Goal: Transaction & Acquisition: Purchase product/service

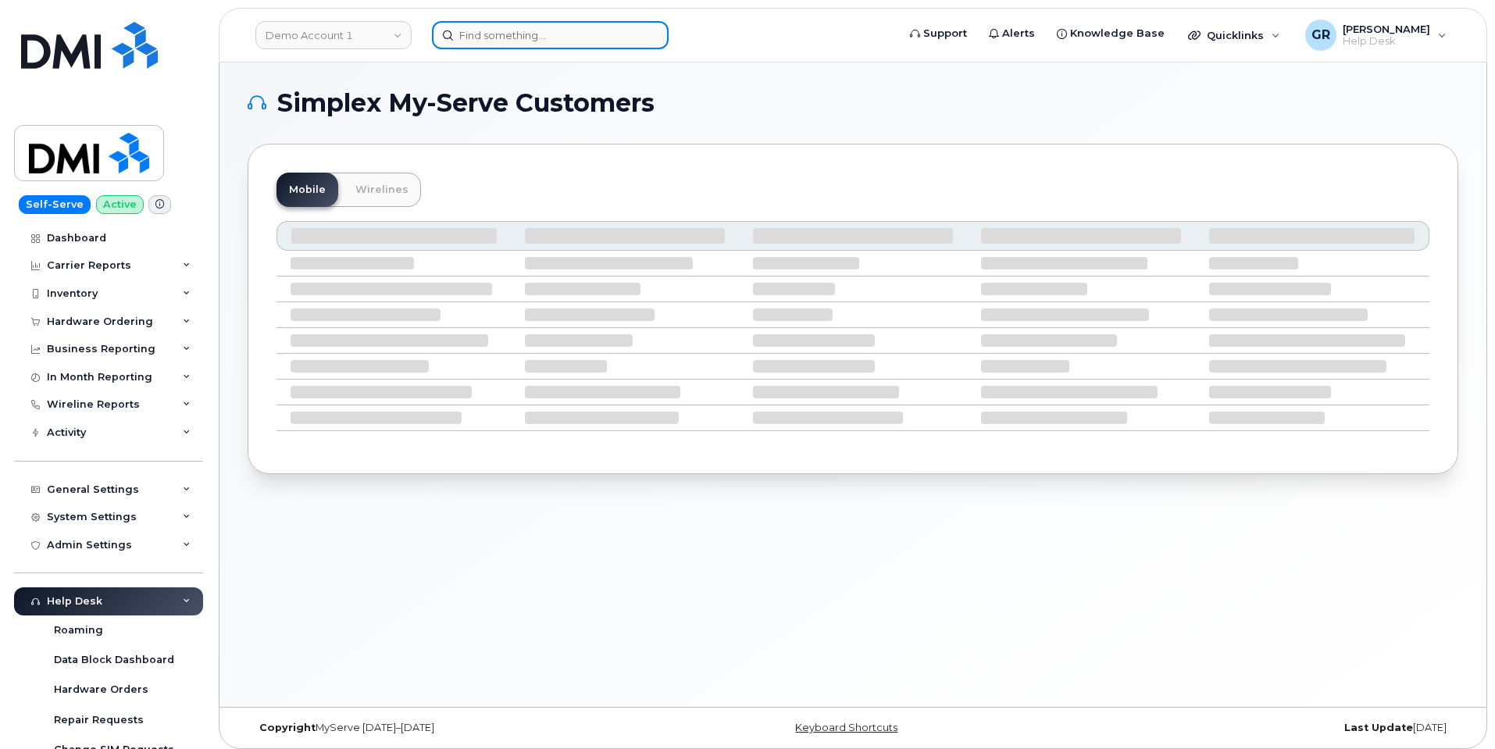
click at [544, 41] on input at bounding box center [550, 35] width 237 height 28
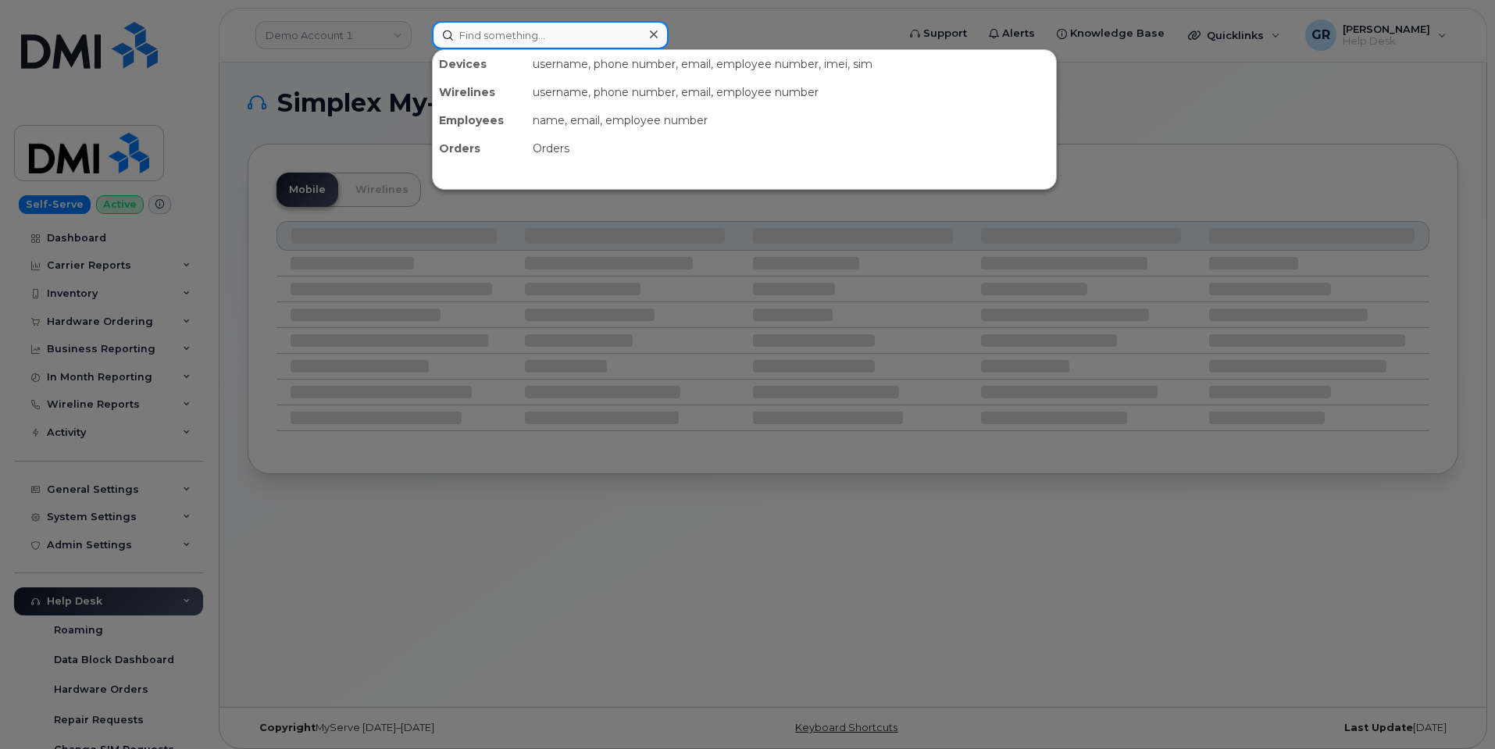
paste input "3345689162"
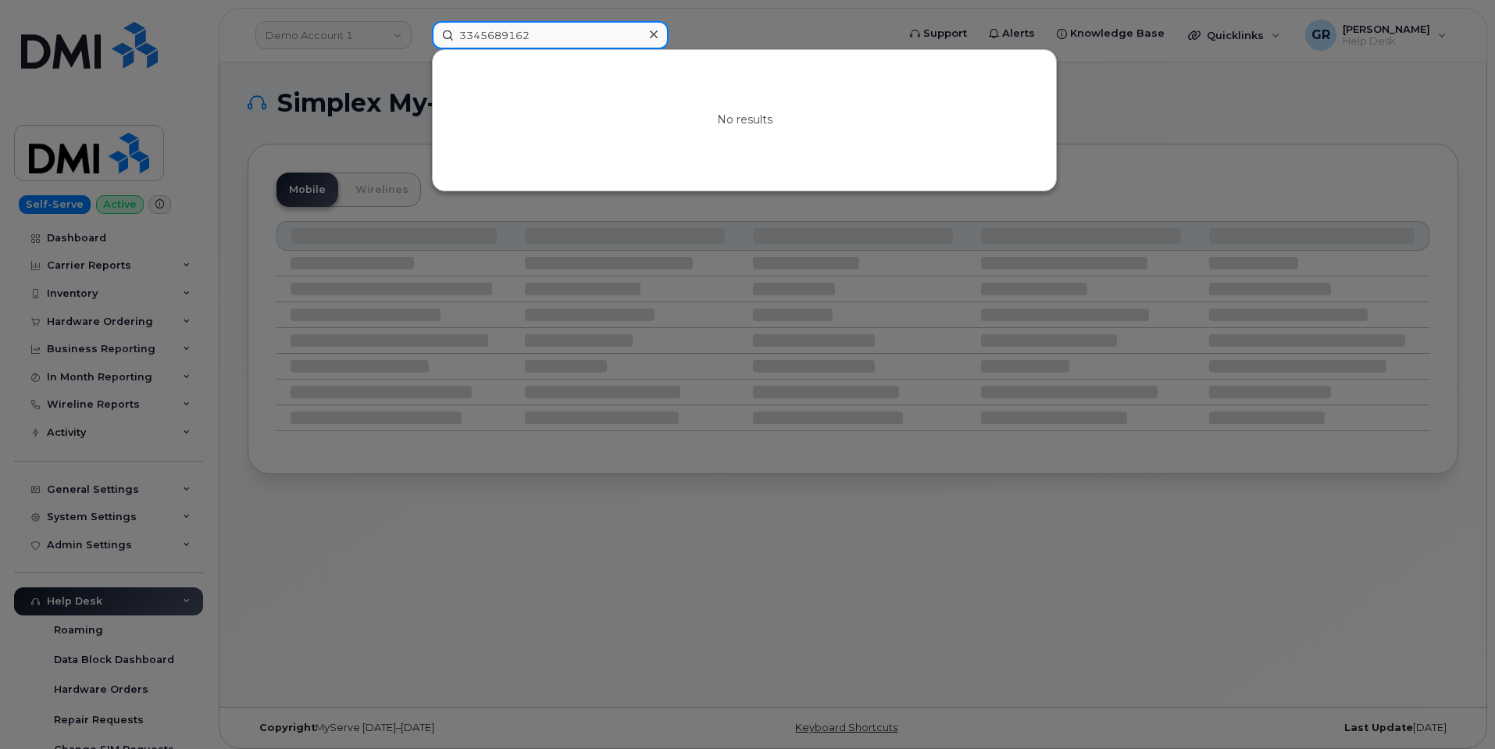
click at [567, 34] on input "3345689162" at bounding box center [550, 35] width 237 height 28
paste input "57573491624388"
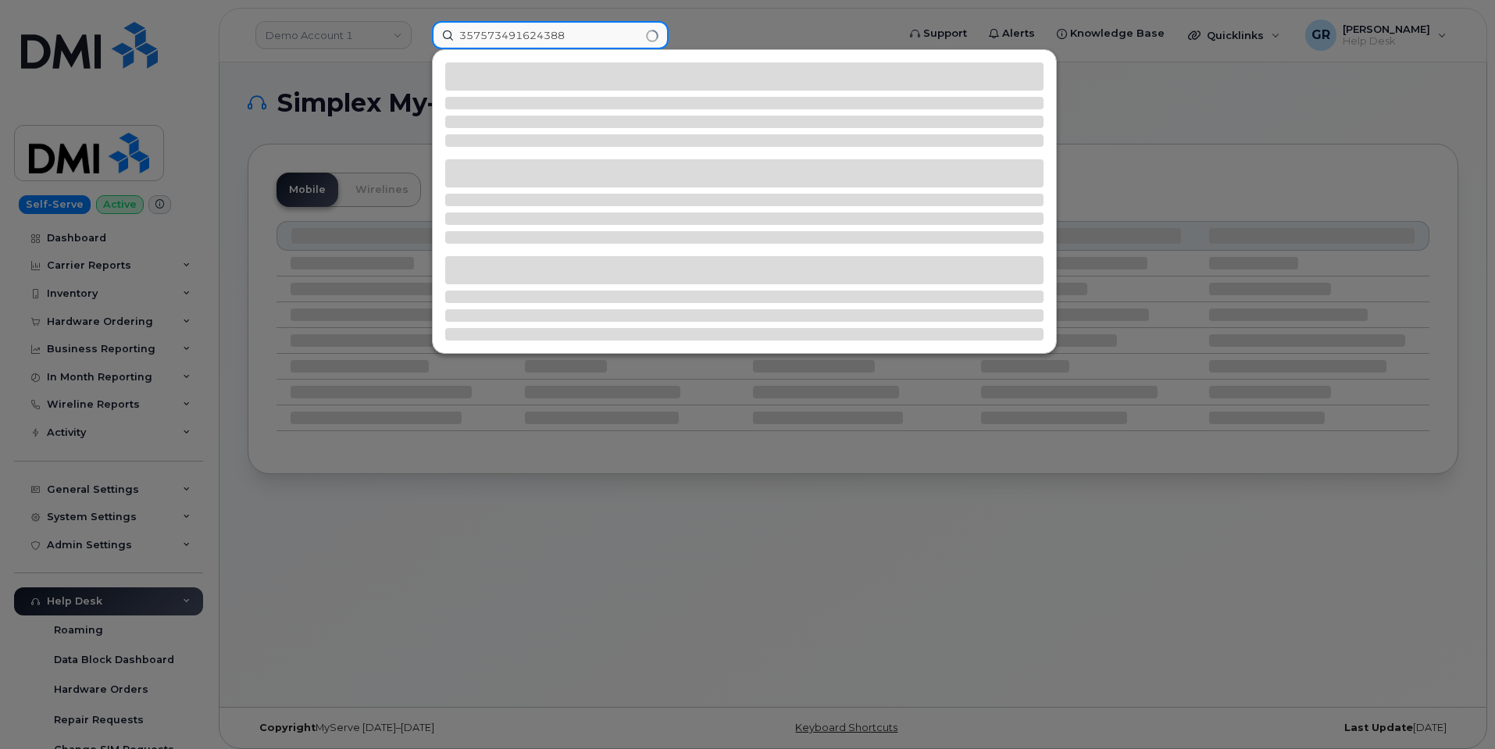
type input "357573491624388"
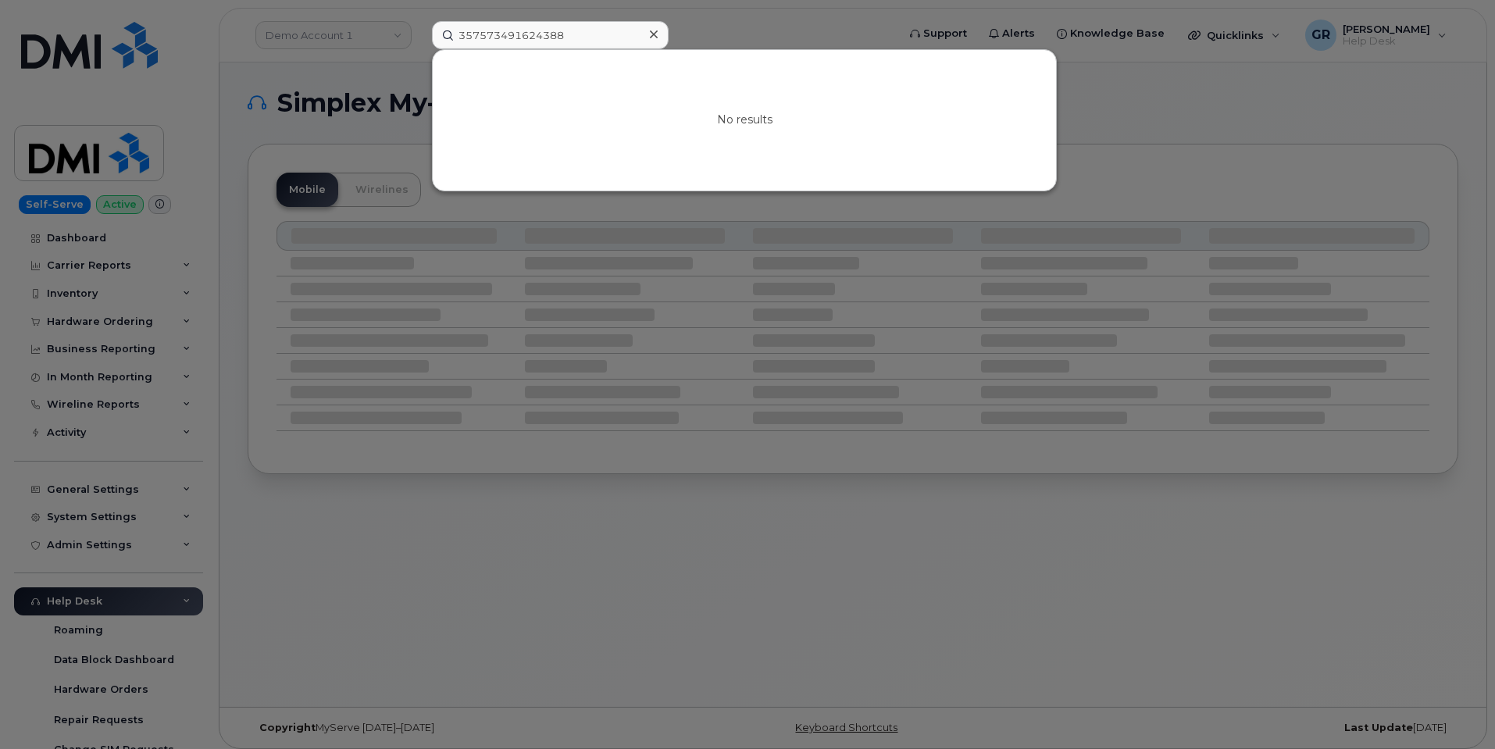
click at [648, 266] on div at bounding box center [747, 374] width 1495 height 749
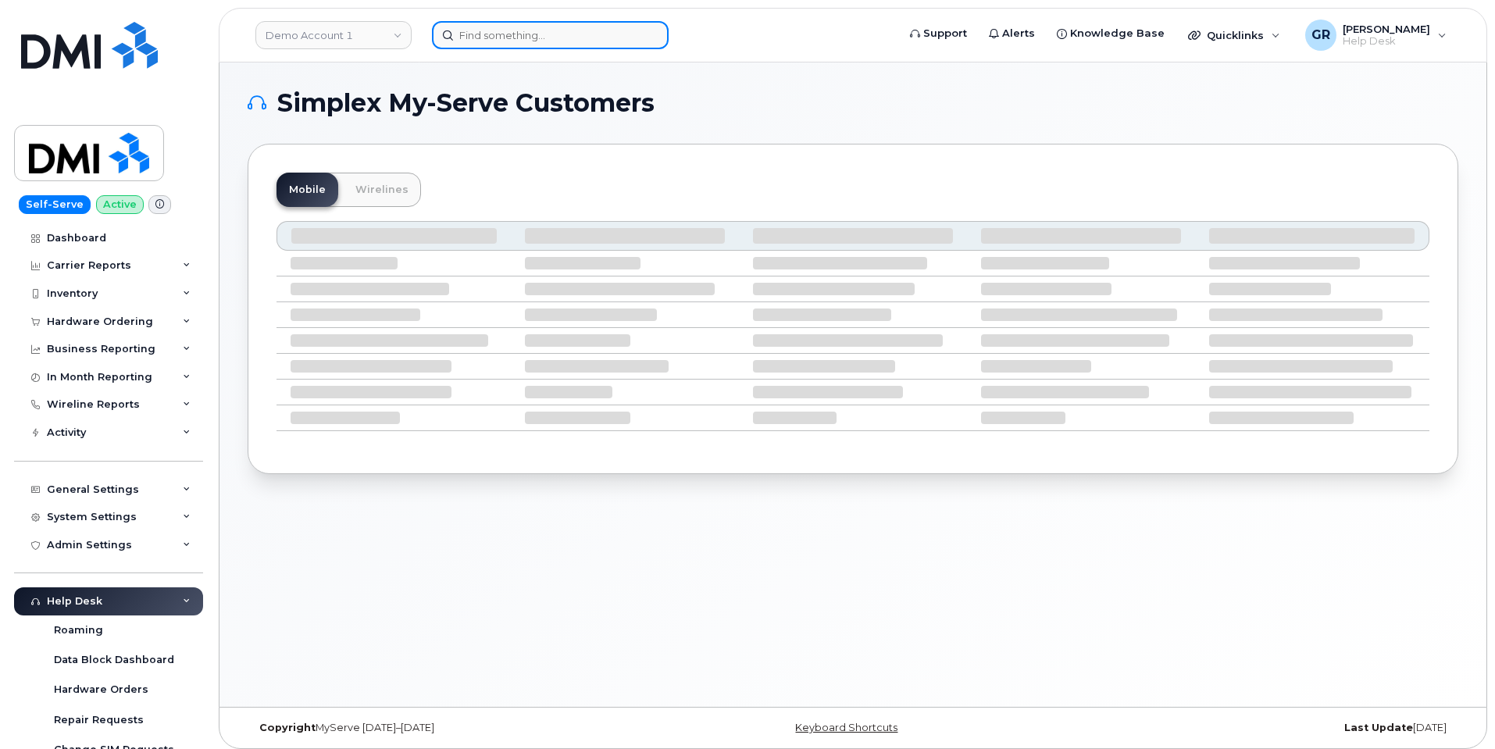
click at [527, 22] on input at bounding box center [550, 35] width 237 height 28
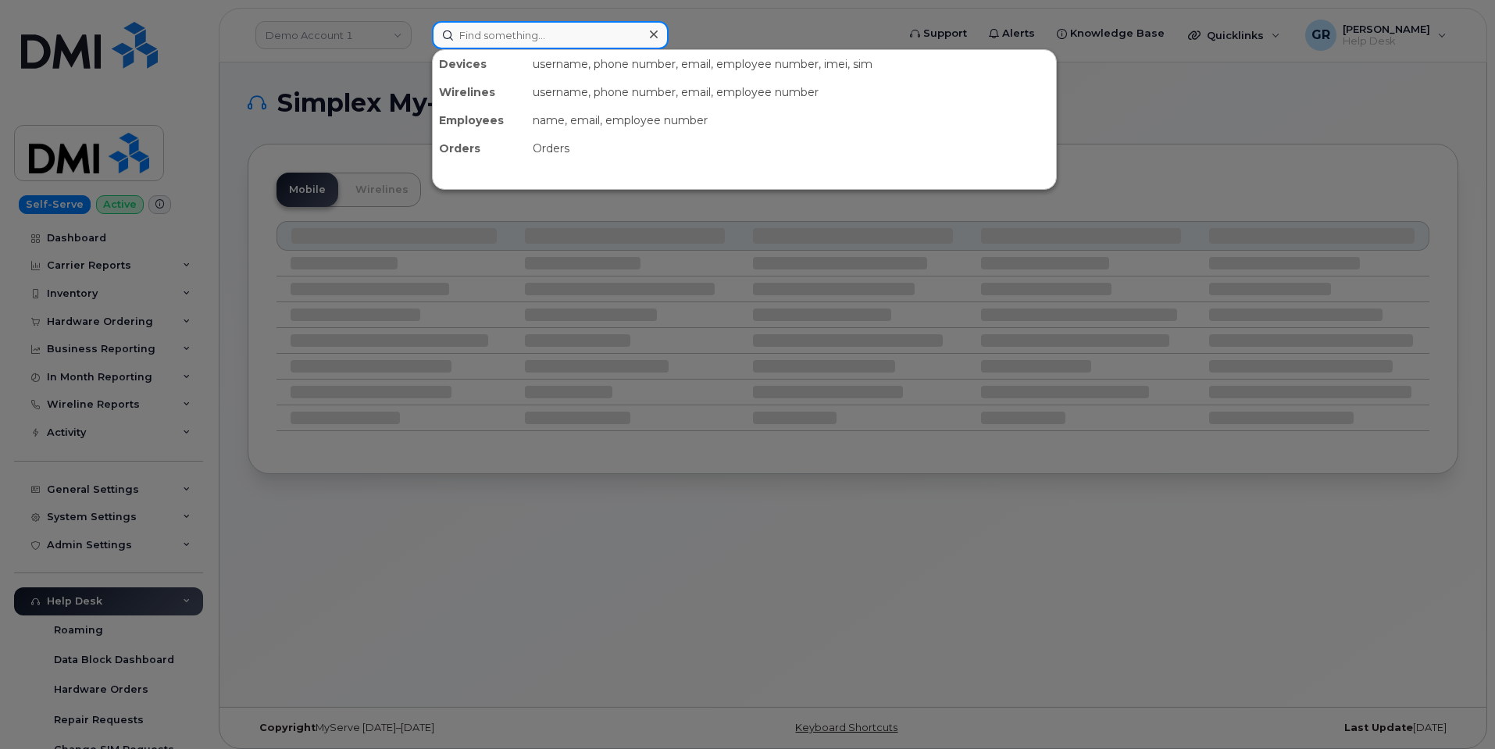
paste input "7733503122"
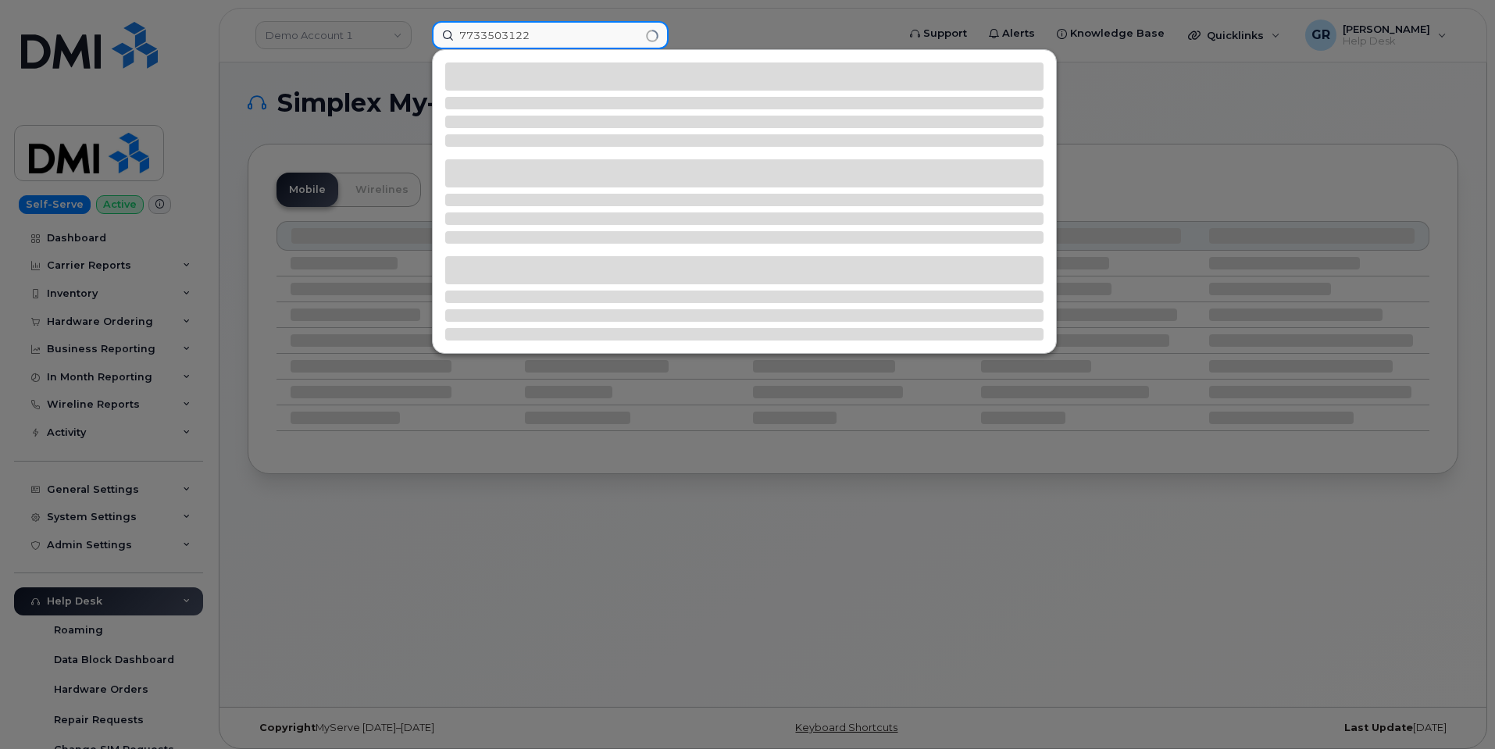
type input "7733503122"
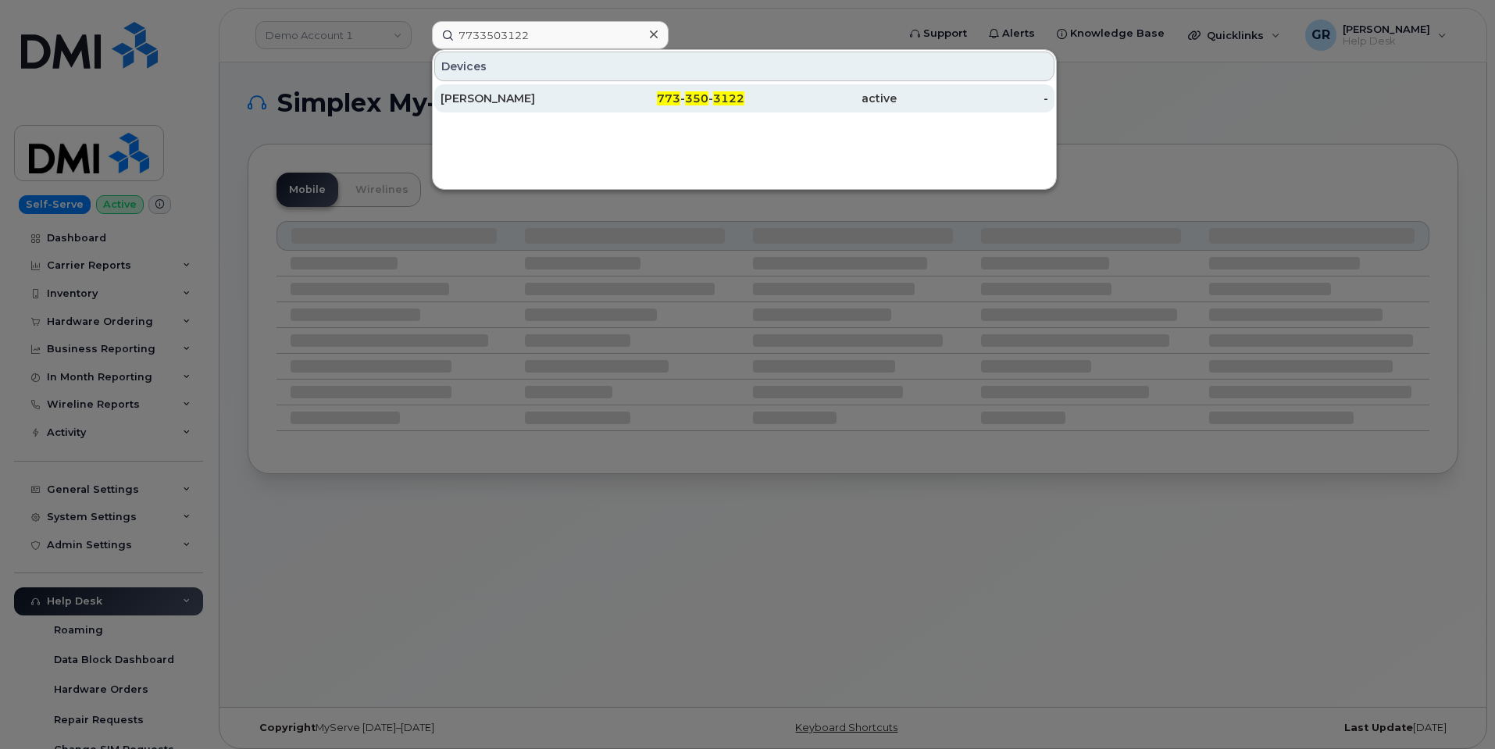
click at [581, 91] on div "[PERSON_NAME]" at bounding box center [517, 99] width 152 height 16
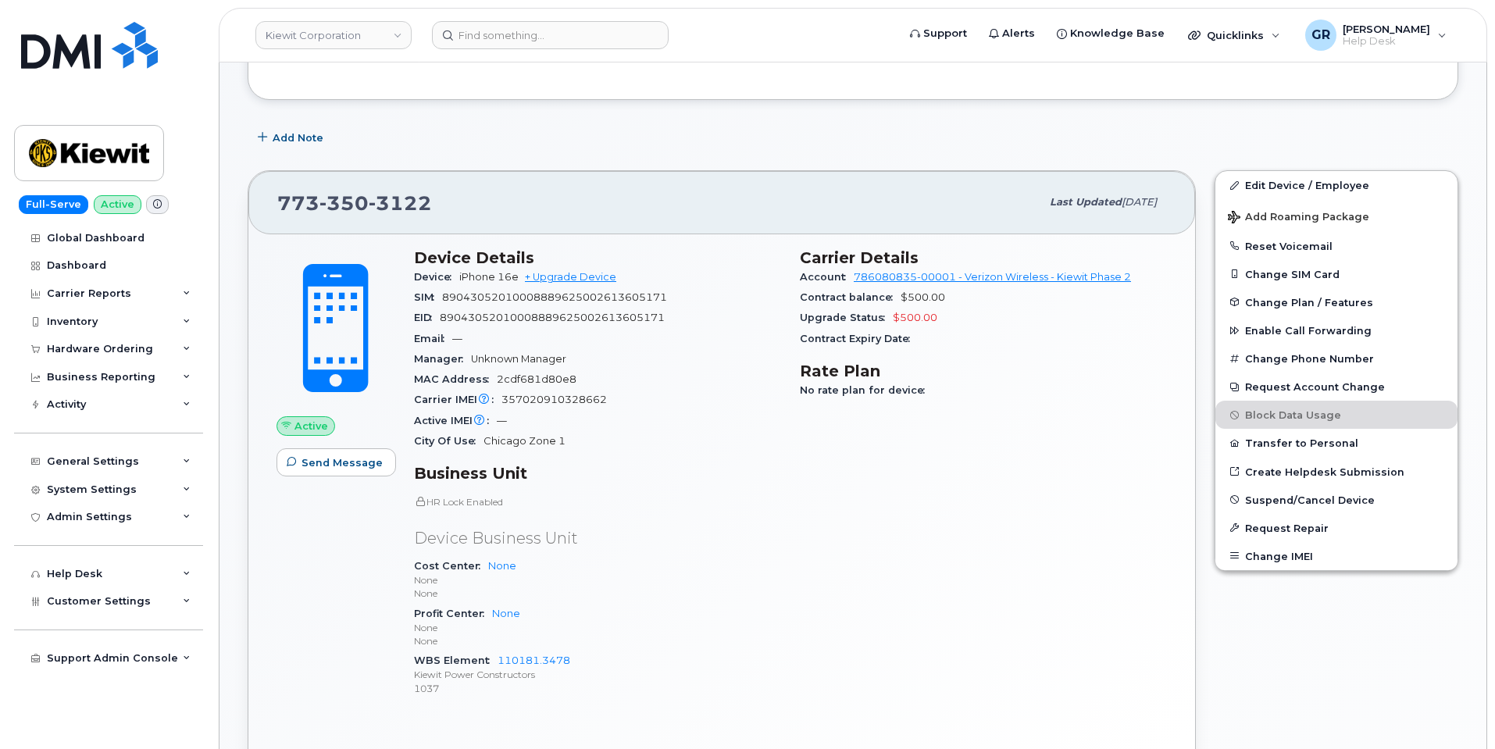
scroll to position [313, 0]
drag, startPoint x: 610, startPoint y: 402, endPoint x: 504, endPoint y: 402, distance: 106.3
click at [504, 402] on div "Carrier IMEI Carrier IMEI is reported during the last billing cycle or change o…" at bounding box center [597, 401] width 367 height 20
copy span "357020910328662"
drag, startPoint x: 432, startPoint y: 196, endPoint x: 239, endPoint y: 223, distance: 194.9
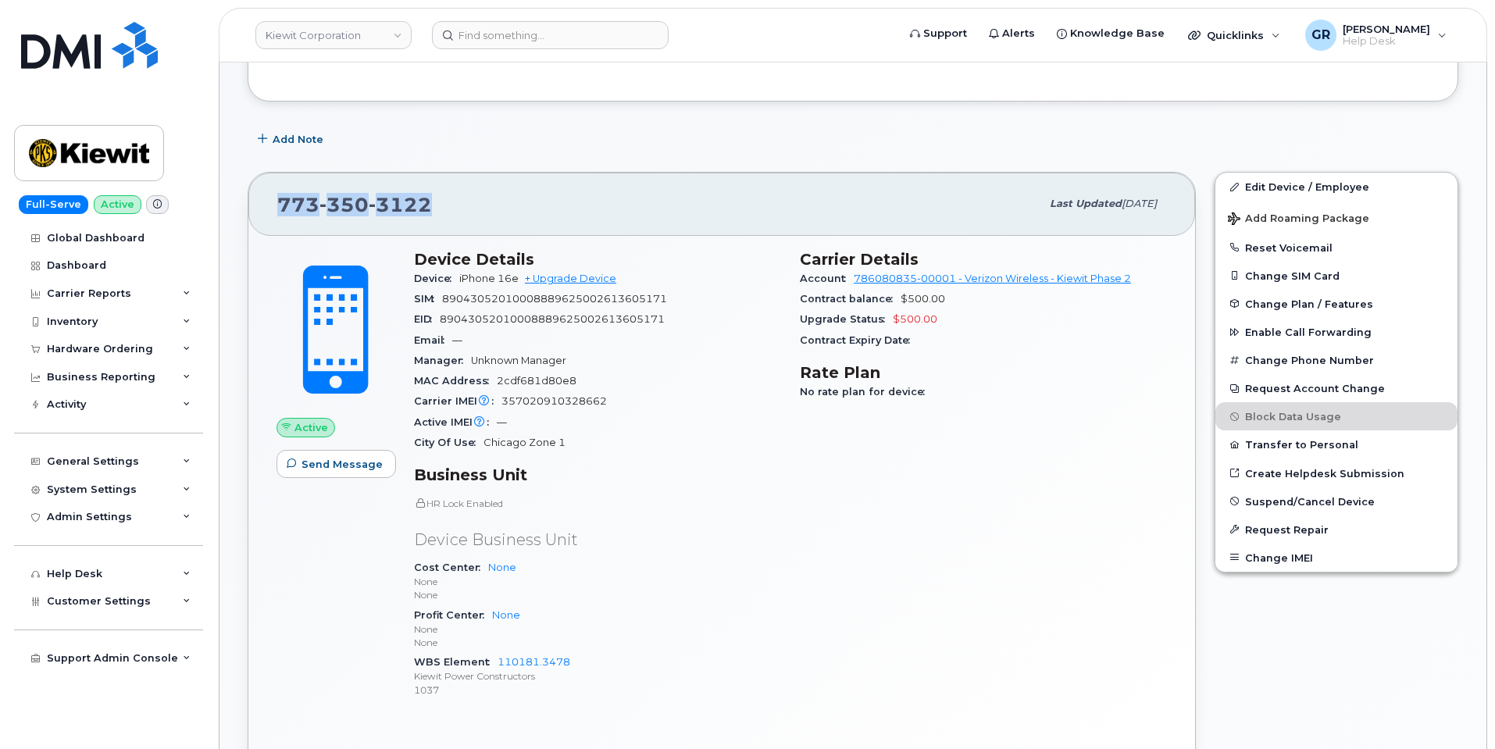
click at [241, 223] on div "773 350 3122 Last updated Sep 11, 2025 Active Send Message Device Details Devic…" at bounding box center [721, 478] width 967 height 630
copy span "773 350 3122"
click at [377, 191] on div "773 350 3122" at bounding box center [658, 204] width 763 height 33
drag, startPoint x: 377, startPoint y: 207, endPoint x: 384, endPoint y: 200, distance: 9.4
click at [380, 205] on span "3122" at bounding box center [400, 204] width 63 height 23
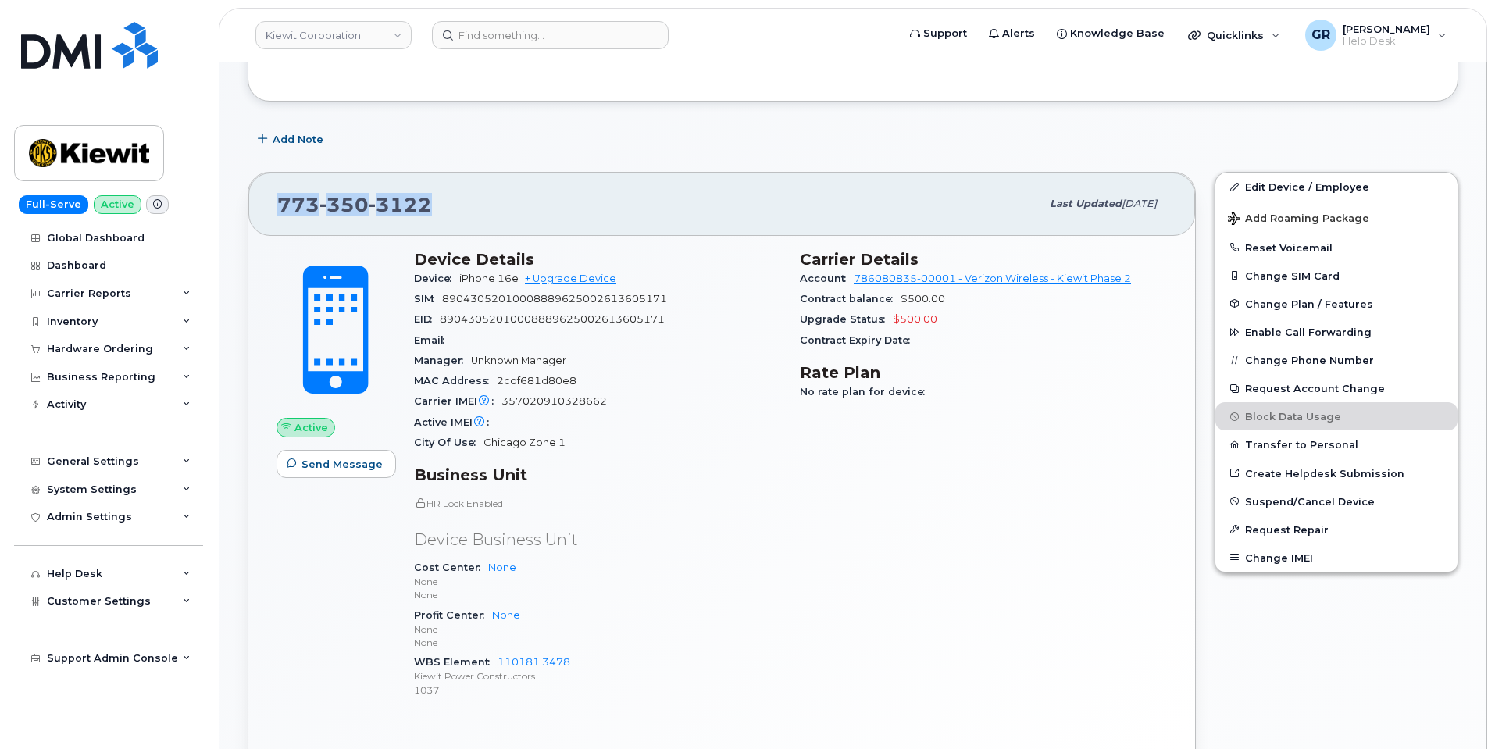
click at [389, 205] on span "3122" at bounding box center [400, 204] width 63 height 23
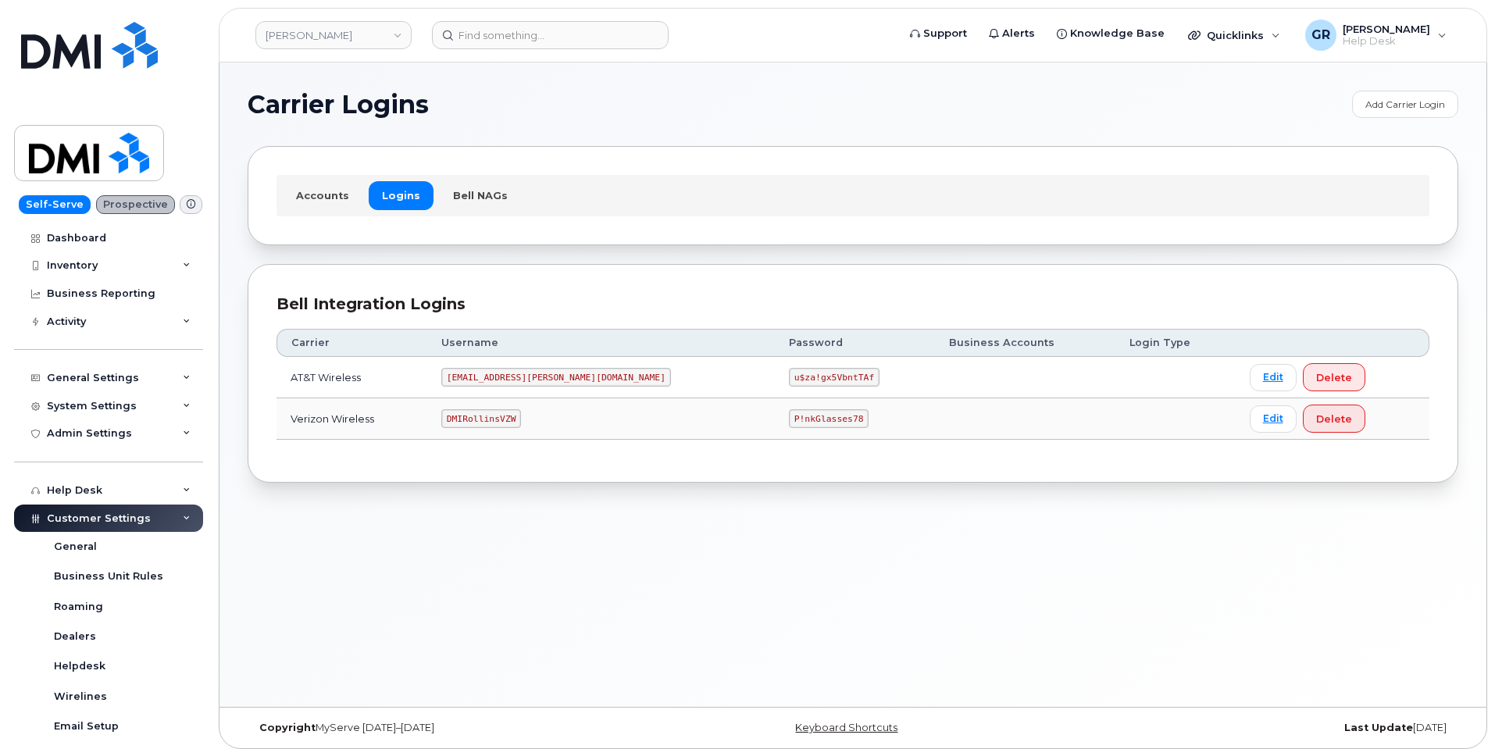
click at [789, 380] on code "u$za!gx5VbntTAf" at bounding box center [834, 377] width 91 height 19
click at [789, 416] on code "P!nkGlasses78" at bounding box center [829, 418] width 80 height 19
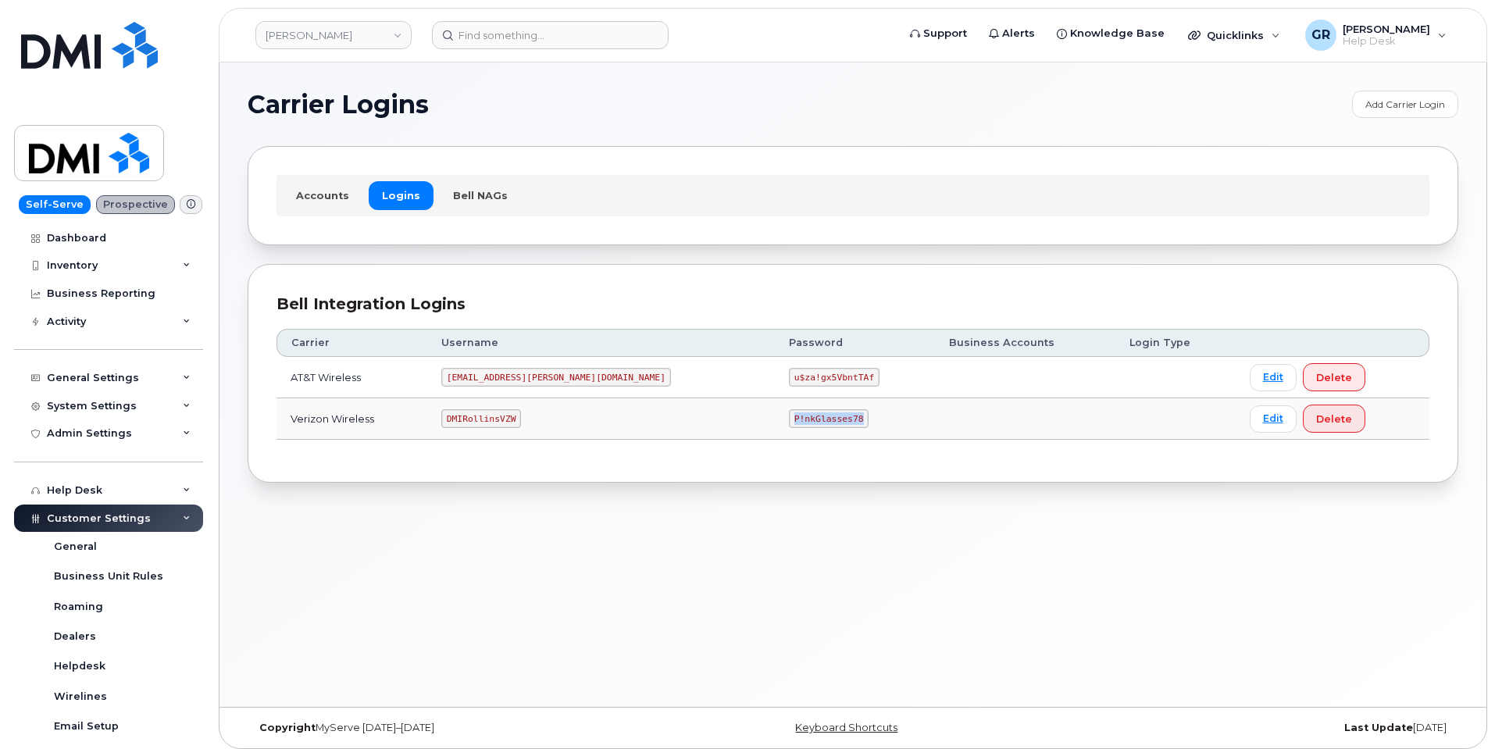
copy code "P!nkGlasses78"
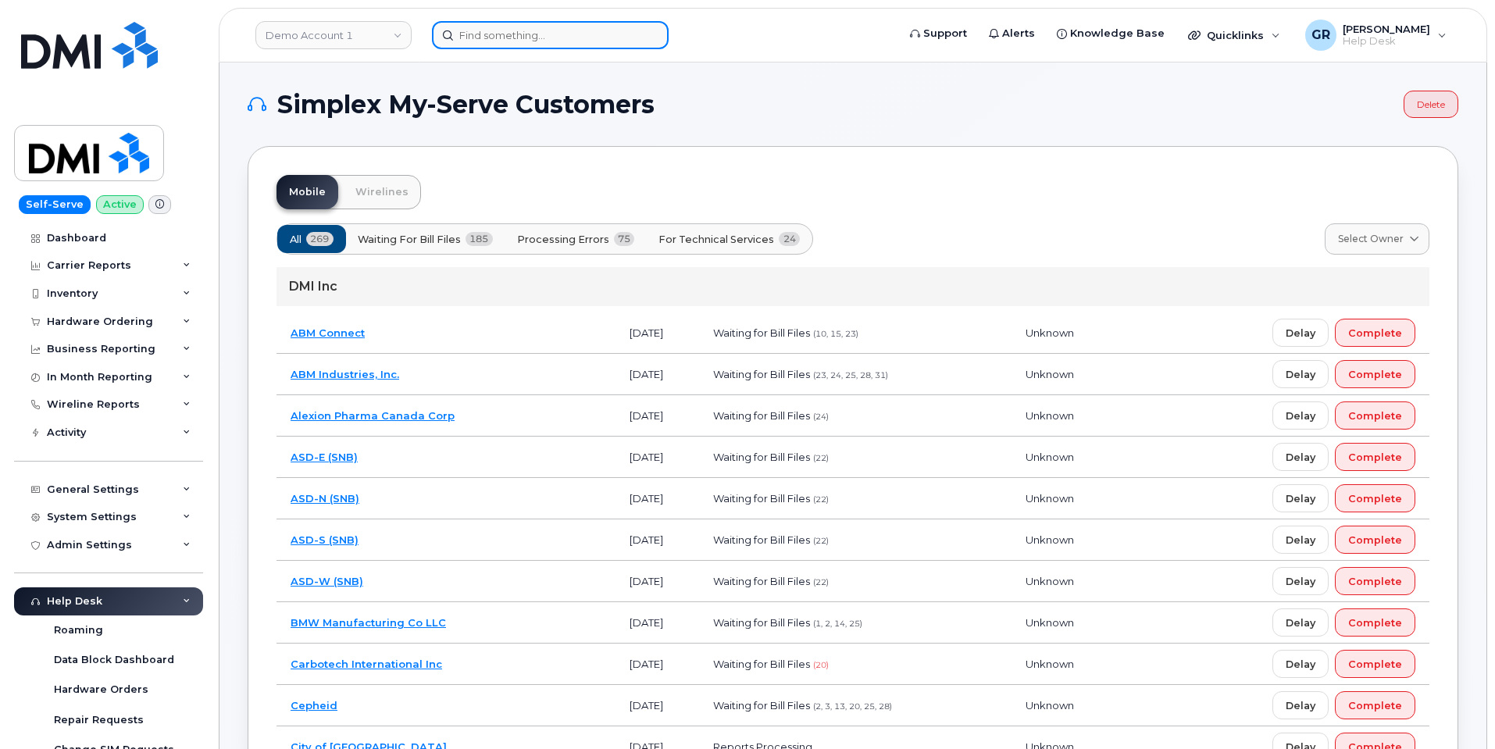
click at [532, 23] on input at bounding box center [550, 35] width 237 height 28
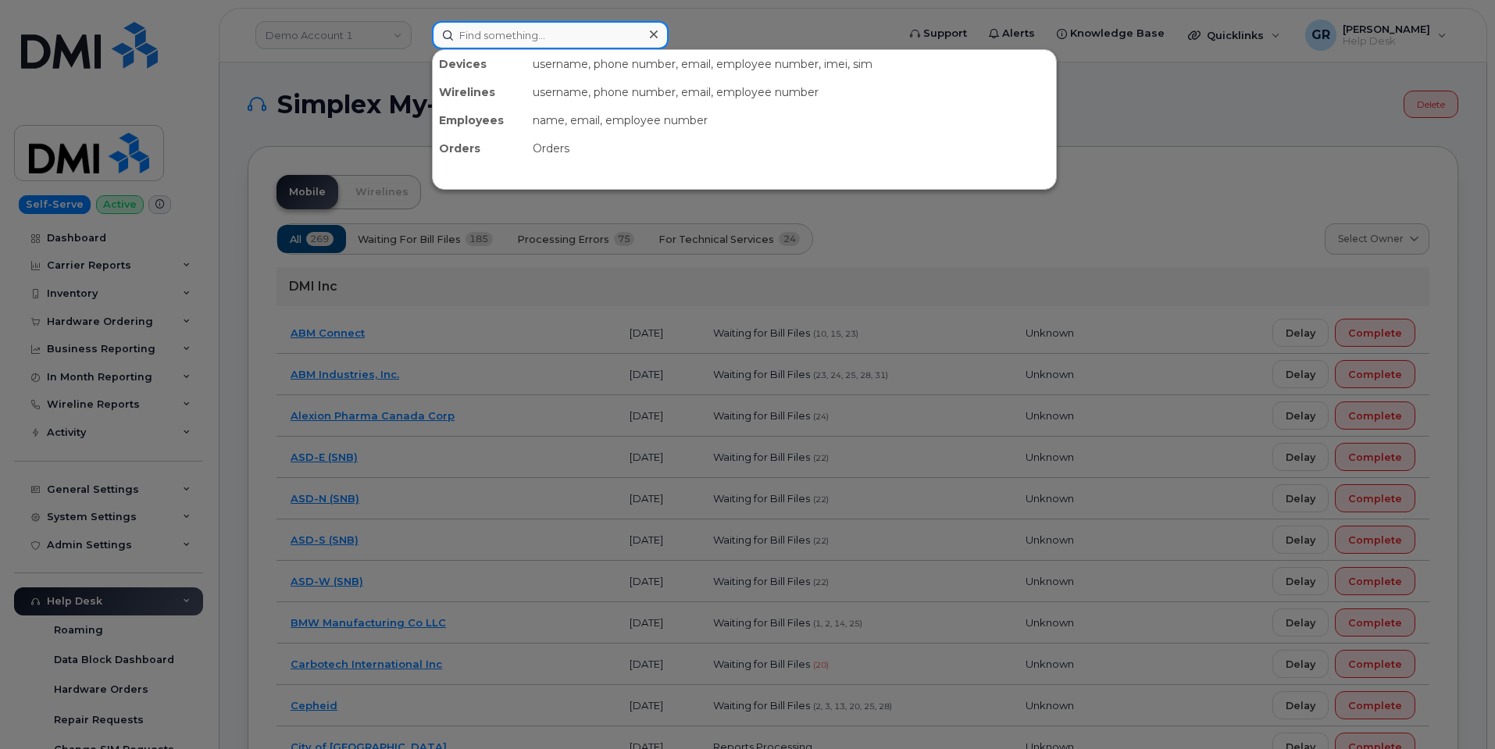
paste input "430.666.1419"
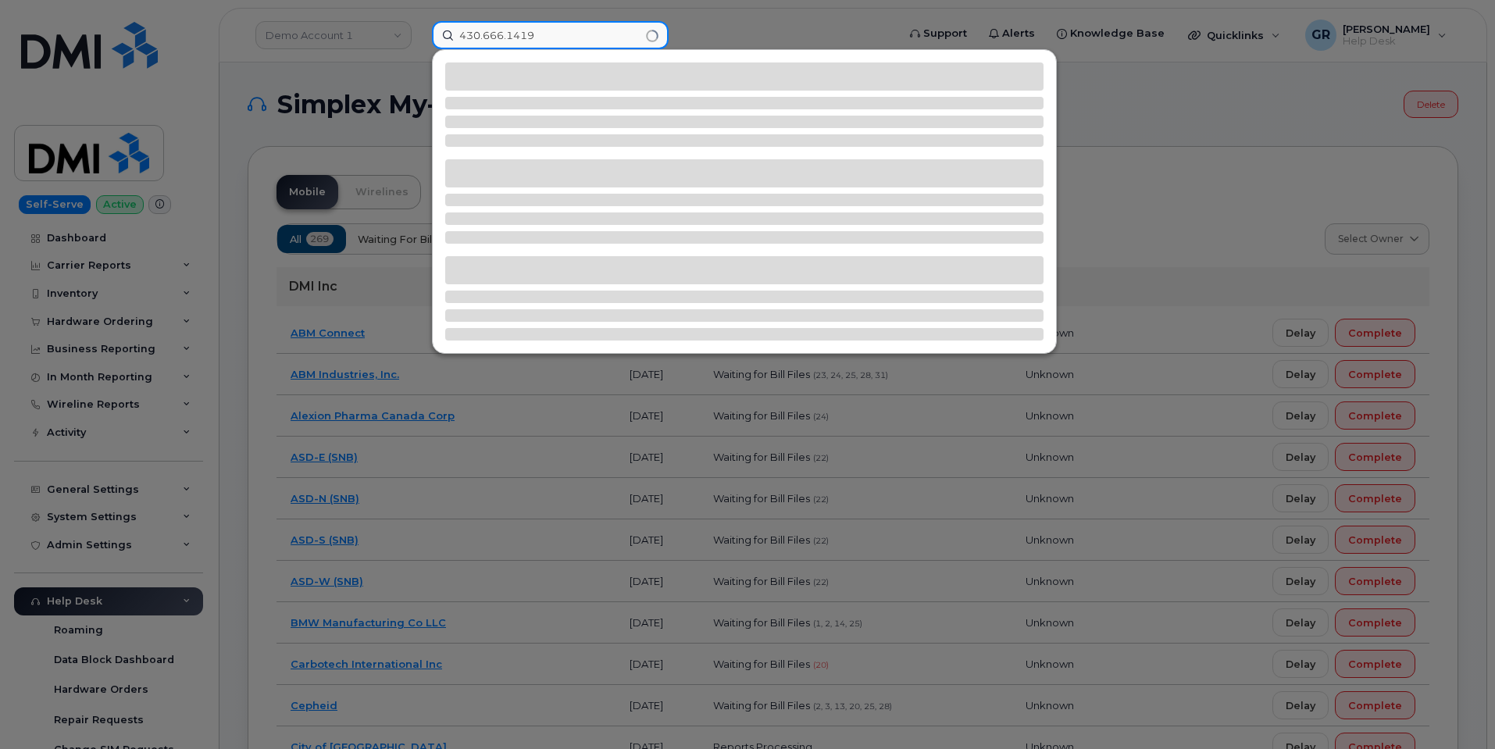
type input "430.666.1419"
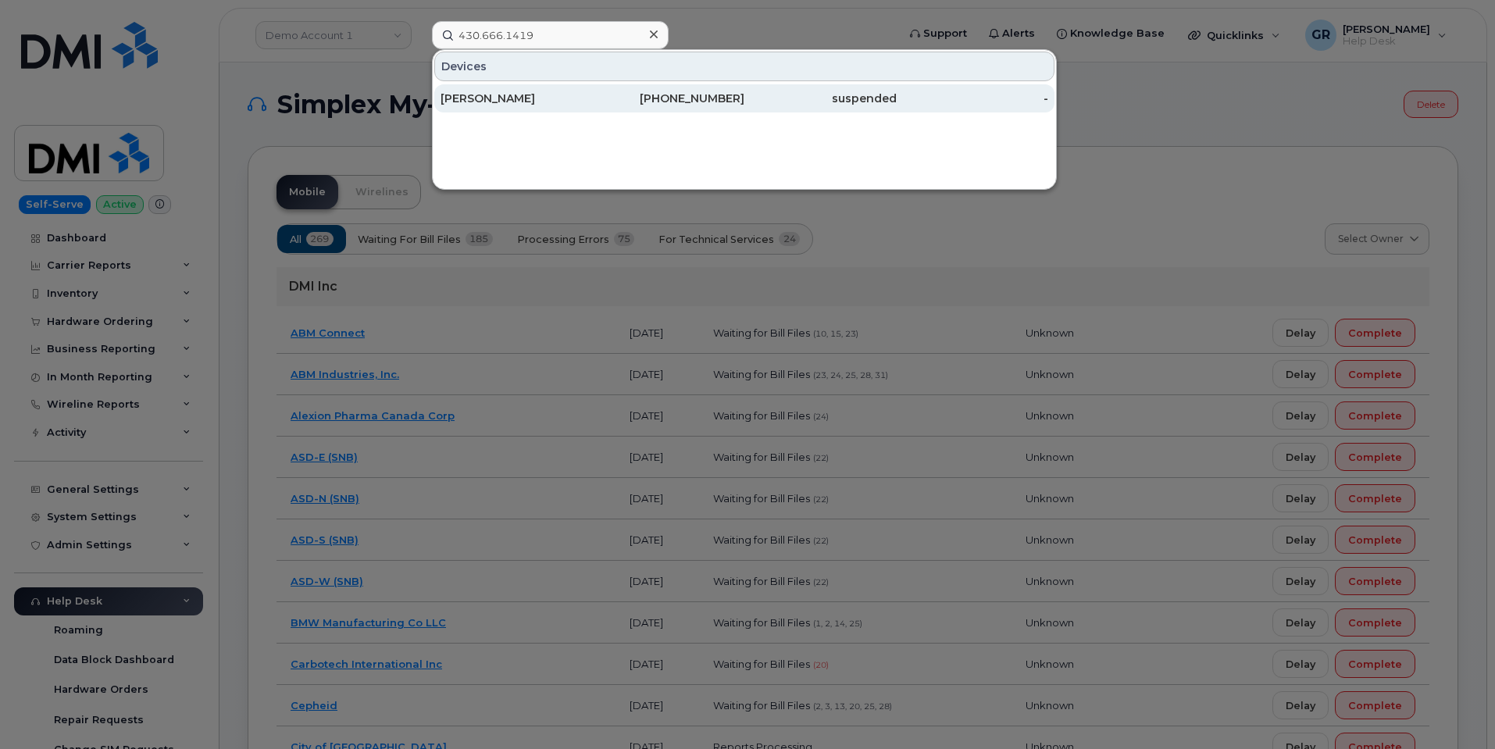
click at [577, 88] on div "[PERSON_NAME]" at bounding box center [517, 98] width 152 height 28
click at [575, 93] on div "[PERSON_NAME]" at bounding box center [517, 99] width 152 height 16
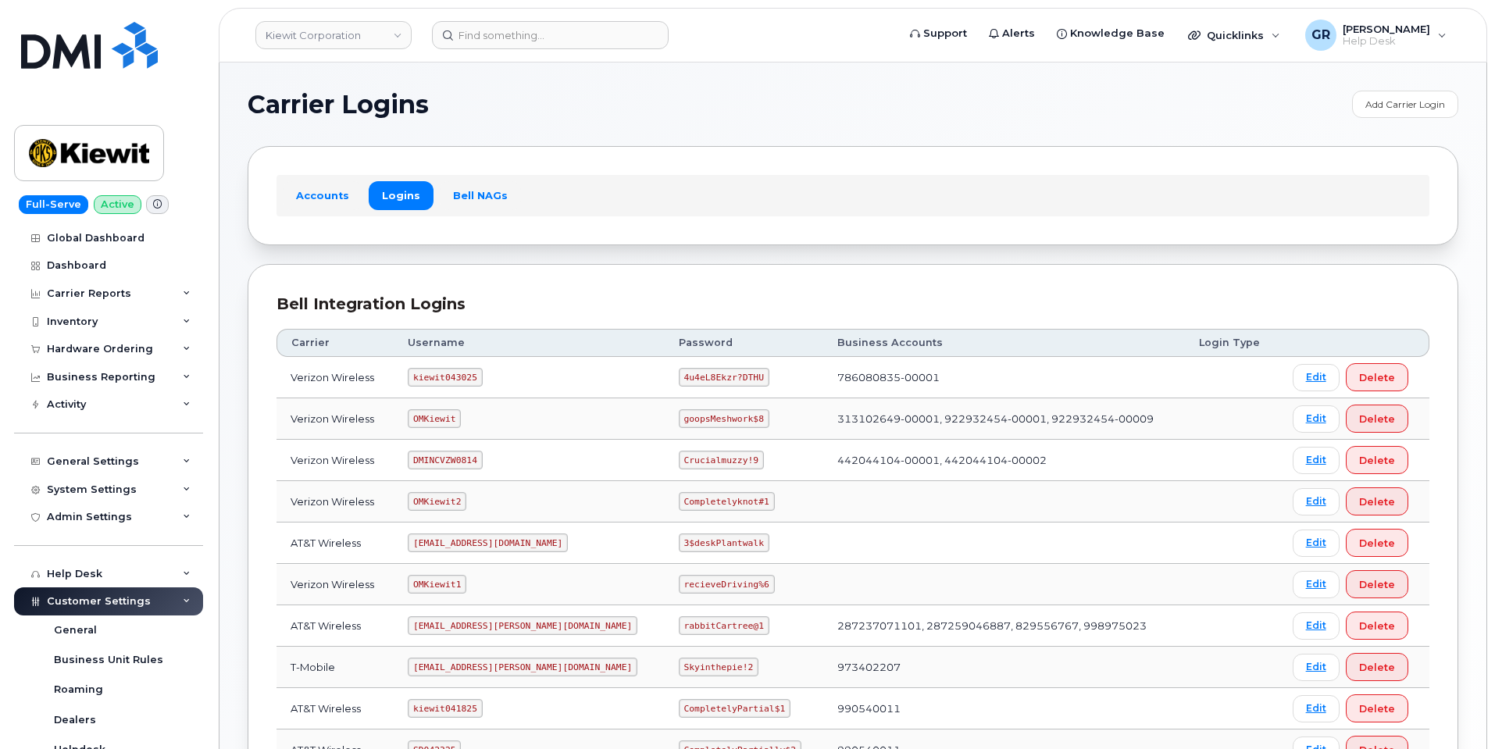
click at [679, 381] on code "4u4eL8Ekzr?DTHU" at bounding box center [724, 377] width 91 height 19
click at [679, 380] on code "4u4eL8Ekzr?DTHU" at bounding box center [724, 377] width 91 height 19
click at [679, 379] on code "4u4eL8Ekzr?DTHU" at bounding box center [724, 377] width 91 height 19
click at [679, 372] on code "4u4eL8Ekzr?DTHU" at bounding box center [724, 377] width 91 height 19
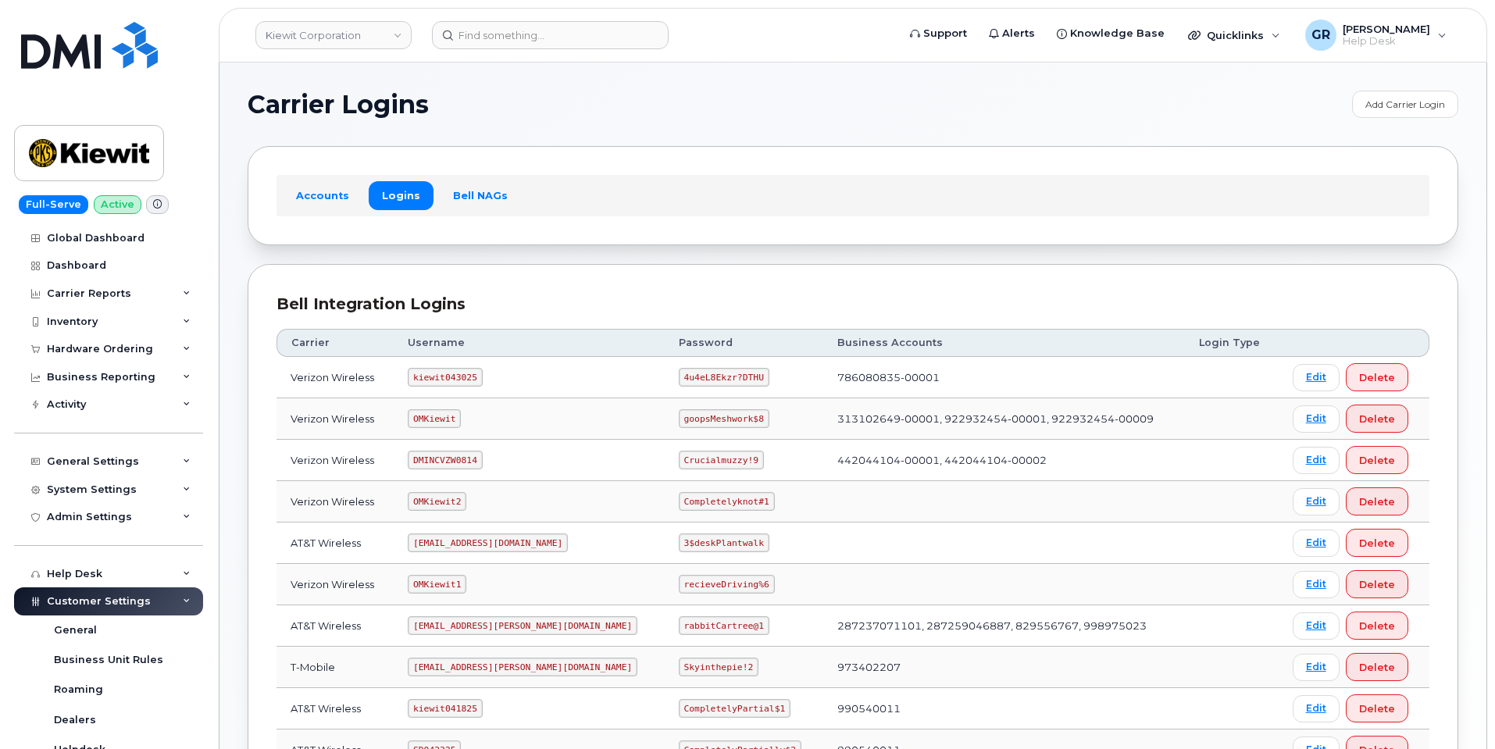
click at [679, 374] on code "4u4eL8Ekzr?DTHU" at bounding box center [724, 377] width 91 height 19
copy code "4u4eL8Ekzr"
click at [680, 377] on code "4u4eL8Ekzr?DTHU" at bounding box center [724, 377] width 91 height 19
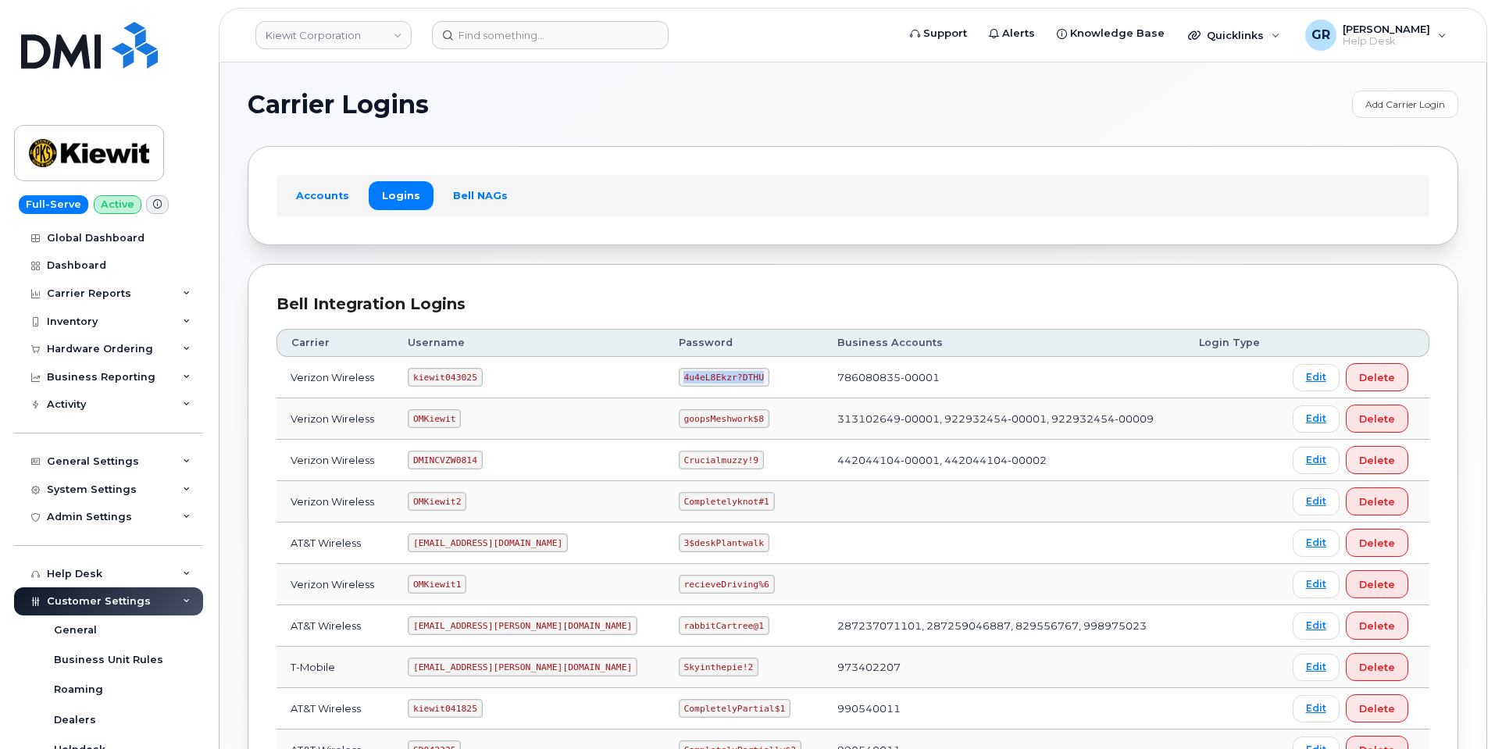
click at [680, 377] on code "4u4eL8Ekzr?DTHU" at bounding box center [724, 377] width 91 height 19
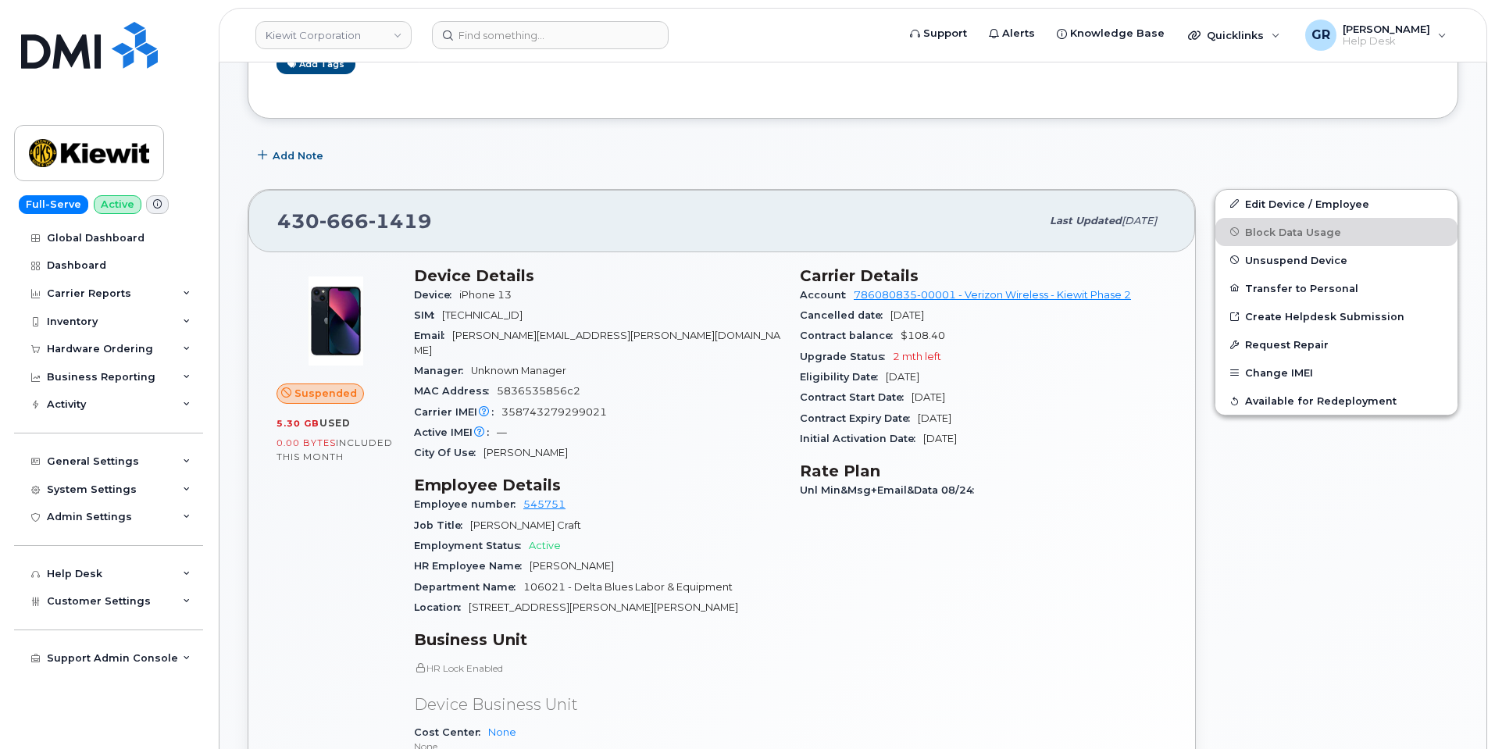
scroll to position [221, 0]
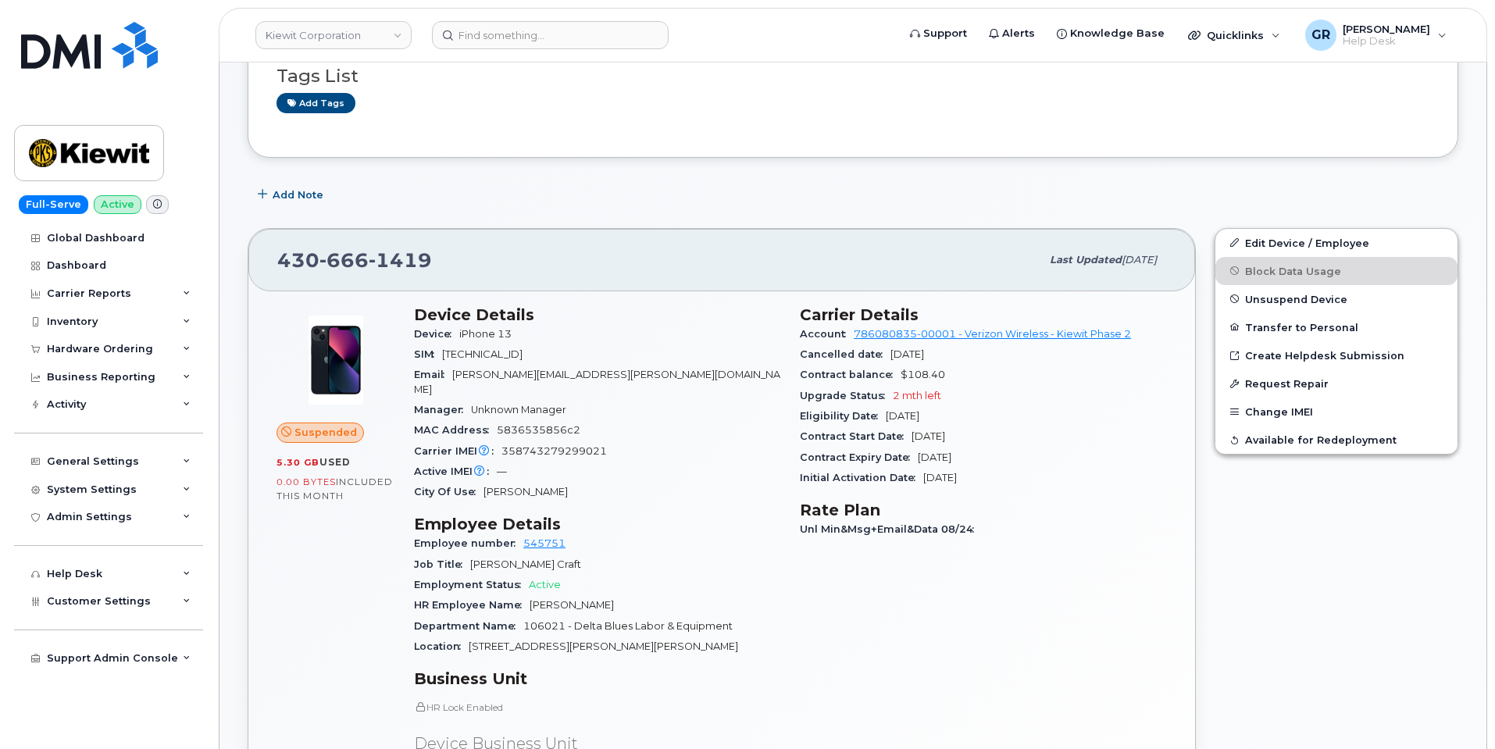
click at [936, 470] on div "Initial Activation Date Nov 22, 2023" at bounding box center [983, 478] width 367 height 20
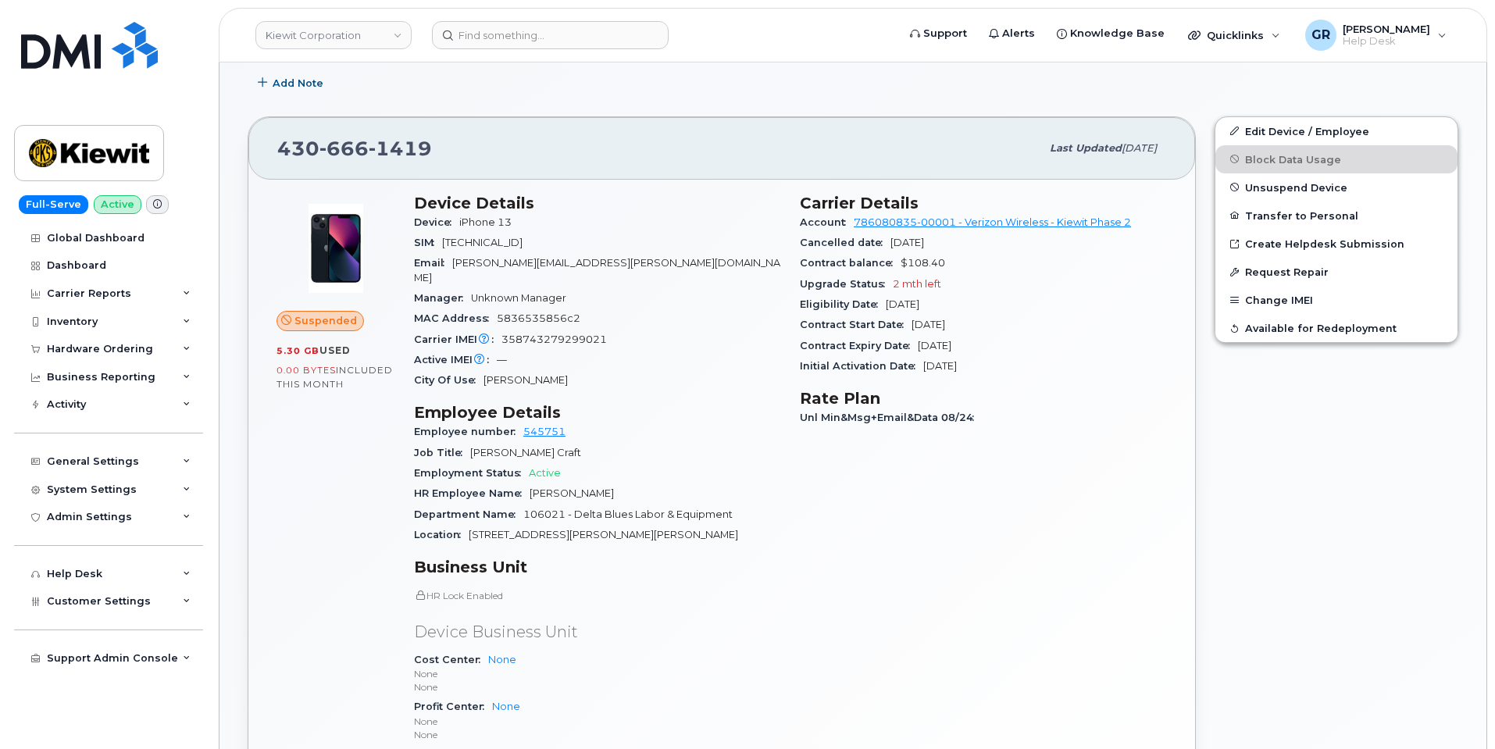
scroll to position [299, 0]
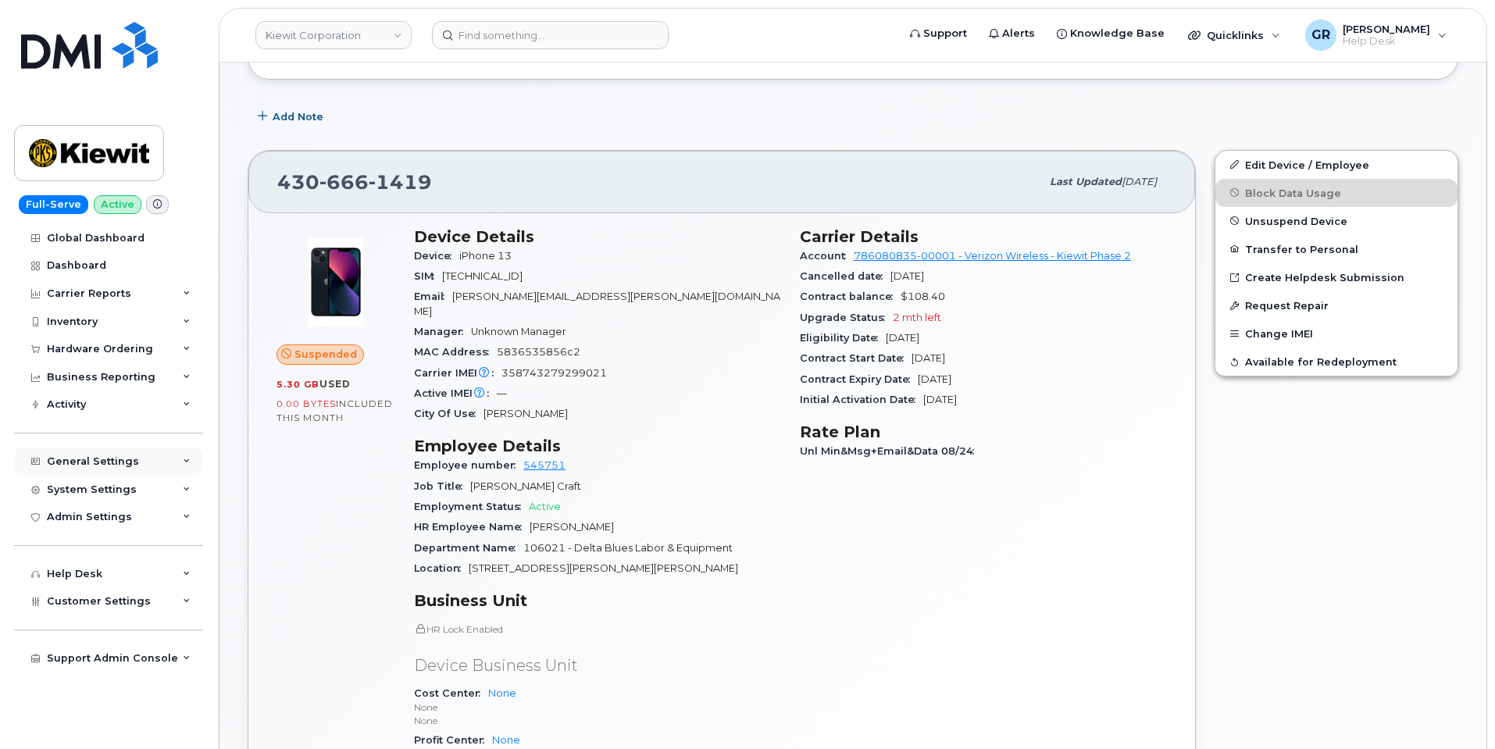
click at [145, 460] on div "General Settings" at bounding box center [108, 462] width 189 height 28
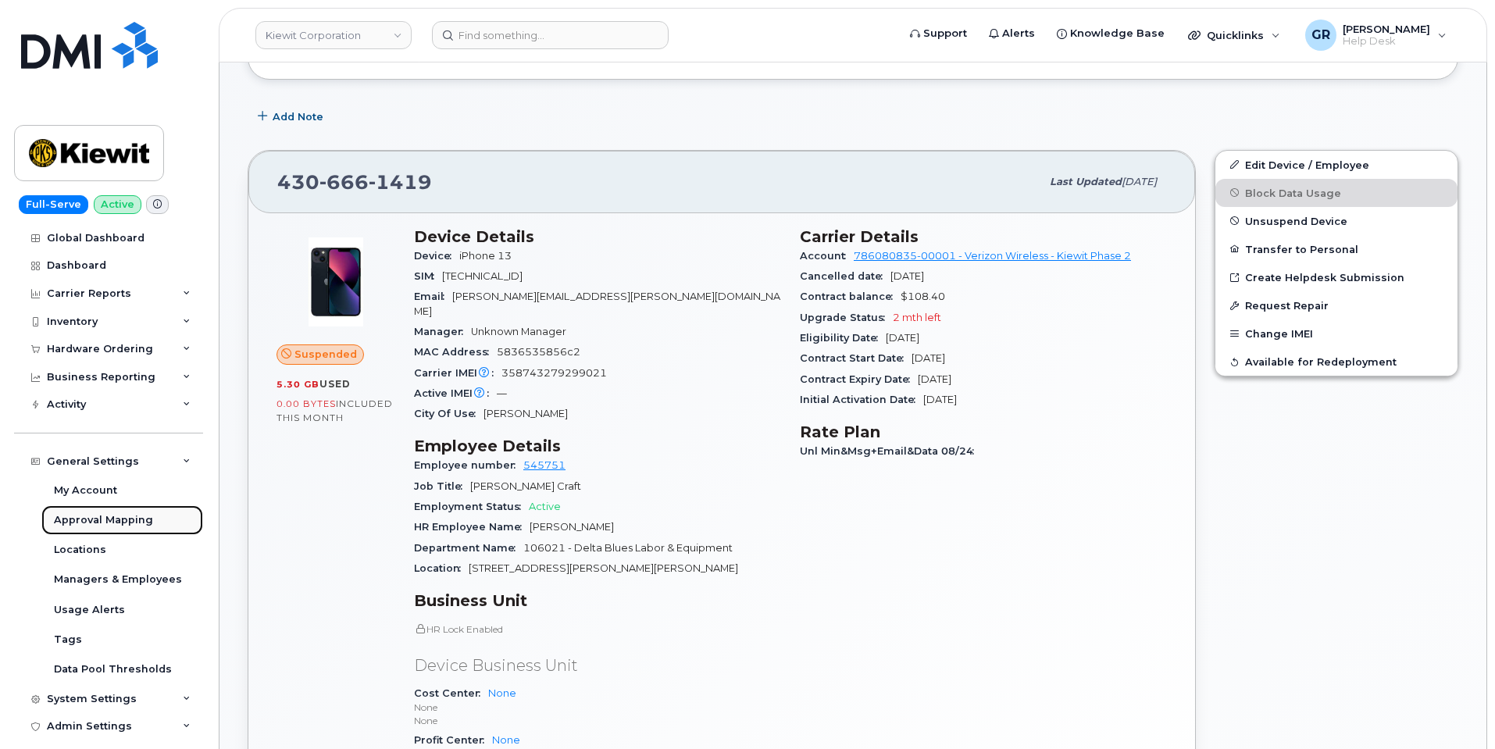
click at [131, 518] on div "Approval Mapping" at bounding box center [103, 520] width 99 height 14
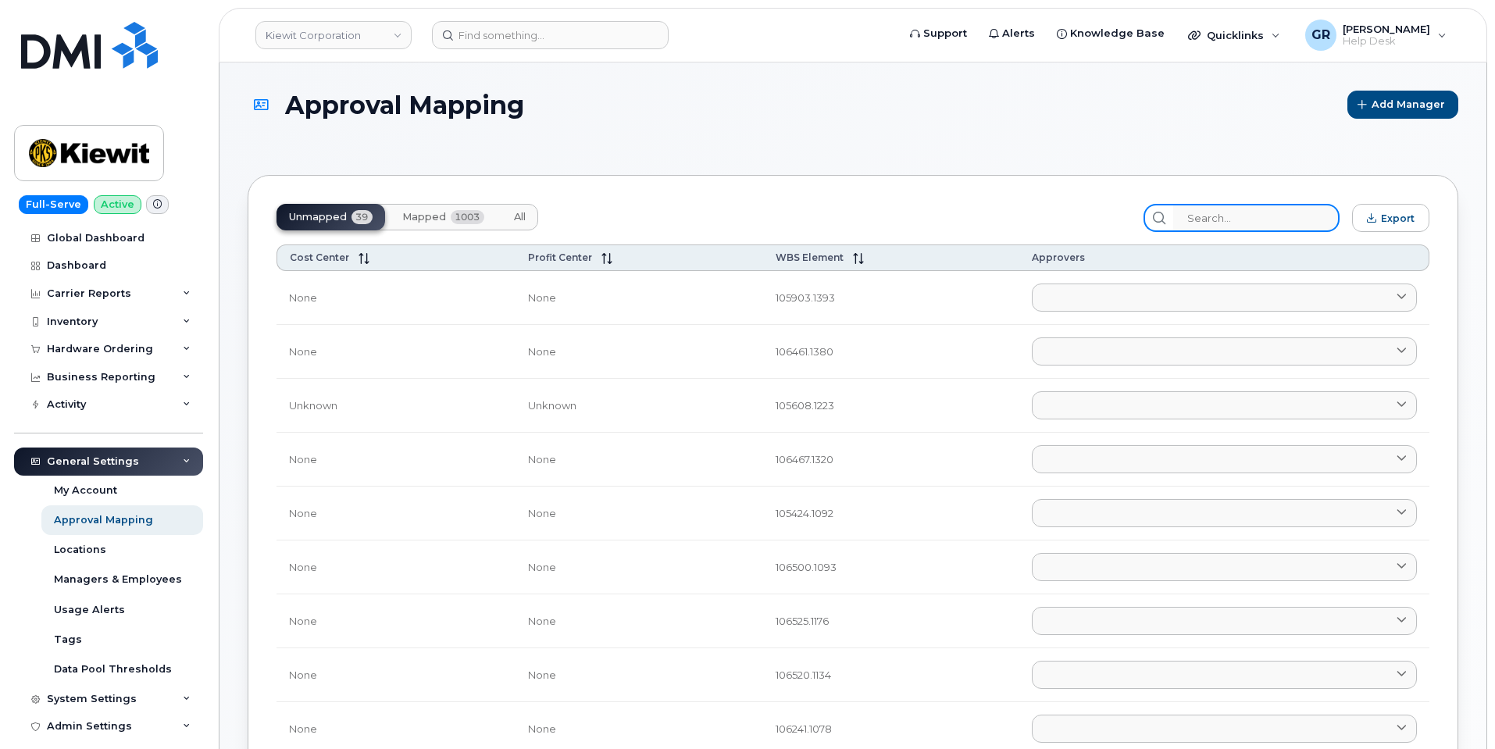
click at [1234, 217] on input "search" at bounding box center [1256, 218] width 166 height 28
click at [416, 216] on span "Mapped" at bounding box center [424, 217] width 44 height 13
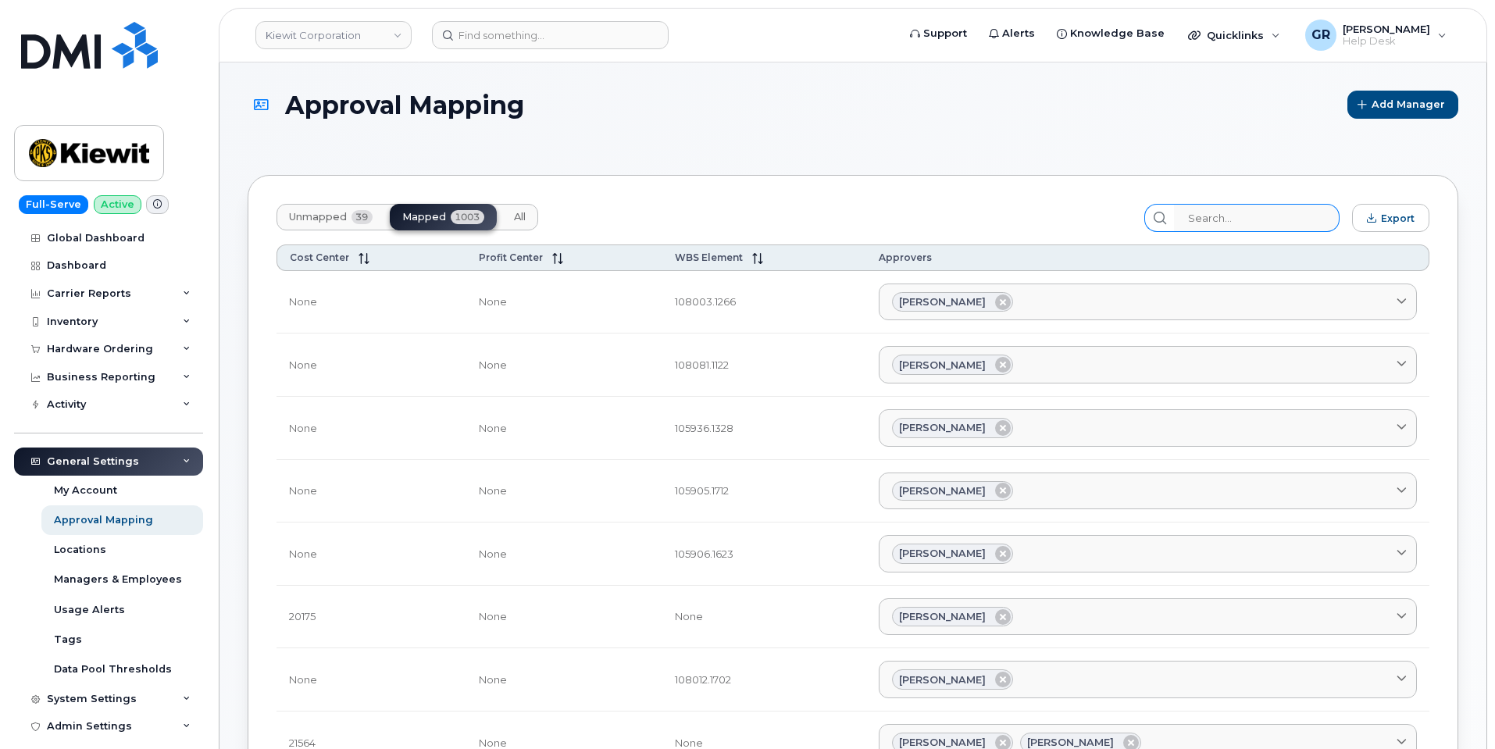
click at [1191, 225] on div at bounding box center [1242, 218] width 195 height 28
click at [1238, 224] on input "search" at bounding box center [1256, 218] width 166 height 28
paste input "Jairo Sanchez Martinez"
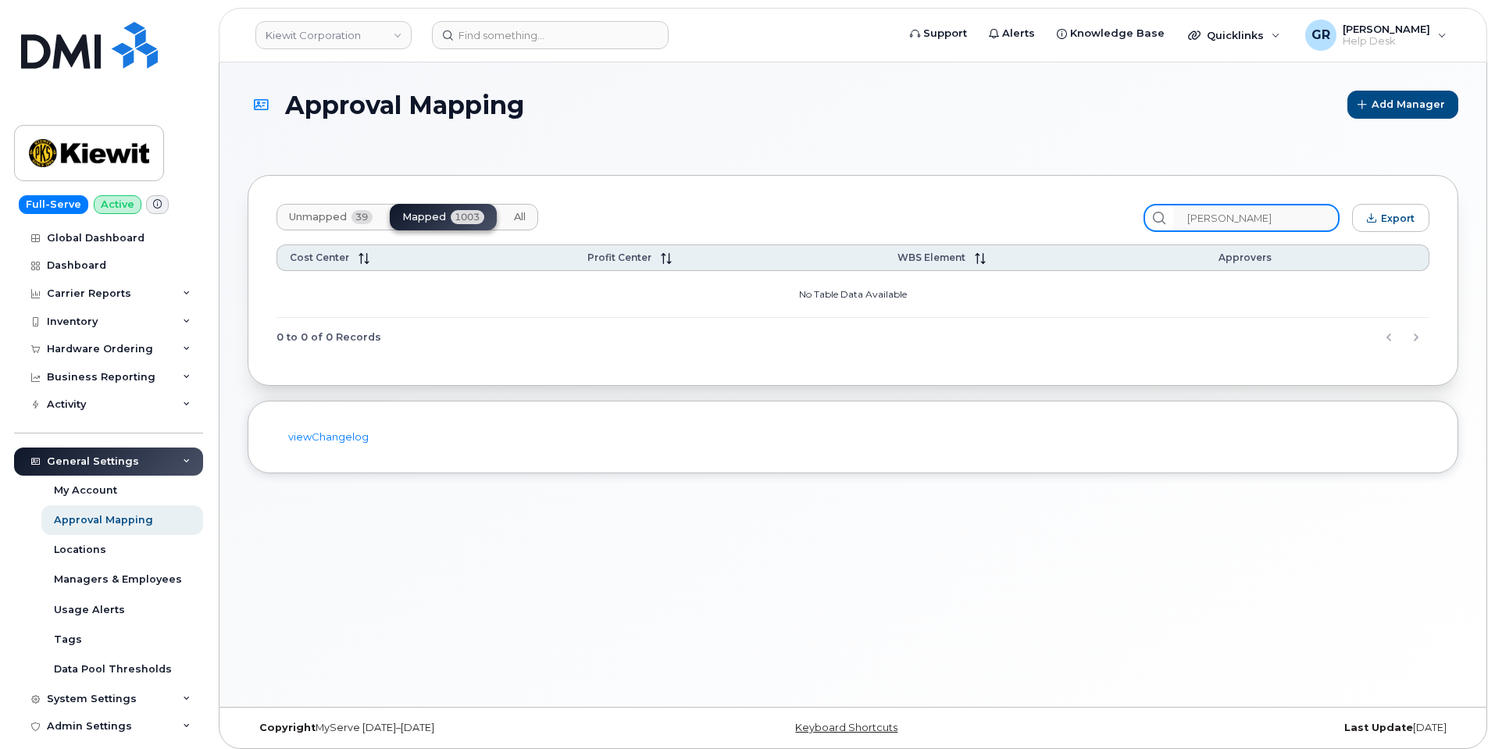
click at [1277, 218] on input "Jairo Sanchez Martinez" at bounding box center [1256, 218] width 166 height 28
click at [1304, 224] on input "Jairo Martinez" at bounding box center [1256, 218] width 166 height 28
click at [1166, 222] on icon at bounding box center [1160, 218] width 13 height 13
click at [314, 224] on button "Unmapped 39" at bounding box center [331, 217] width 109 height 27
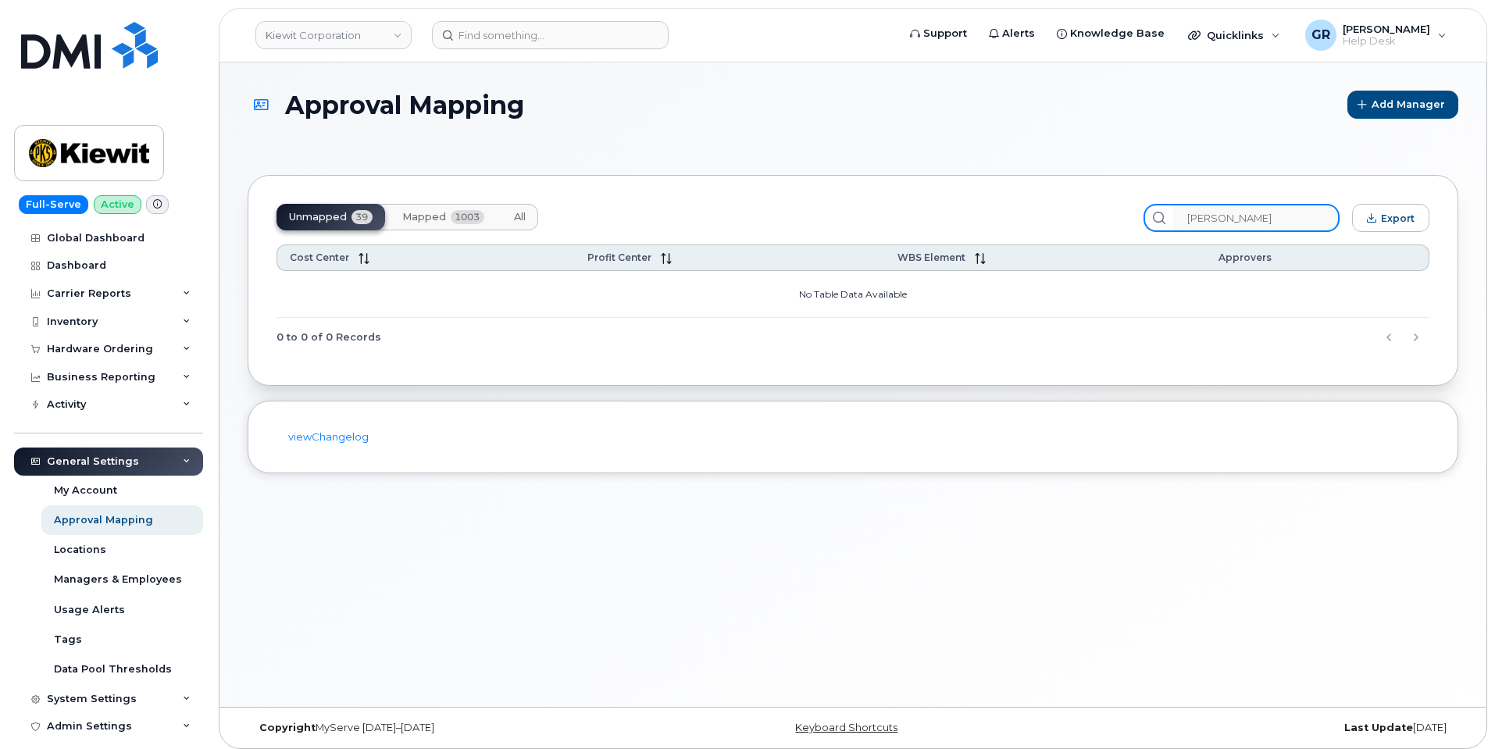
click at [1258, 213] on input "Jairo Martinez" at bounding box center [1256, 218] width 166 height 28
drag, startPoint x: 1277, startPoint y: 217, endPoint x: 1011, endPoint y: 221, distance: 266.4
click at [1023, 224] on div "Unmapped 39 Mapped 1003 All Jairo Martinez Export" at bounding box center [853, 218] width 1153 height 28
type input "Jairo"
click at [438, 213] on span "Mapped" at bounding box center [424, 217] width 44 height 13
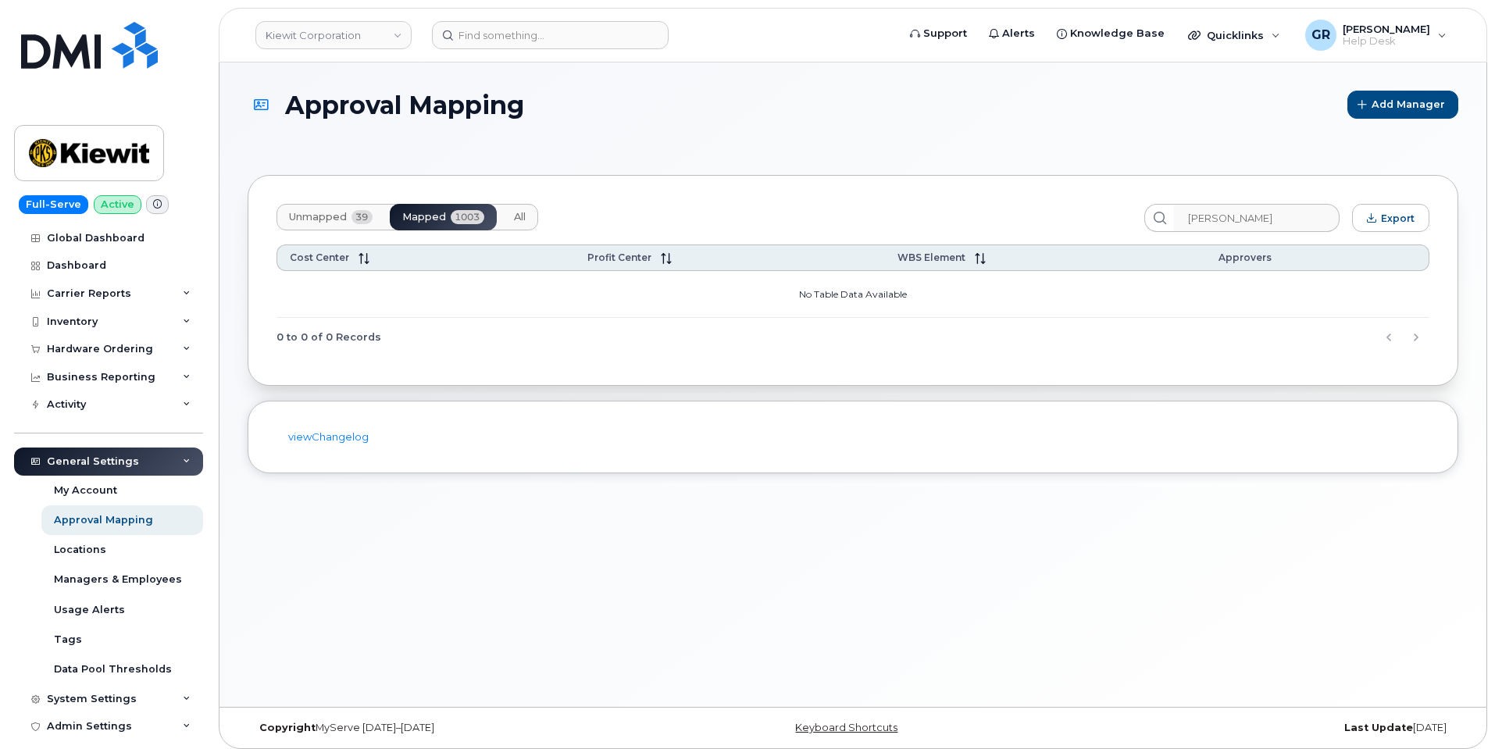
click at [390, 204] on button "Mapped 1003" at bounding box center [443, 217] width 107 height 27
click at [1232, 216] on input "Jairo" at bounding box center [1256, 218] width 166 height 28
click at [595, 50] on header "Kiewit Corporation Support Alerts Knowledge Base Quicklinks Suspend / Cancel De…" at bounding box center [853, 35] width 1269 height 55
click at [1251, 228] on input "Jairo" at bounding box center [1256, 218] width 166 height 28
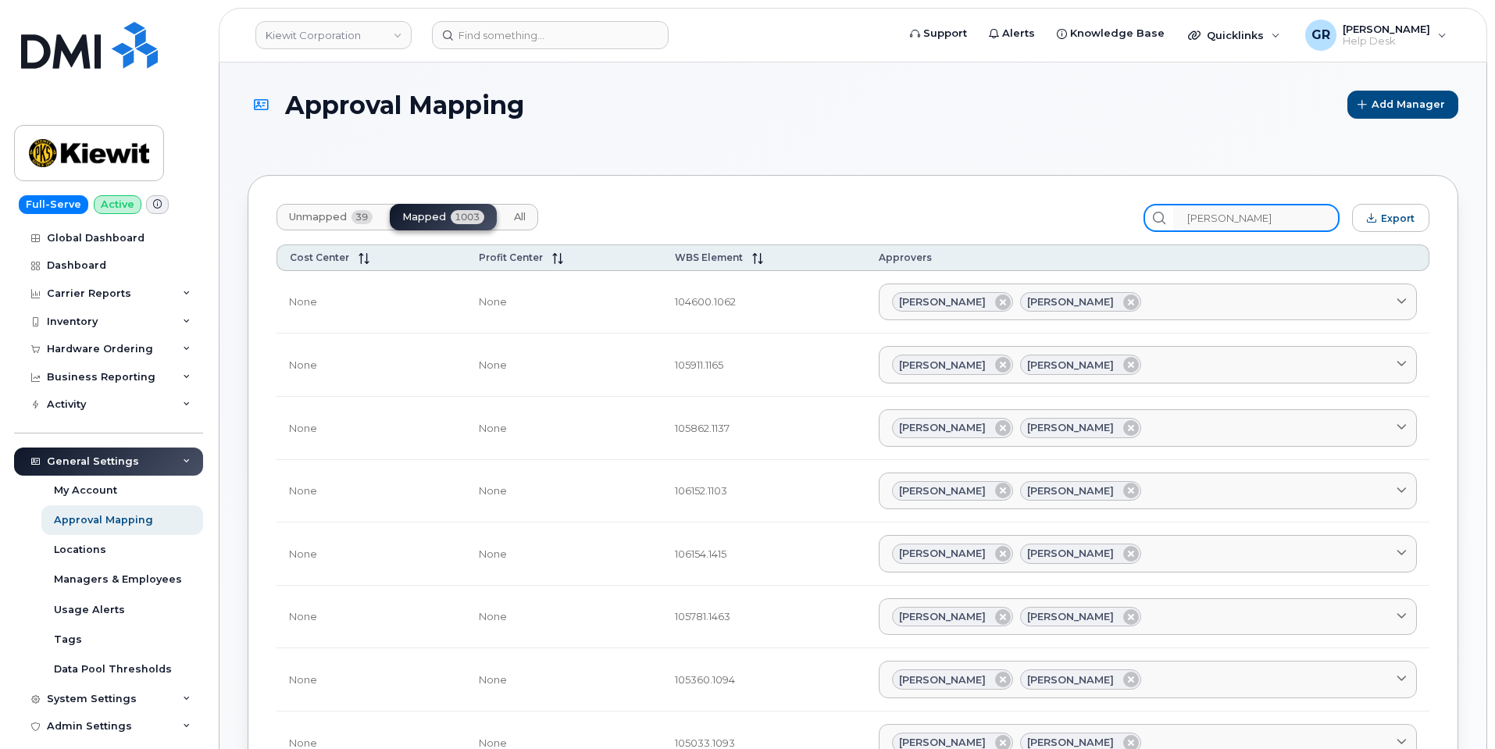
click at [1273, 211] on input "Jacob" at bounding box center [1256, 218] width 166 height 28
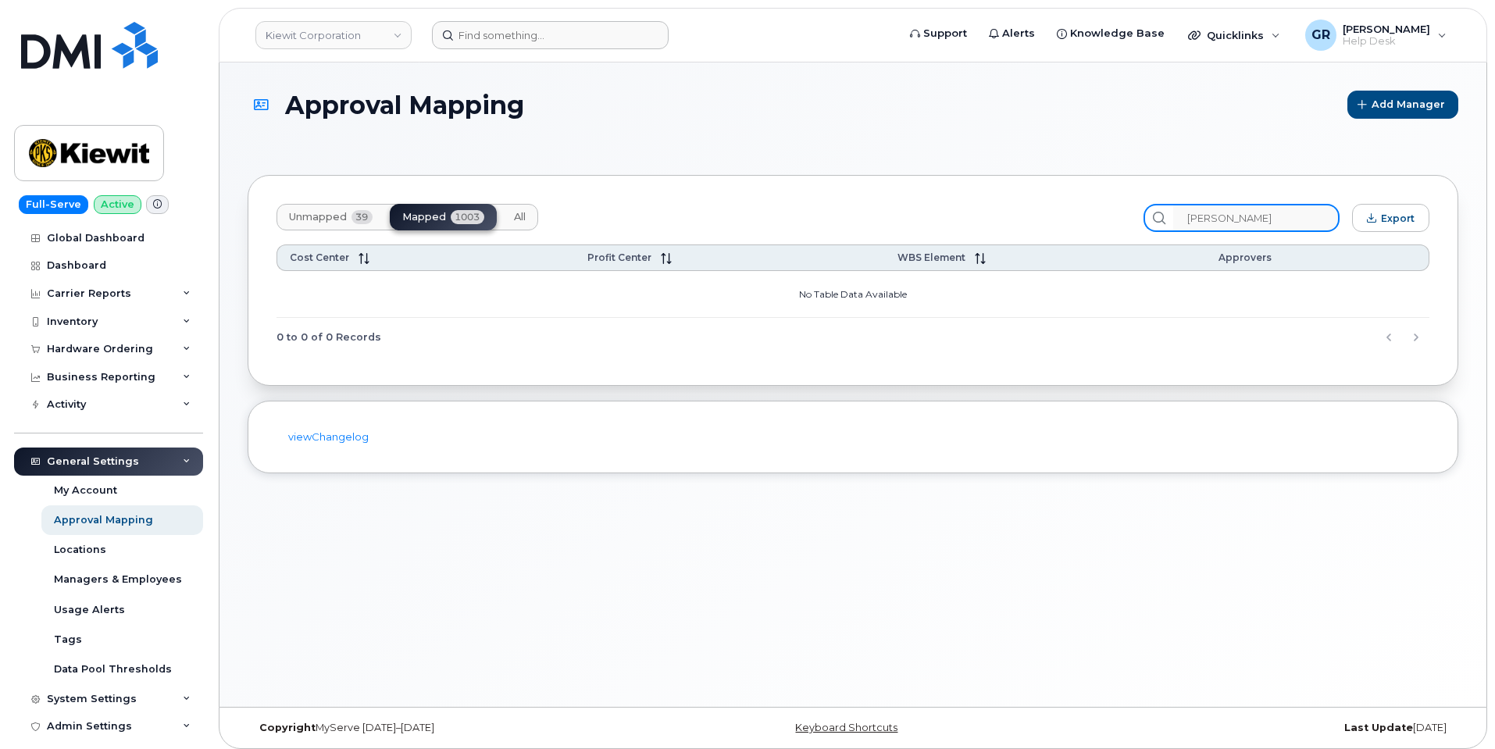
type input "Jacob Clark"
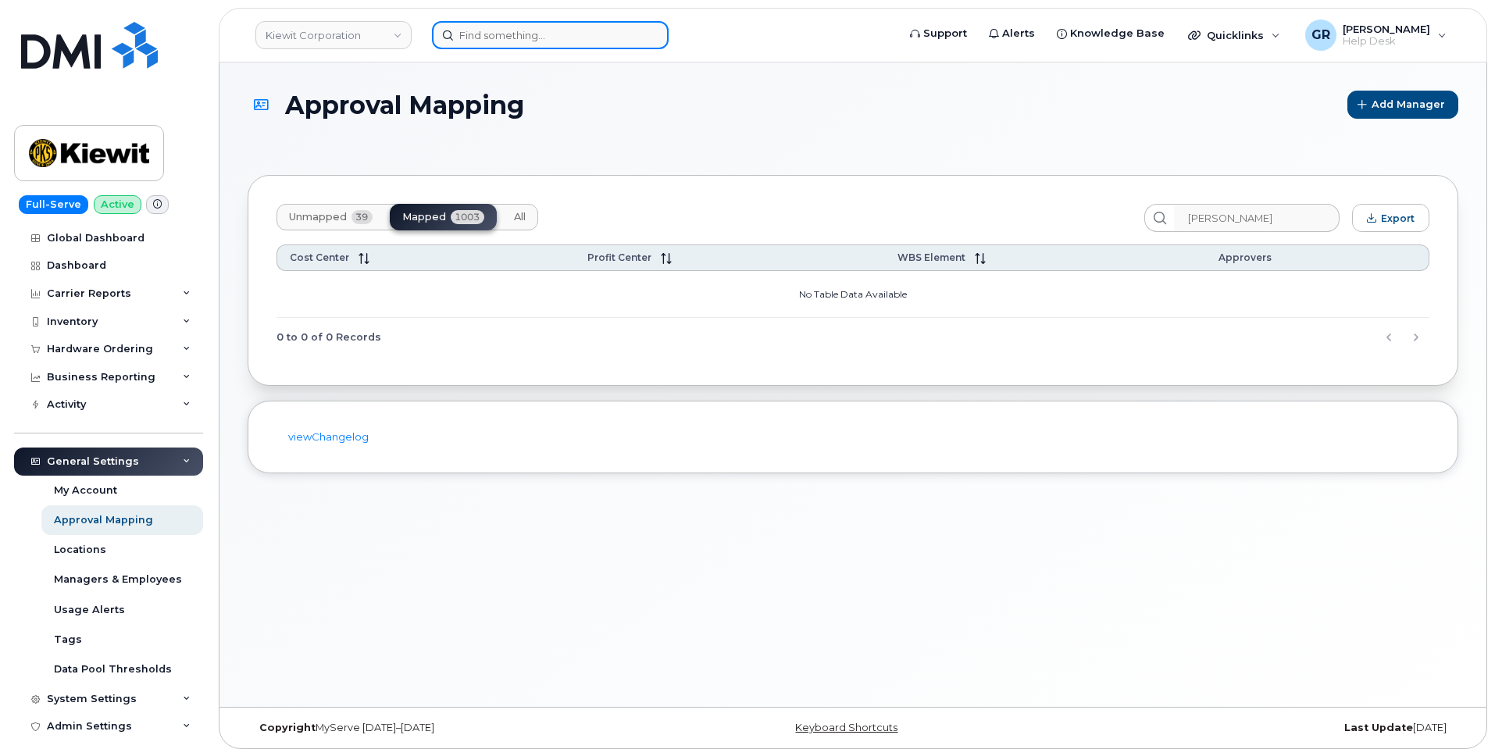
click at [488, 32] on input at bounding box center [550, 35] width 237 height 28
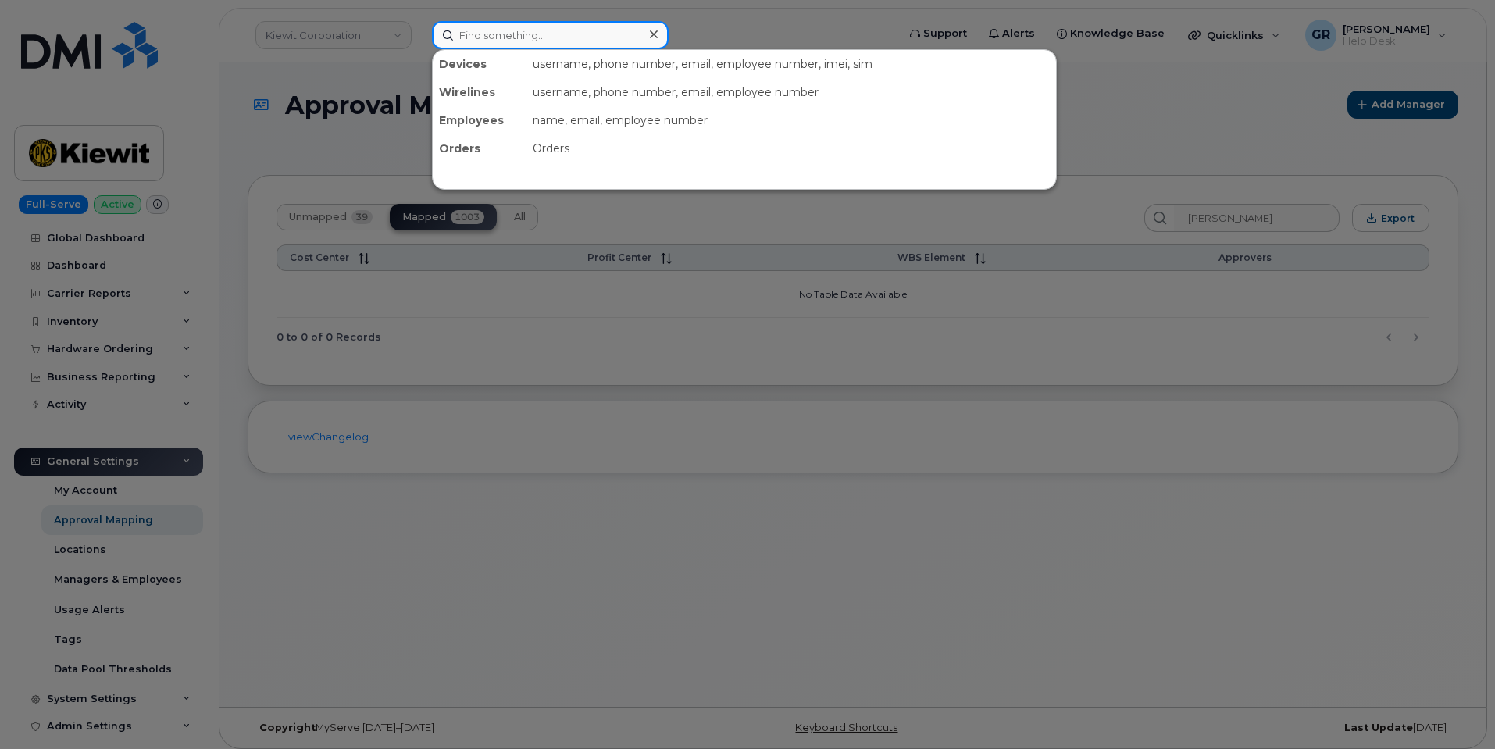
click at [545, 26] on input at bounding box center [550, 35] width 237 height 28
paste input "430.666.1419"
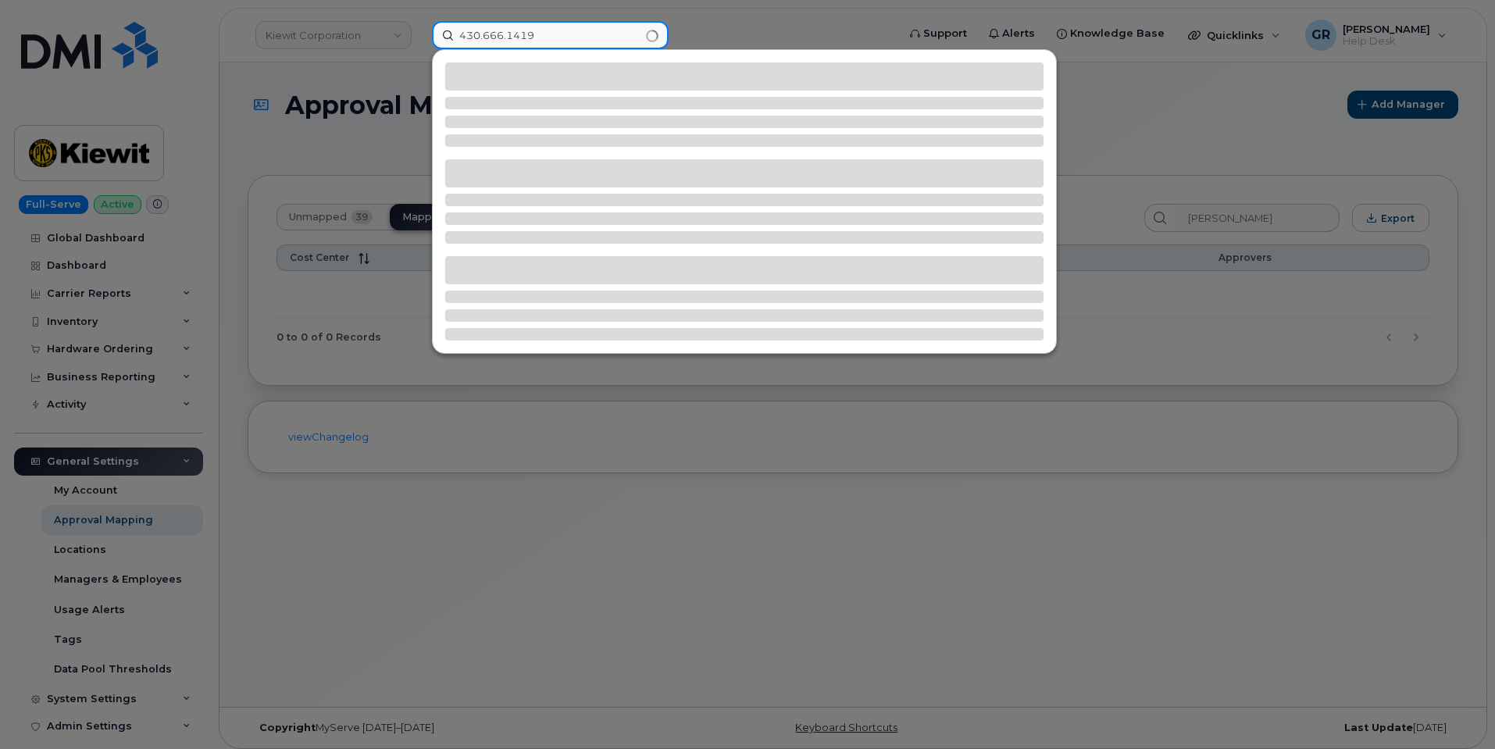
type input "430.666.1419"
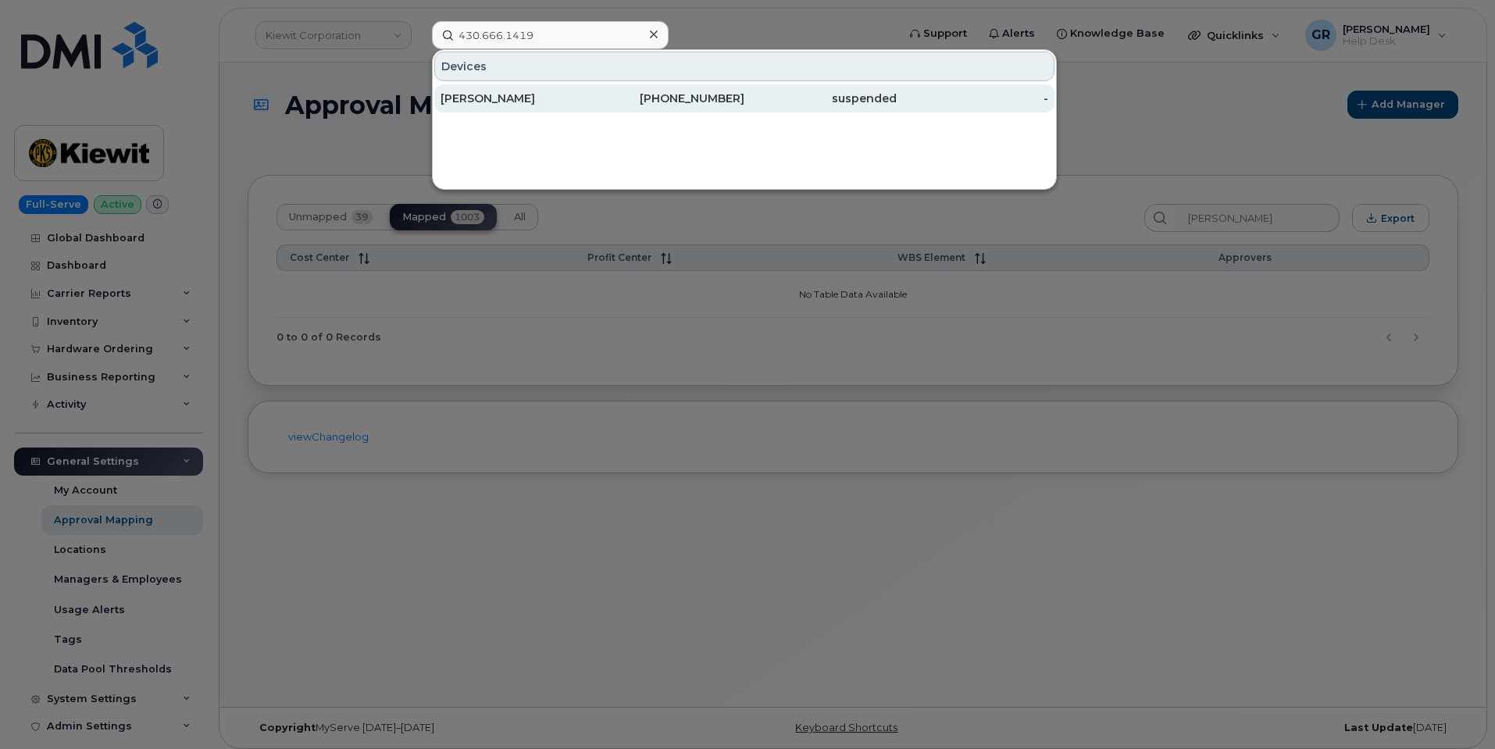
click at [602, 95] on div "430-666-1419" at bounding box center [669, 99] width 152 height 16
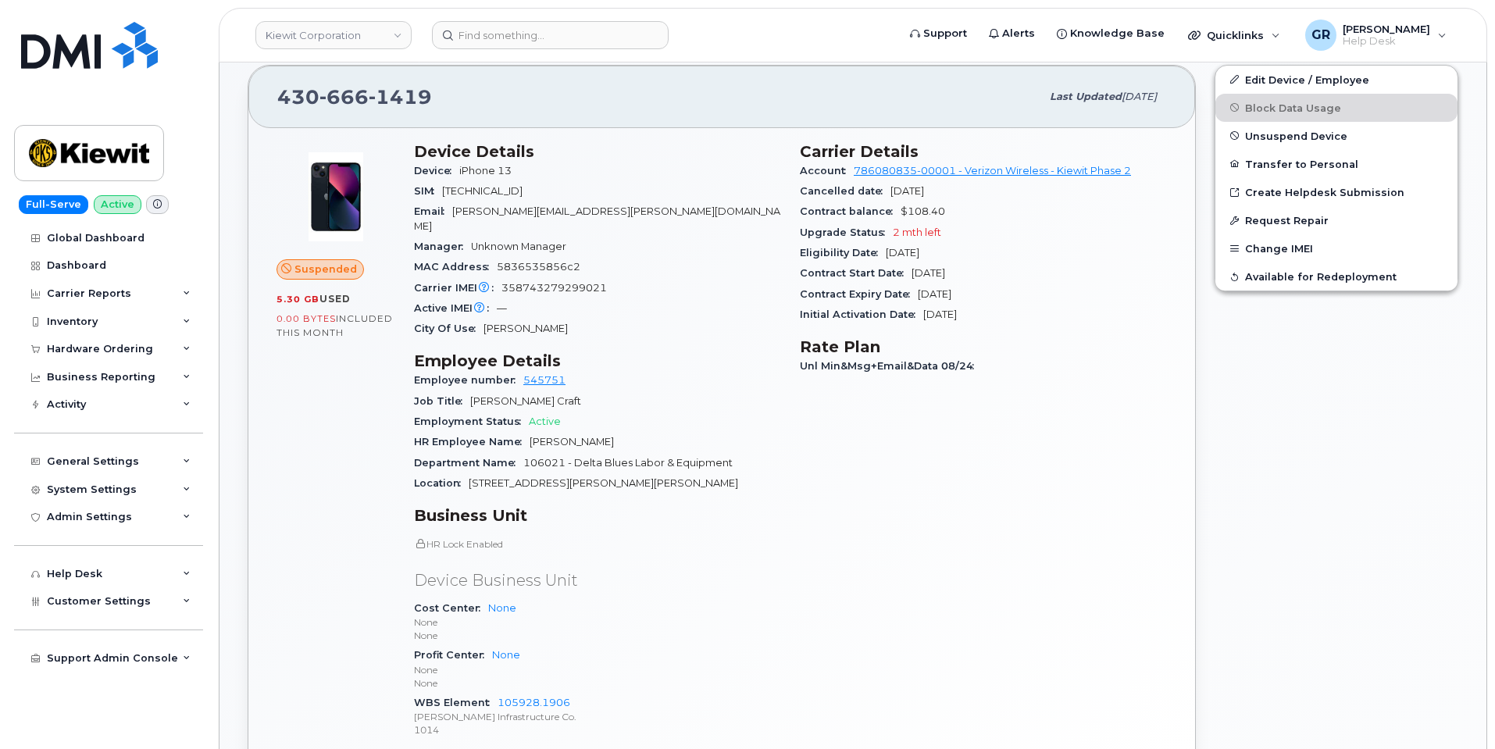
scroll to position [391, 0]
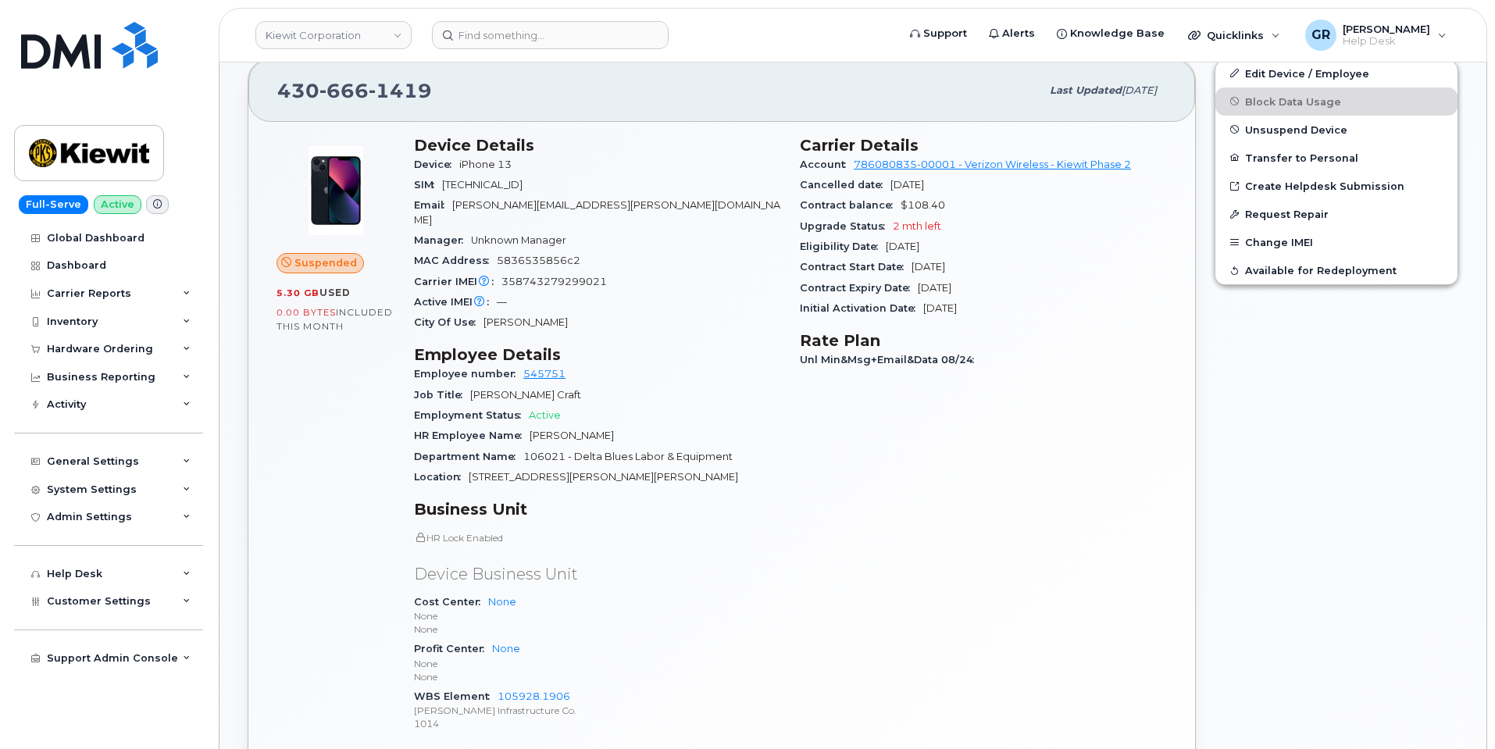
drag, startPoint x: 309, startPoint y: 366, endPoint x: 316, endPoint y: 352, distance: 15.4
click at [310, 364] on div "Suspended 5.30 GB  used 0.00 Bytes  included this month" at bounding box center [336, 442] width 138 height 630
click at [297, 360] on div "Suspended 5.30 GB  used 0.00 Bytes  included this month" at bounding box center [336, 442] width 138 height 630
click at [311, 329] on span "included this month" at bounding box center [335, 319] width 116 height 26
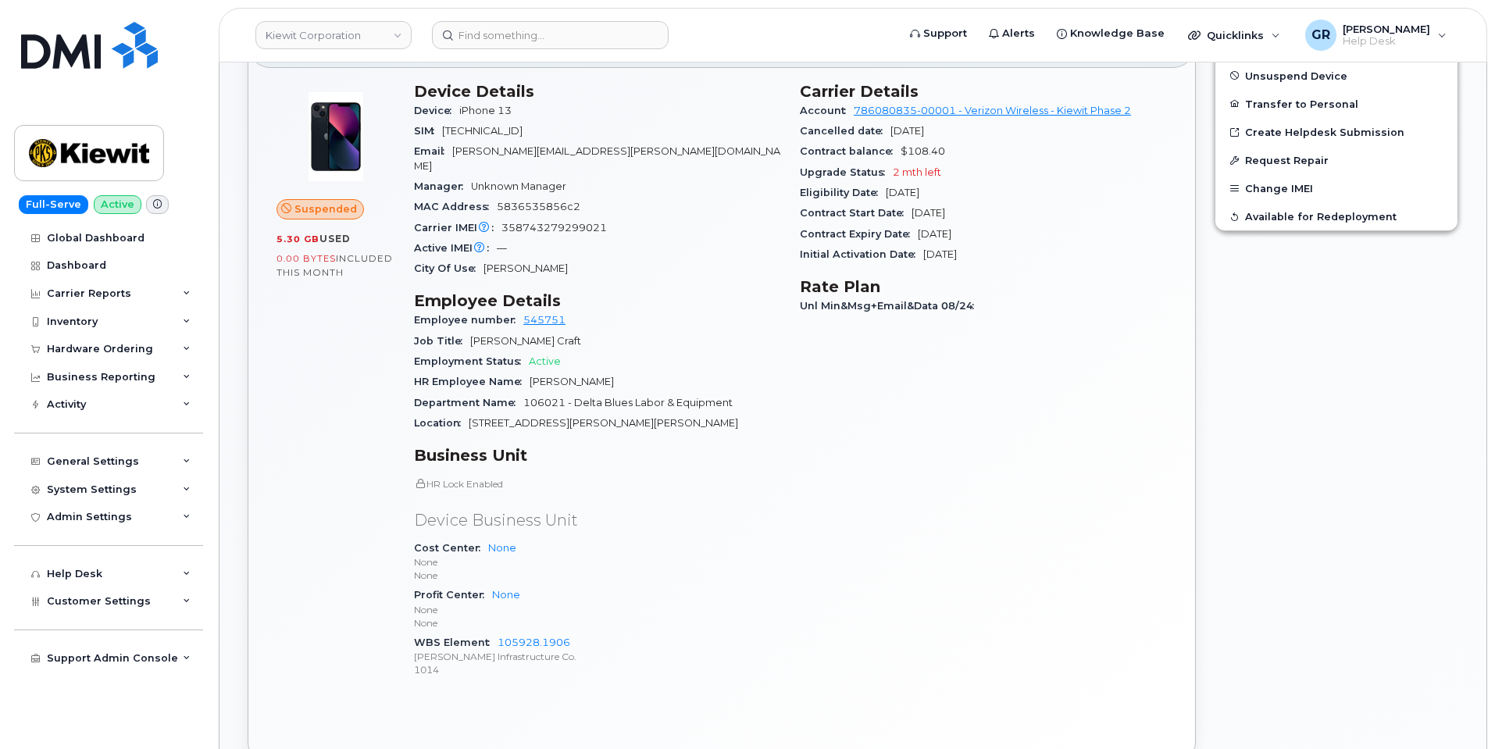
scroll to position [469, 0]
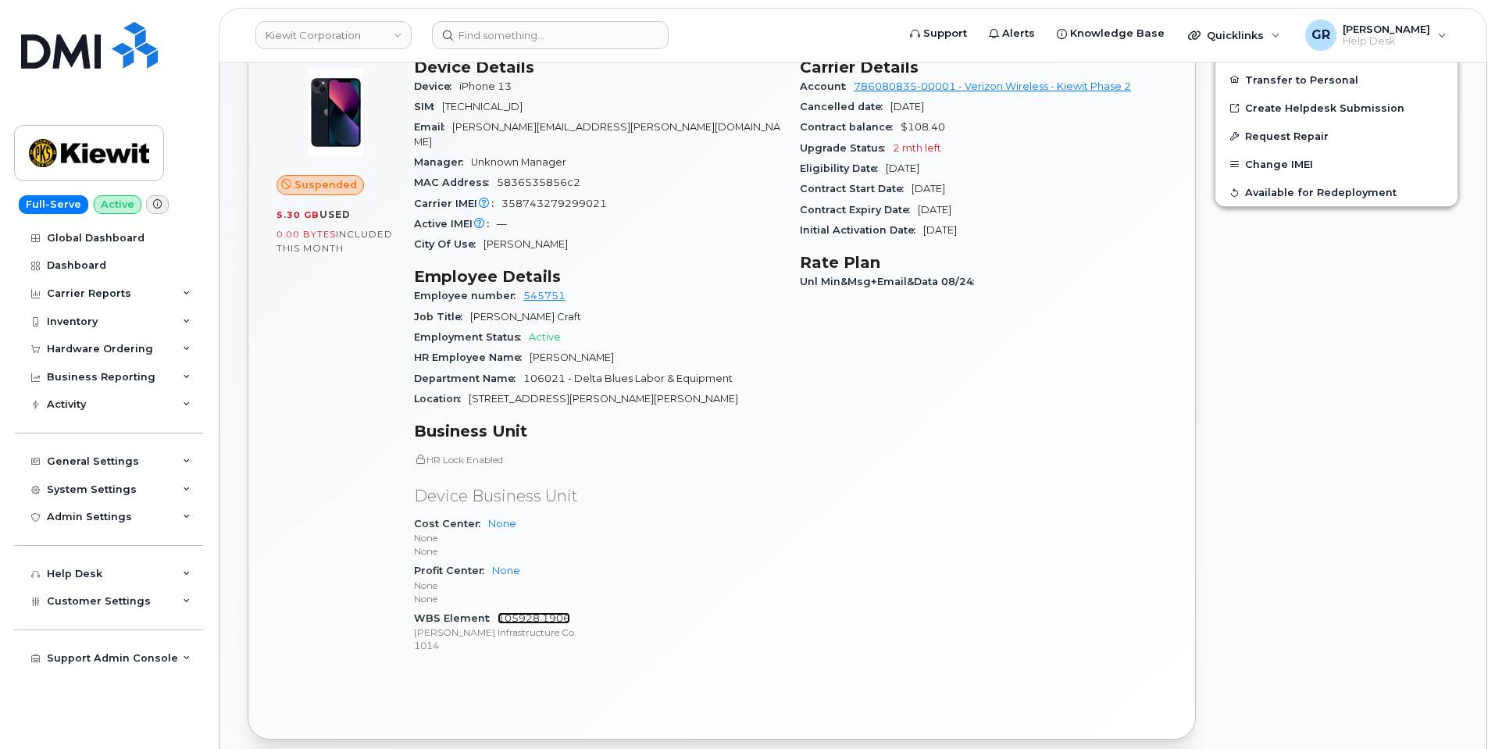
click at [517, 613] on link "105928.1906" at bounding box center [534, 619] width 73 height 12
click at [127, 471] on div "General Settings" at bounding box center [108, 462] width 189 height 28
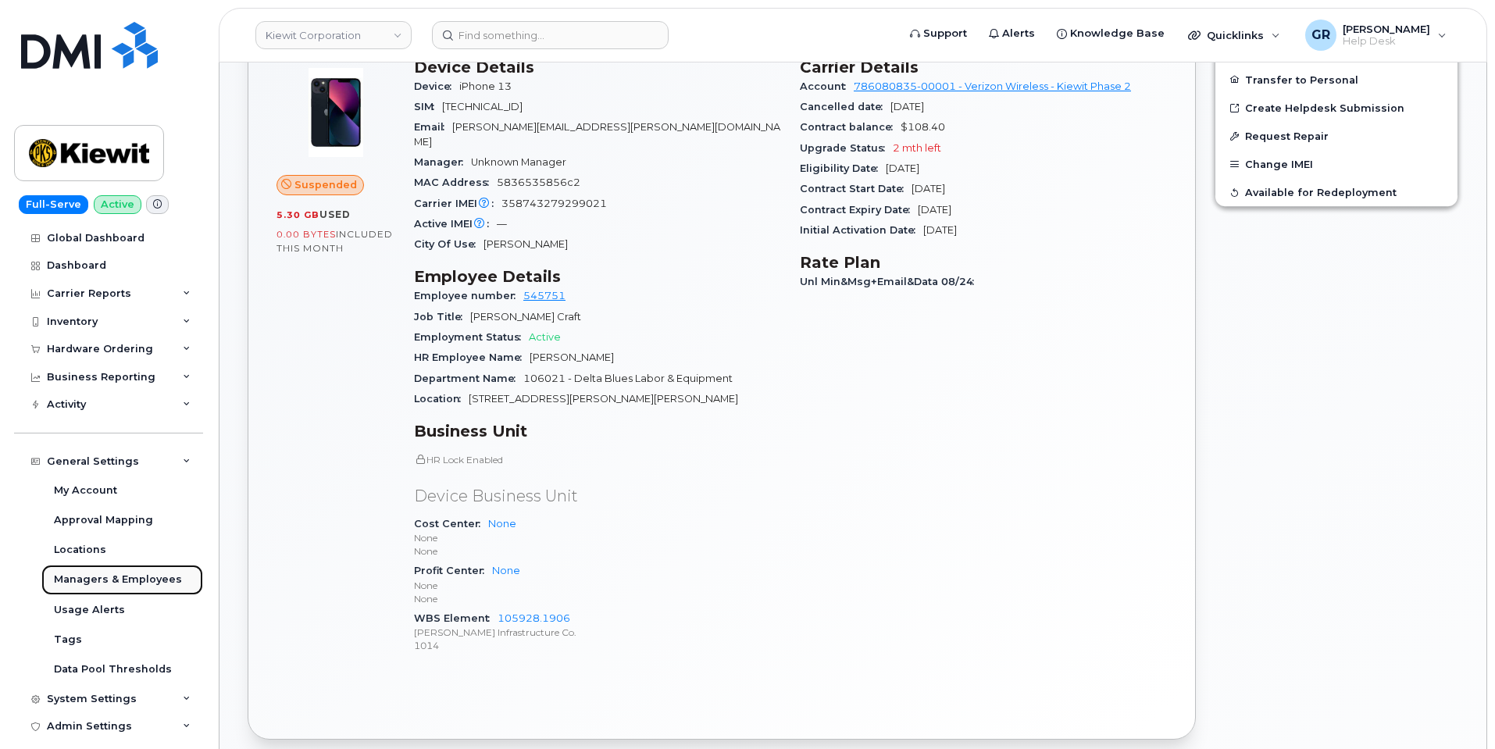
click at [135, 581] on div "Managers & Employees" at bounding box center [118, 580] width 128 height 14
click at [92, 582] on div "Managers & Employees" at bounding box center [118, 580] width 128 height 14
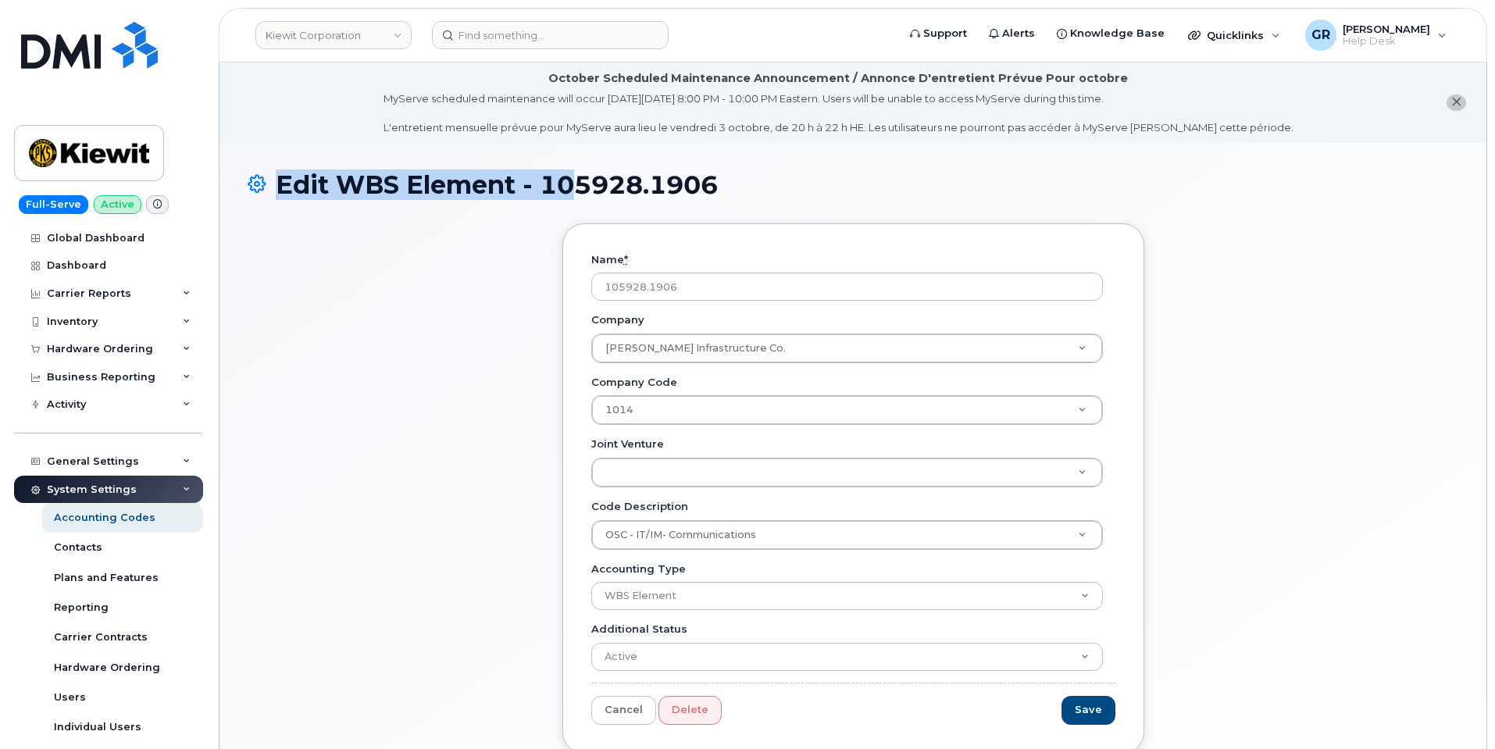
drag, startPoint x: 727, startPoint y: 186, endPoint x: 569, endPoint y: 182, distance: 157.9
click at [573, 188] on h1 "Edit WBS Element - 105928.1906" at bounding box center [853, 184] width 1211 height 27
click at [553, 178] on h1 "Edit WBS Element - 105928.1906" at bounding box center [853, 184] width 1211 height 27
click at [549, 181] on h1 "Edit WBS Element - 105928.1906" at bounding box center [853, 184] width 1211 height 27
drag, startPoint x: 693, startPoint y: 184, endPoint x: 558, endPoint y: 184, distance: 135.2
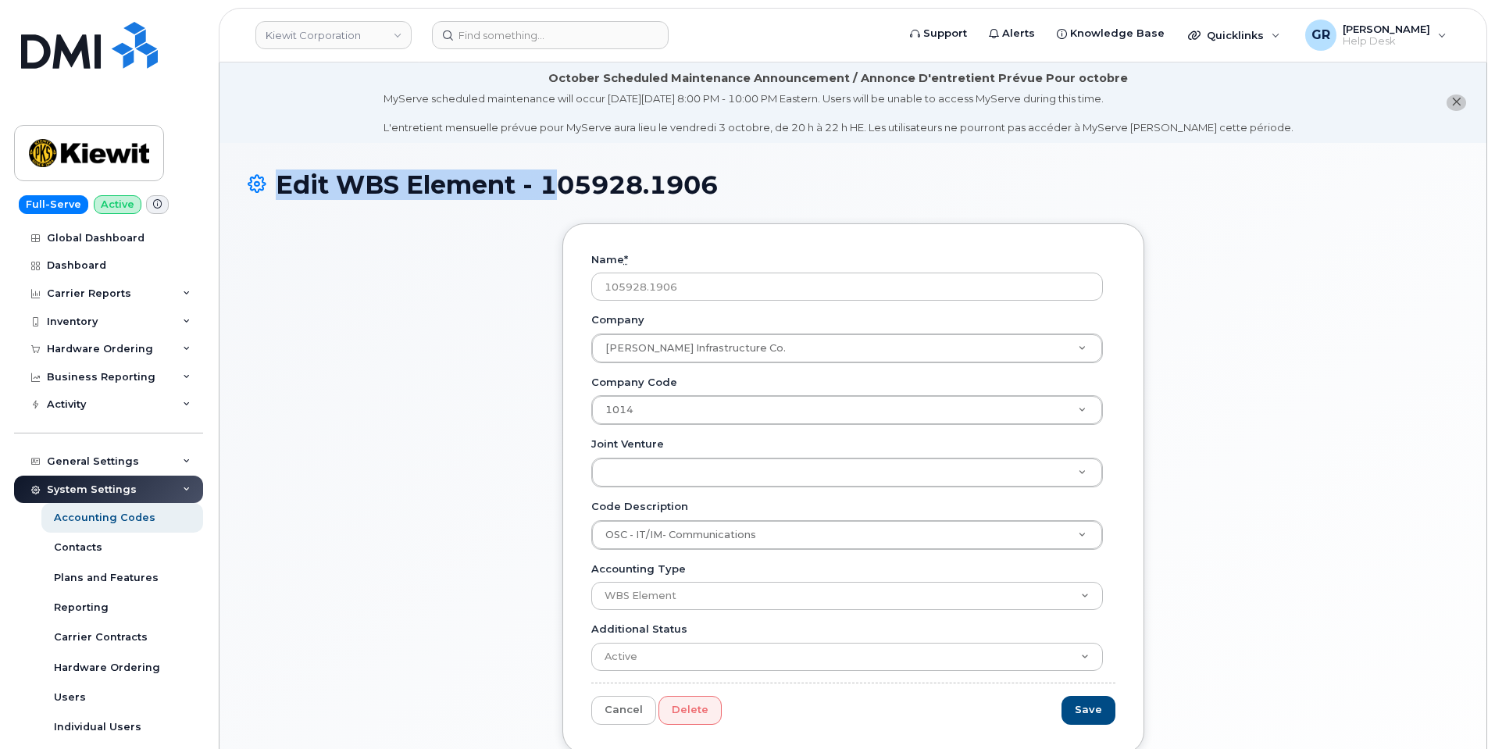
click at [558, 184] on h1 "Edit WBS Element - 105928.1906" at bounding box center [853, 184] width 1211 height 27
click at [557, 184] on h1 "Edit WBS Element - 105928.1906" at bounding box center [853, 184] width 1211 height 27
drag, startPoint x: 549, startPoint y: 184, endPoint x: 727, endPoint y: 181, distance: 177.4
click at [738, 180] on h1 "Edit WBS Element - 105928.1906" at bounding box center [853, 184] width 1211 height 27
click at [573, 188] on h1 "Edit WBS Element - 105928.1906" at bounding box center [853, 184] width 1211 height 27
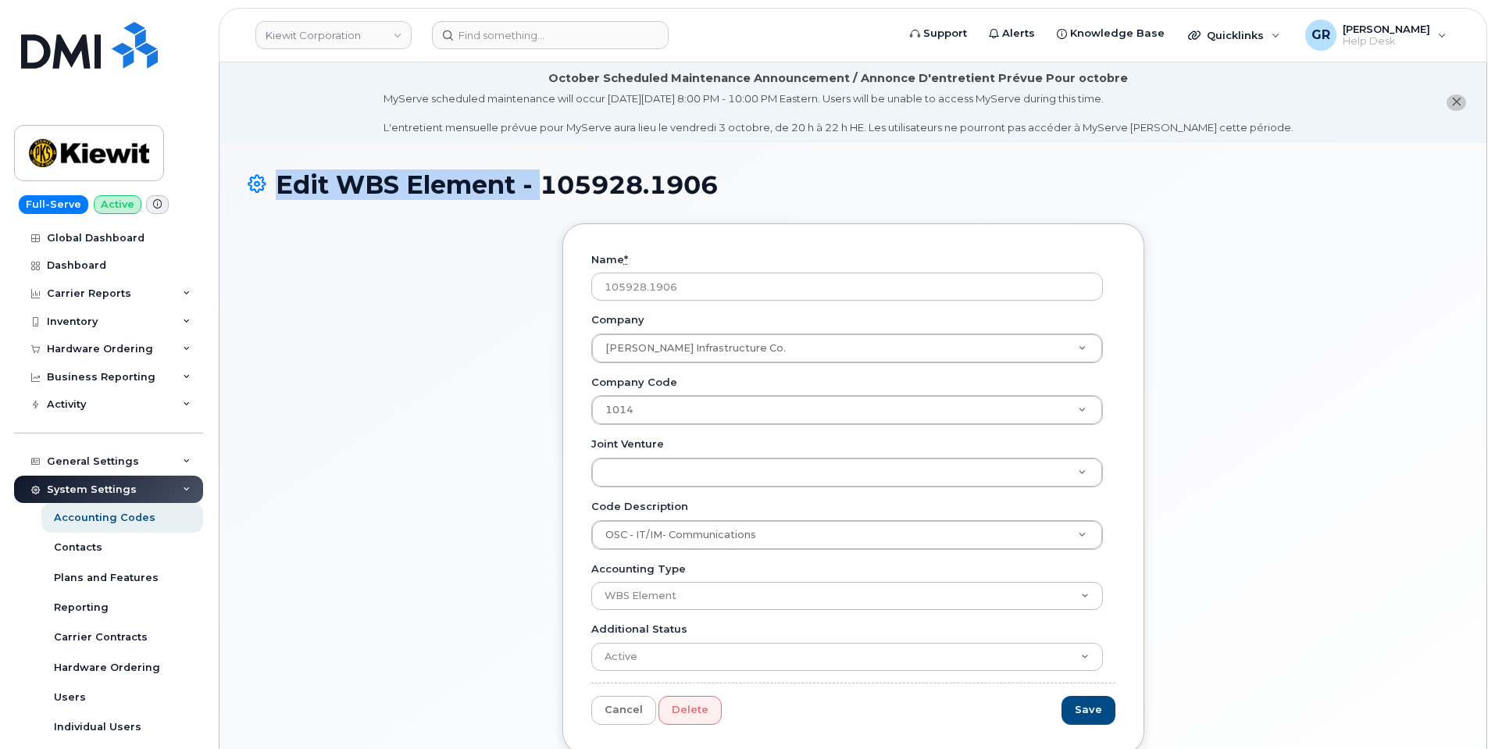
drag, startPoint x: 546, startPoint y: 185, endPoint x: 751, endPoint y: 182, distance: 204.7
click at [751, 182] on h1 "Edit WBS Element - 105928.1906" at bounding box center [853, 184] width 1211 height 27
copy h1 "Edit WBS Element -"
click at [593, 195] on h1 "Edit WBS Element - 105928.1906" at bounding box center [853, 184] width 1211 height 27
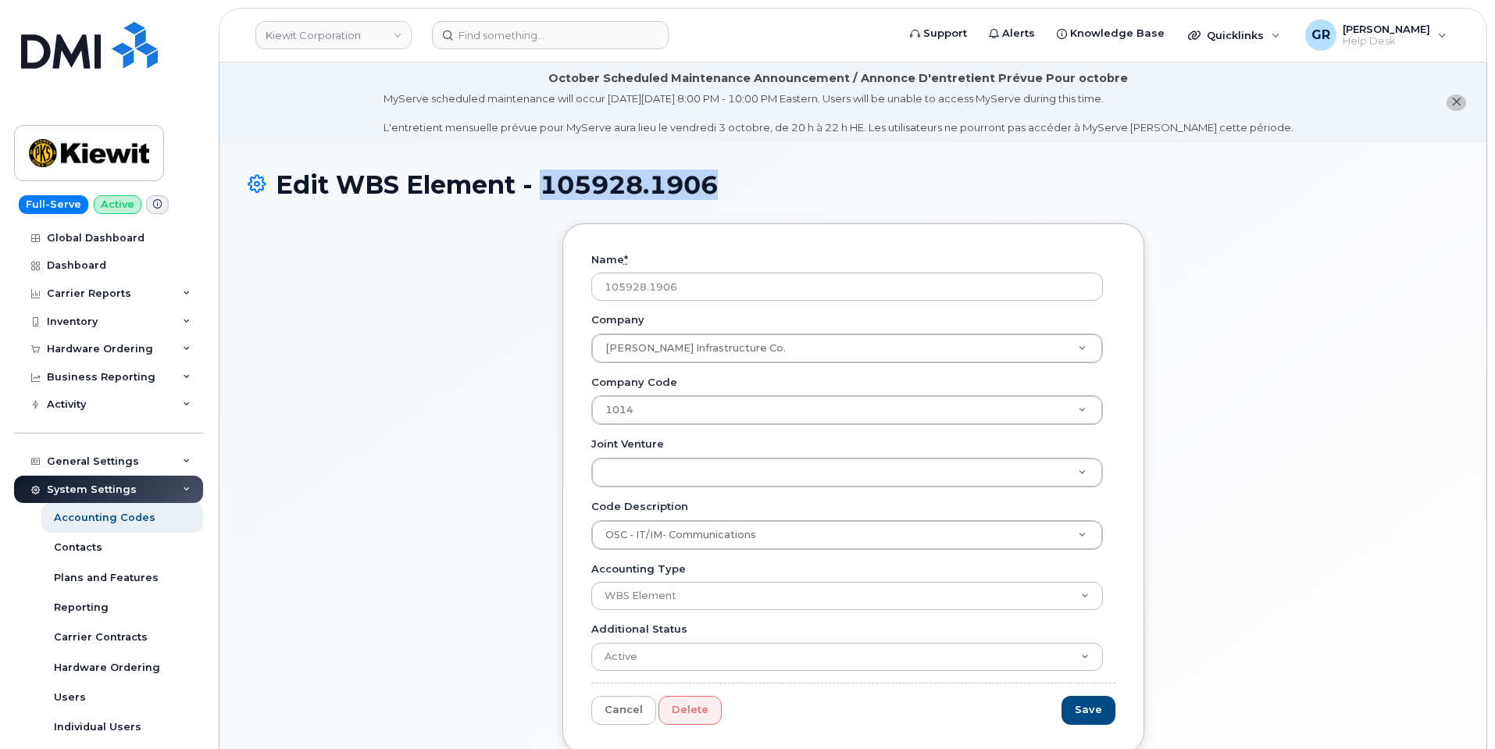
drag, startPoint x: 548, startPoint y: 184, endPoint x: 720, endPoint y: 185, distance: 171.9
click at [720, 185] on h1 "Edit WBS Element - 105928.1906" at bounding box center [853, 184] width 1211 height 27
copy h1 "105928.1906"
click at [805, 163] on div "Edit WBS Element - 105928.1906 Name * 105928.1906 Company Kiewit Infrastructure…" at bounding box center [853, 552] width 1267 height 818
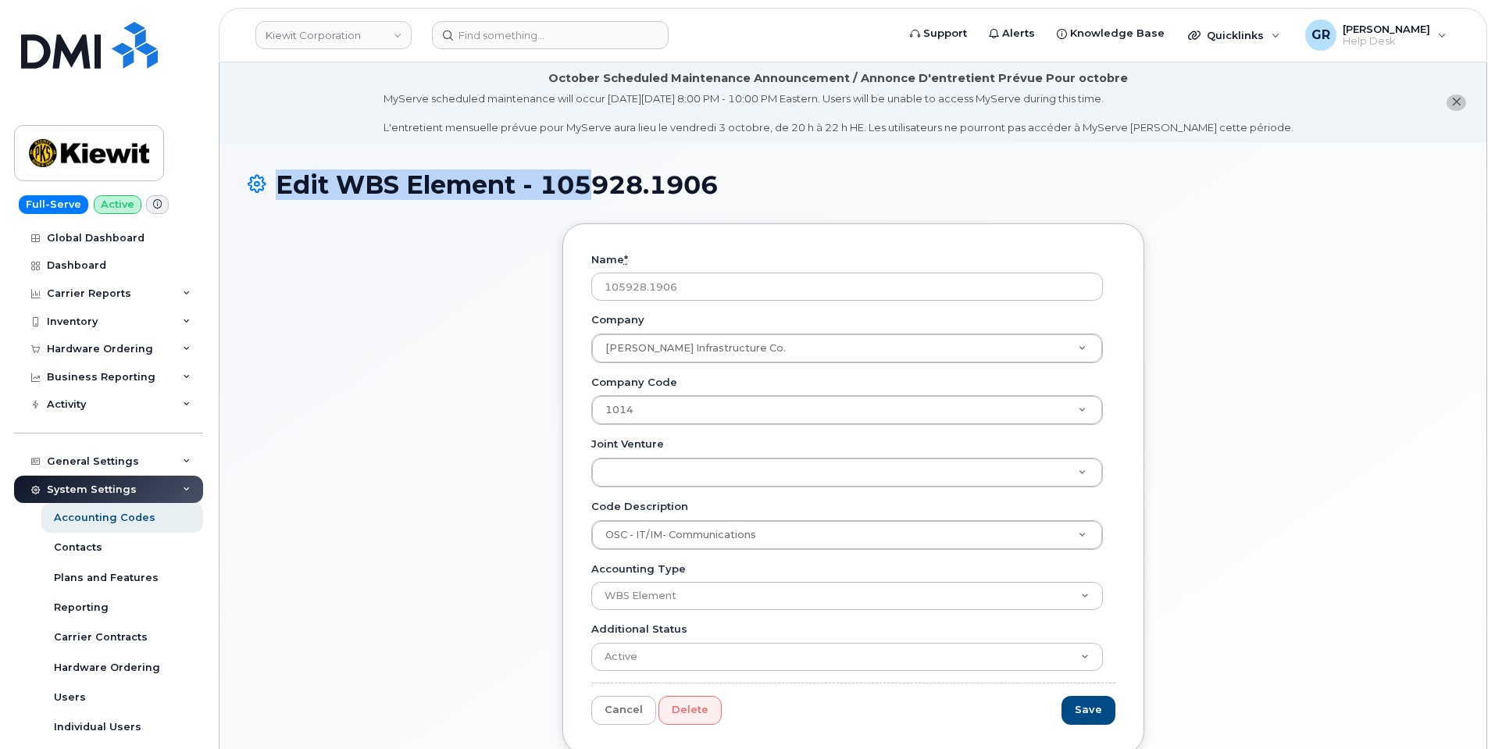
drag, startPoint x: 675, startPoint y: 186, endPoint x: 595, endPoint y: 186, distance: 79.7
click at [593, 188] on h1 "Edit WBS Element - 105928.1906" at bounding box center [853, 184] width 1211 height 27
click at [595, 186] on h1 "Edit WBS Element - 105928.1906" at bounding box center [853, 184] width 1211 height 27
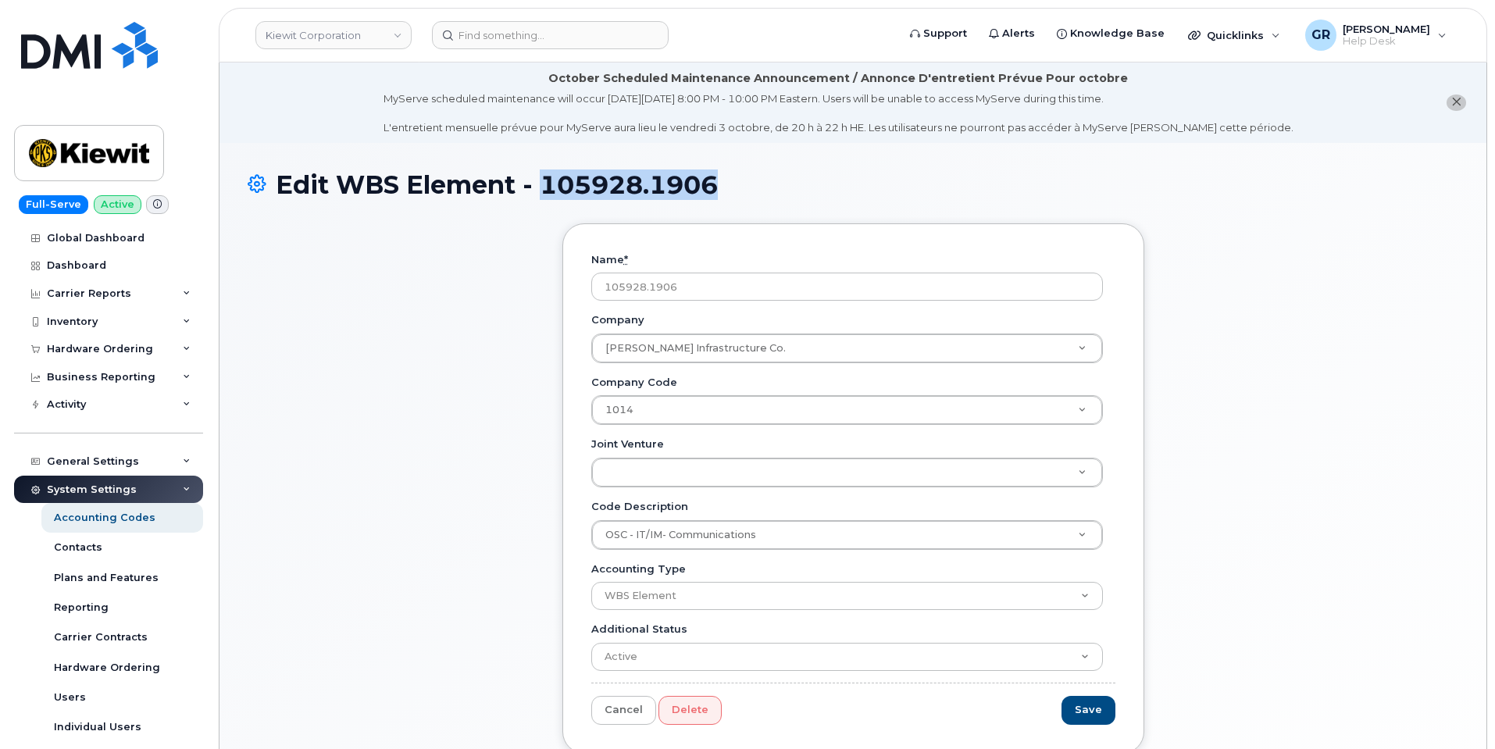
click at [595, 186] on h1 "Edit WBS Element - 105928.1906" at bounding box center [853, 184] width 1211 height 27
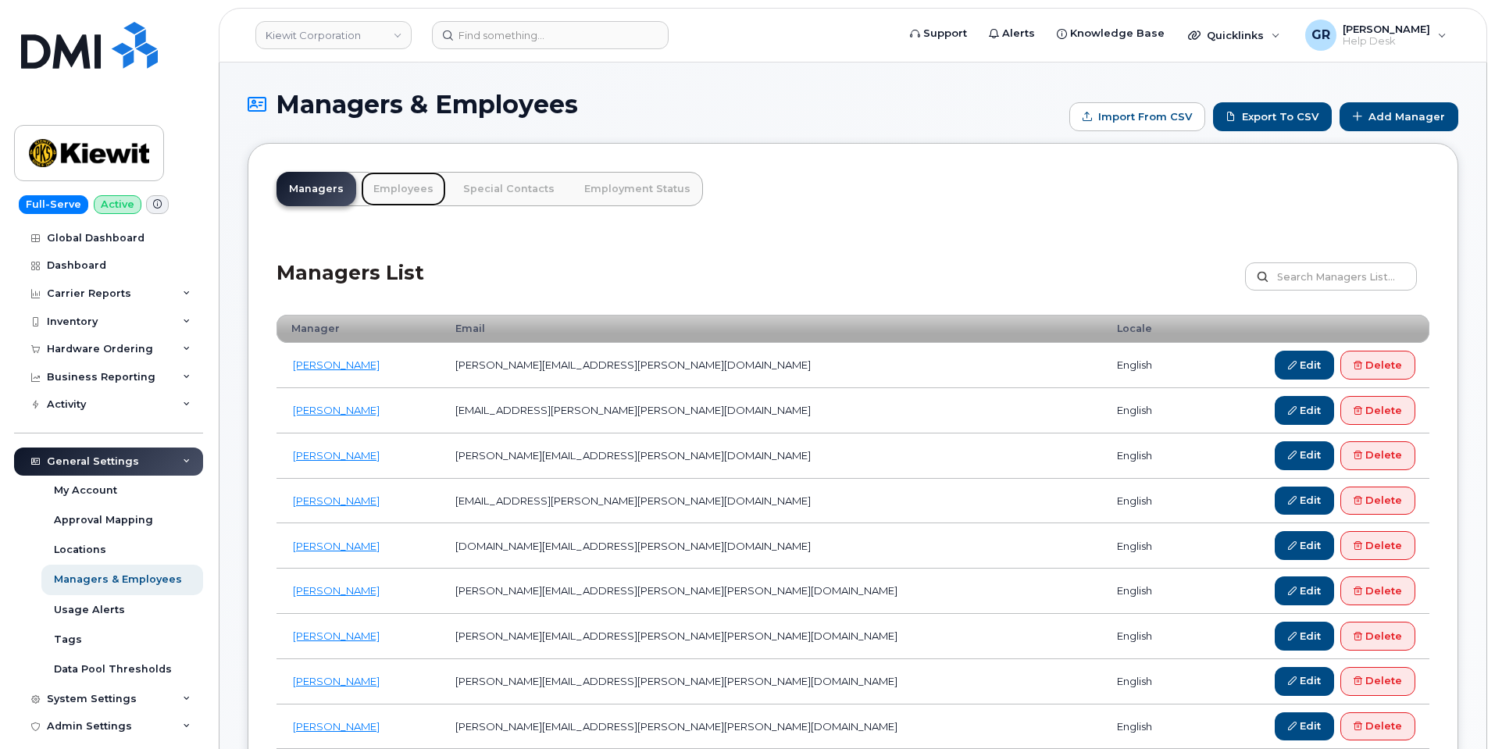
click at [407, 186] on link "Employees" at bounding box center [403, 189] width 85 height 34
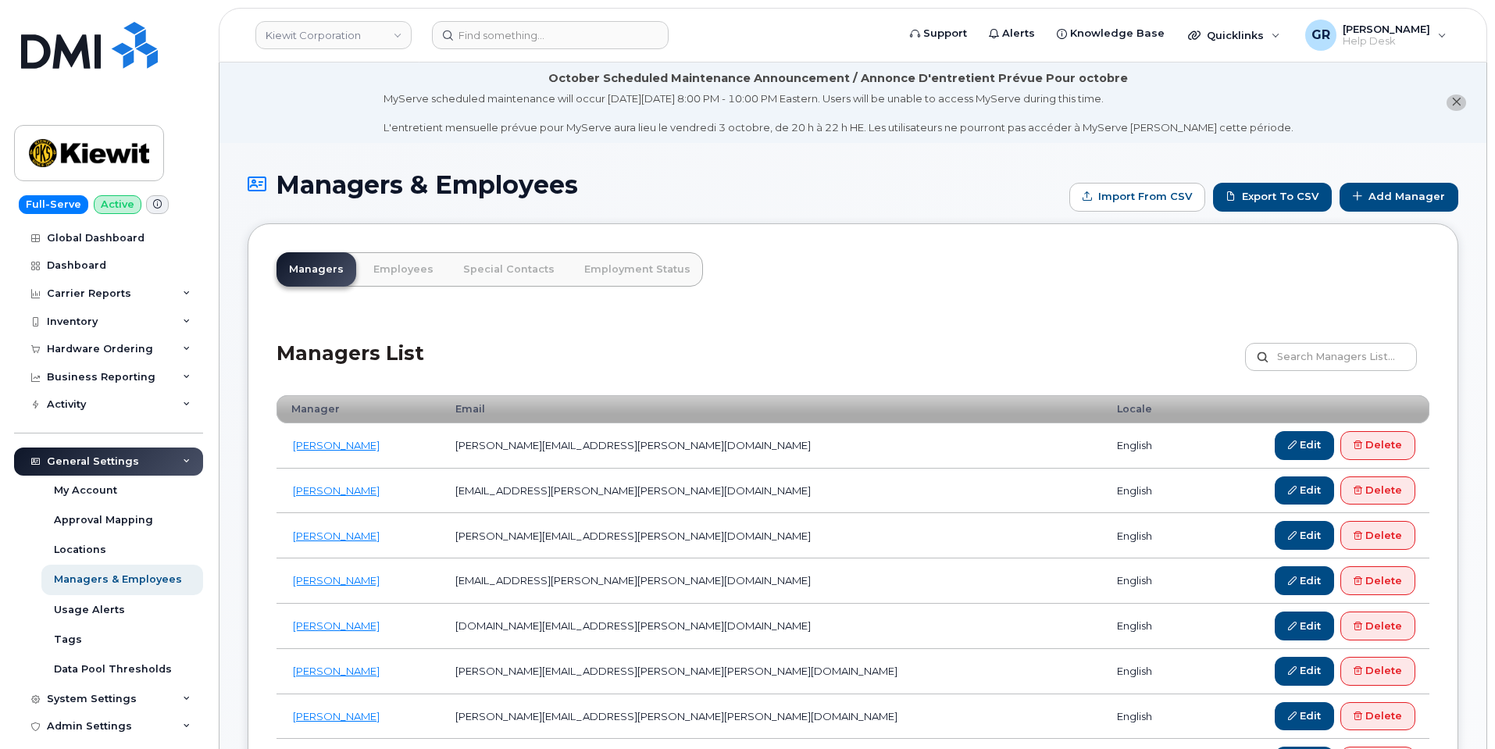
click at [397, 191] on h1 "Managers & Employees" at bounding box center [655, 184] width 814 height 27
click at [415, 262] on link "Employees" at bounding box center [403, 269] width 85 height 34
click at [415, 264] on link "Employees" at bounding box center [403, 269] width 85 height 34
drag, startPoint x: 390, startPoint y: 266, endPoint x: 452, endPoint y: 278, distance: 63.6
click at [390, 266] on link "Employees" at bounding box center [403, 269] width 85 height 34
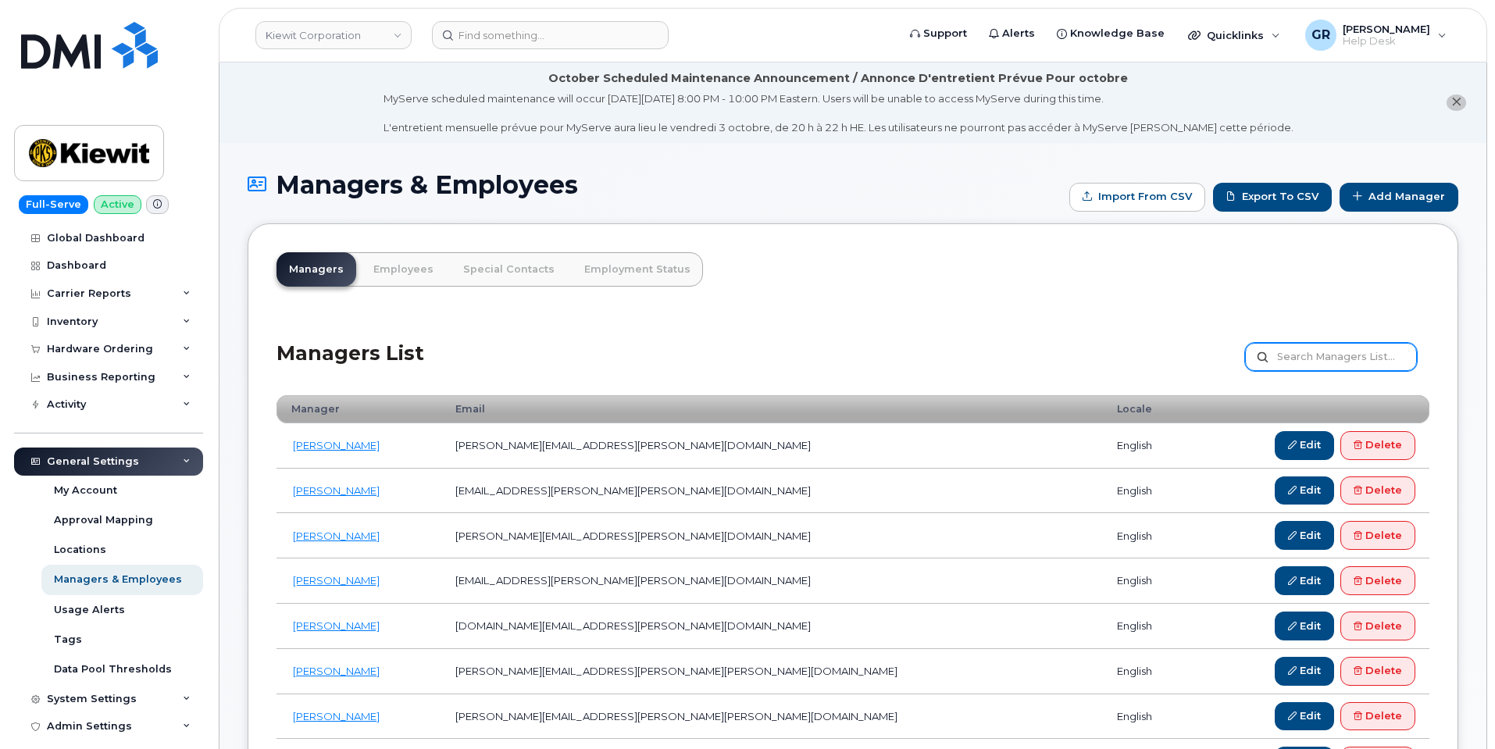
click at [1316, 357] on input "text" at bounding box center [1331, 357] width 172 height 28
type input "[PERSON_NAME]"
click at [398, 277] on link "Employees" at bounding box center [403, 269] width 85 height 34
click at [381, 259] on link "Employees" at bounding box center [403, 269] width 85 height 34
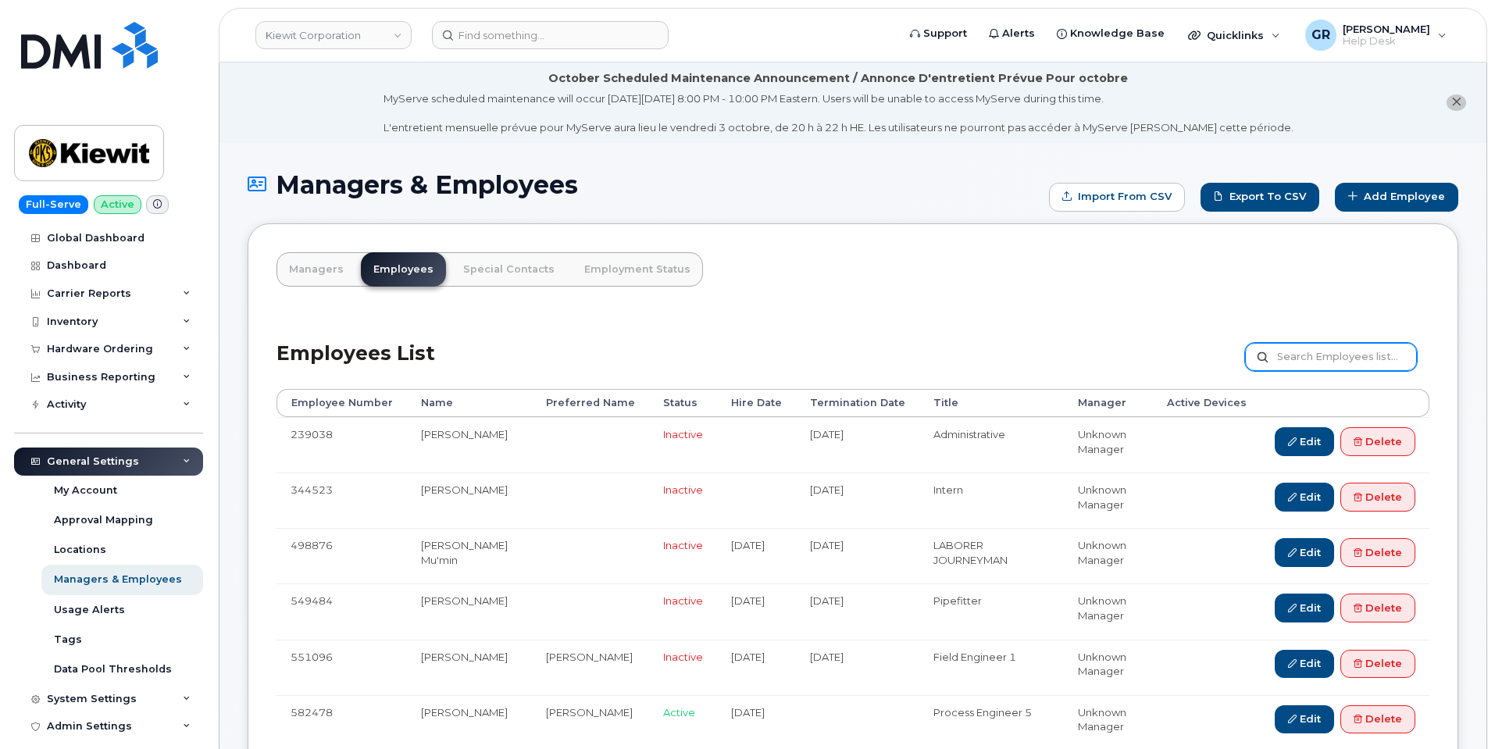
drag, startPoint x: 1313, startPoint y: 352, endPoint x: 1300, endPoint y: 343, distance: 15.6
click at [1313, 352] on input "text" at bounding box center [1331, 357] width 172 height 28
type input "[PERSON_NAME]"
click at [1404, 358] on input "[PERSON_NAME]" at bounding box center [1331, 357] width 172 height 28
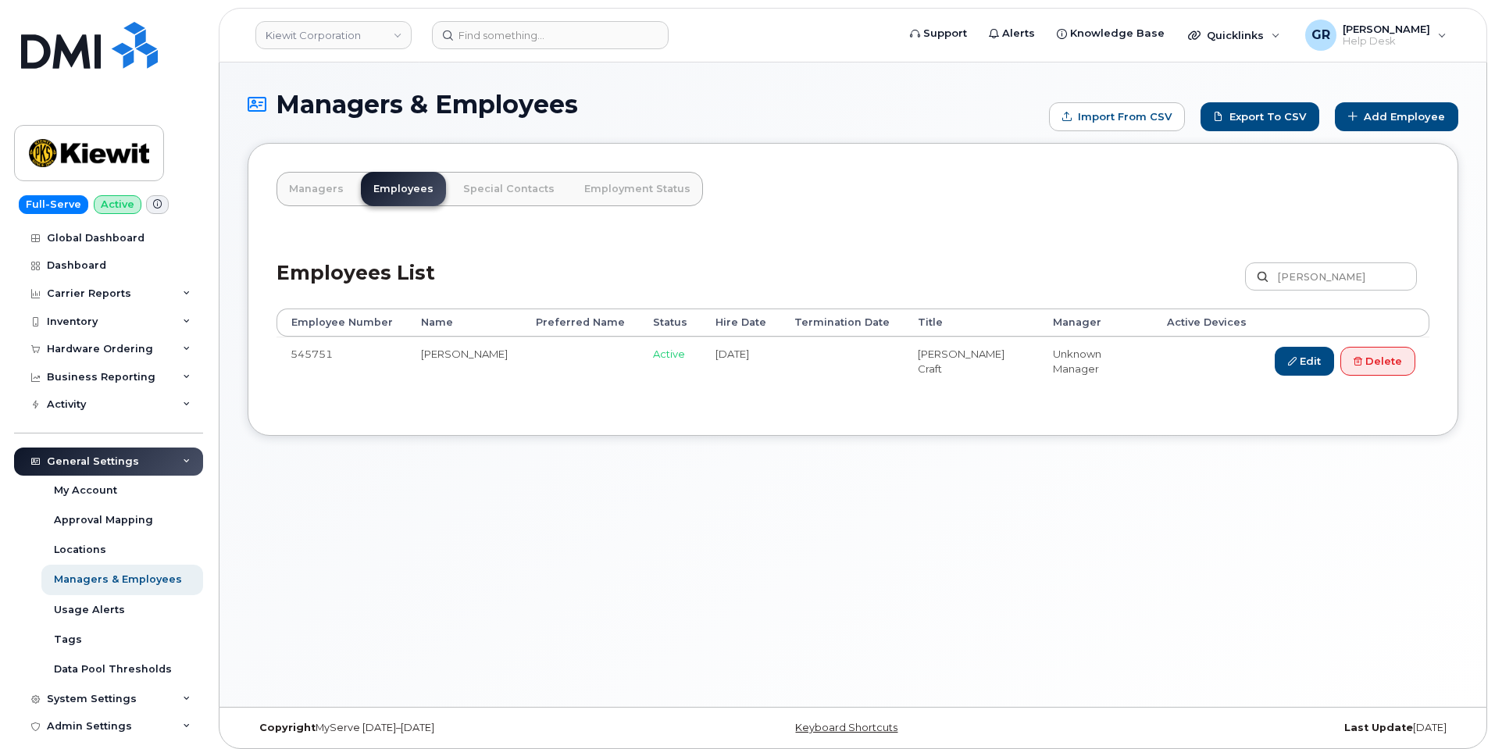
click at [972, 384] on td "Foreman Craft" at bounding box center [971, 364] width 135 height 55
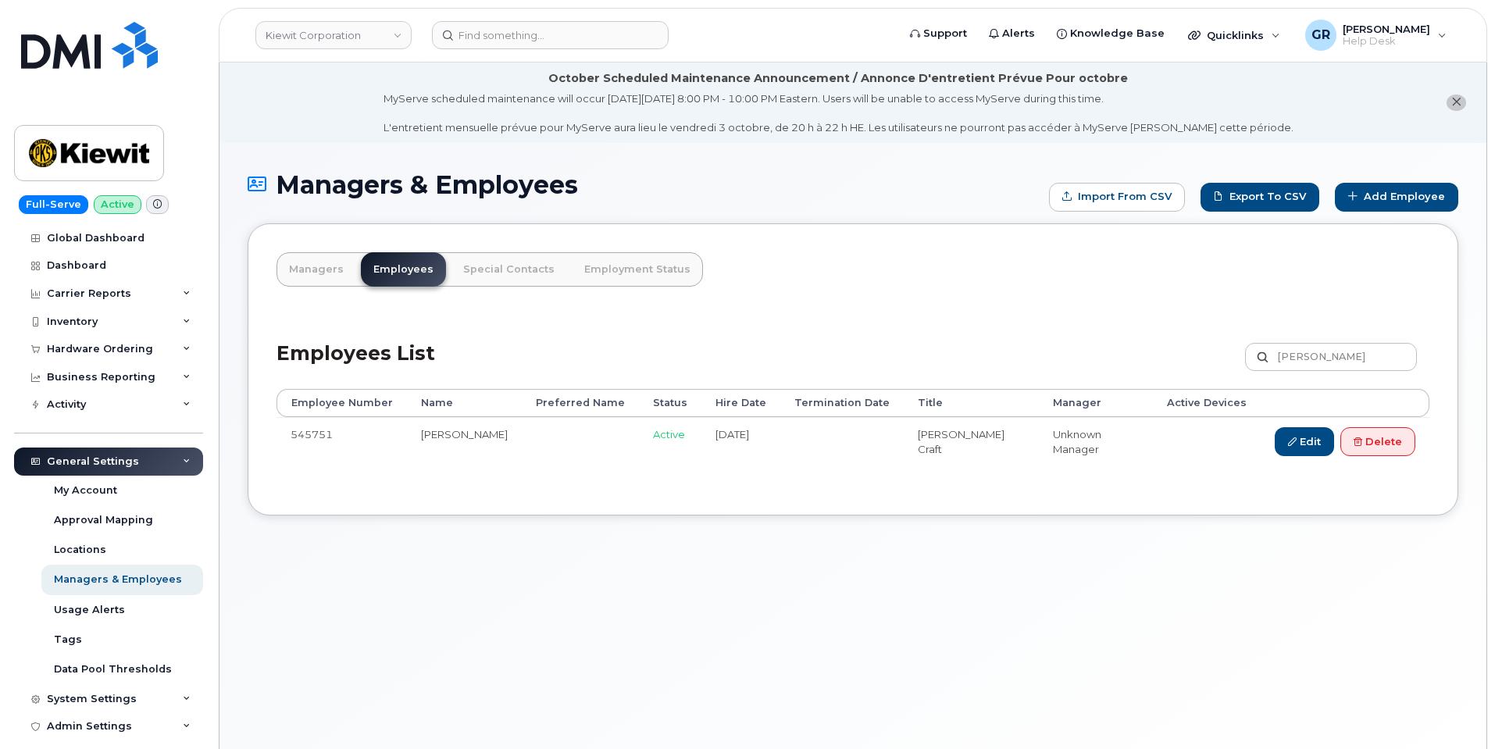
drag, startPoint x: 340, startPoint y: 434, endPoint x: 279, endPoint y: 431, distance: 61.0
click at [279, 431] on td "545751" at bounding box center [342, 444] width 130 height 55
copy td "545751"
click at [407, 438] on td "Jairo Sanchez Martinez" at bounding box center [464, 444] width 115 height 55
drag, startPoint x: 420, startPoint y: 432, endPoint x: 500, endPoint y: 452, distance: 83.0
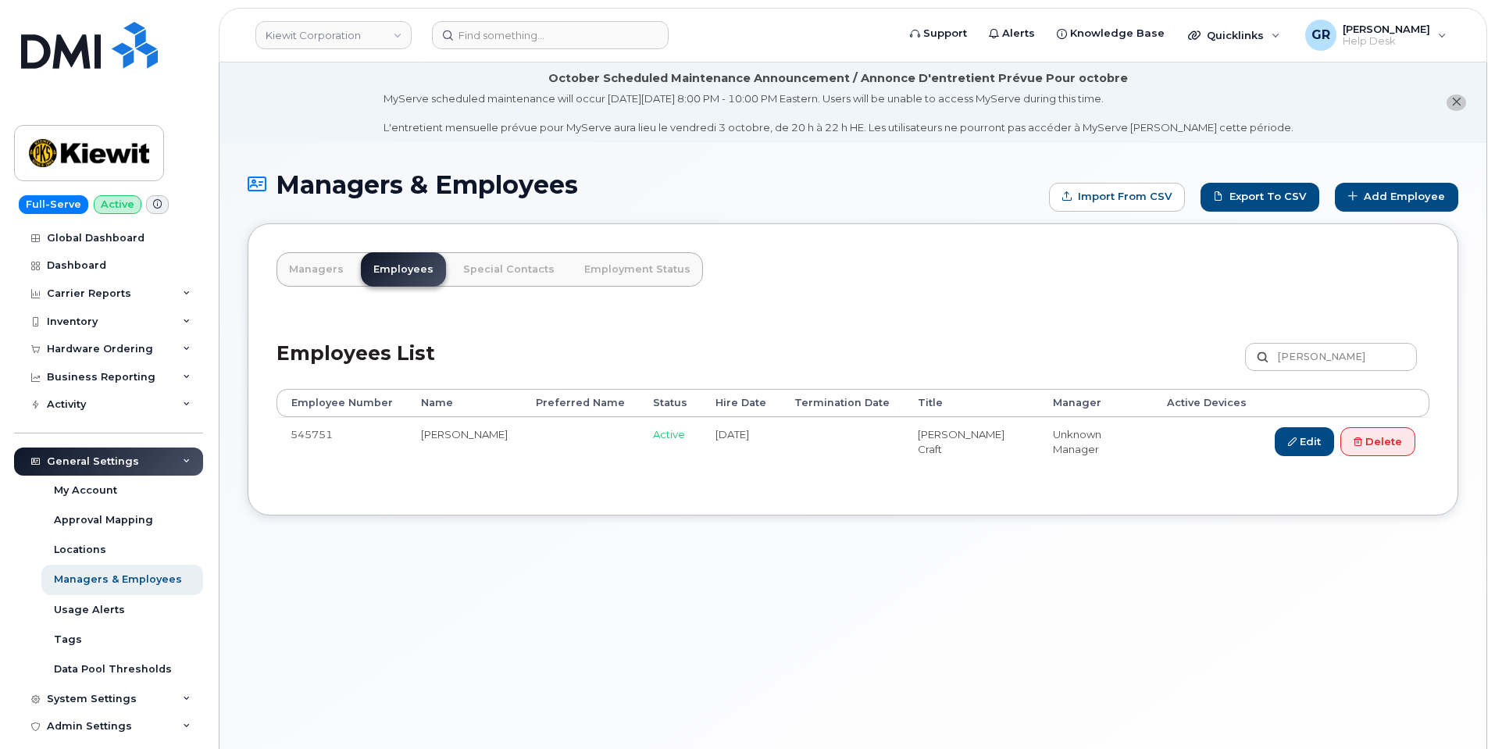
click at [500, 452] on td "Jairo Sanchez Martinez" at bounding box center [464, 444] width 115 height 55
copy td "Jairo Sanchez Martinez"
click at [143, 519] on div "Approval Mapping" at bounding box center [103, 520] width 99 height 14
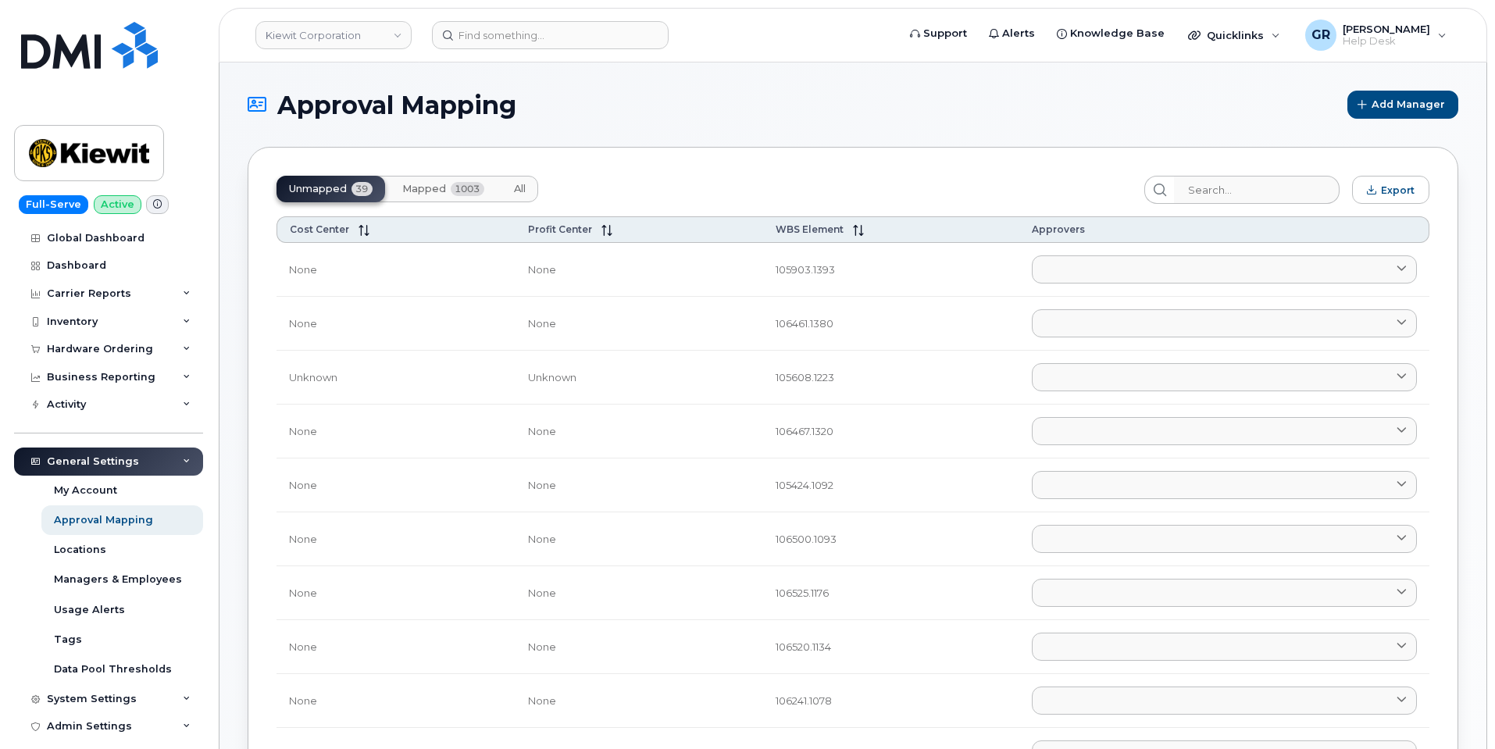
click at [439, 194] on span "Mapped" at bounding box center [424, 189] width 44 height 13
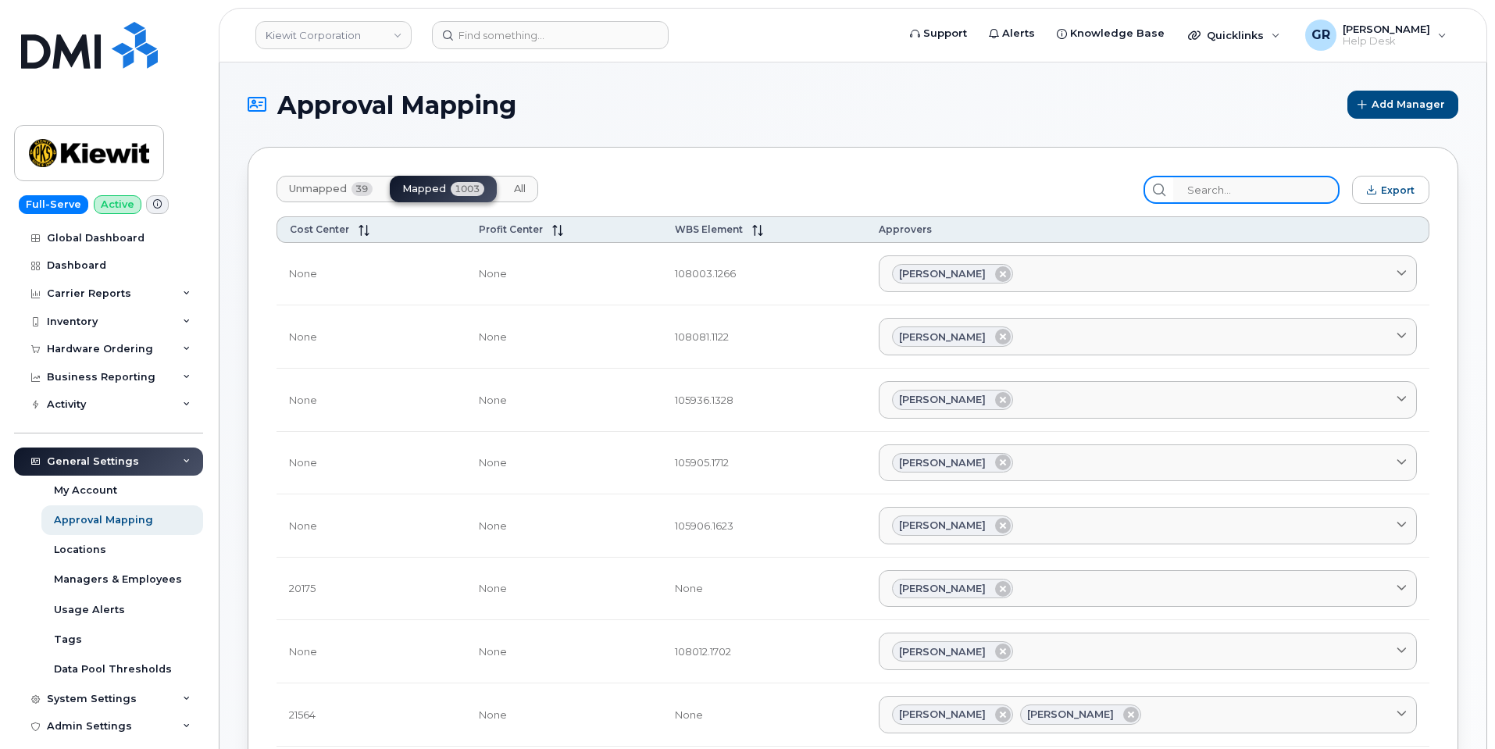
click at [1246, 188] on input "search" at bounding box center [1256, 190] width 166 height 28
paste input "Jairo Sanchez Martinez"
type input "Jairo Sanchez Martinez"
paste input "105928.1906"
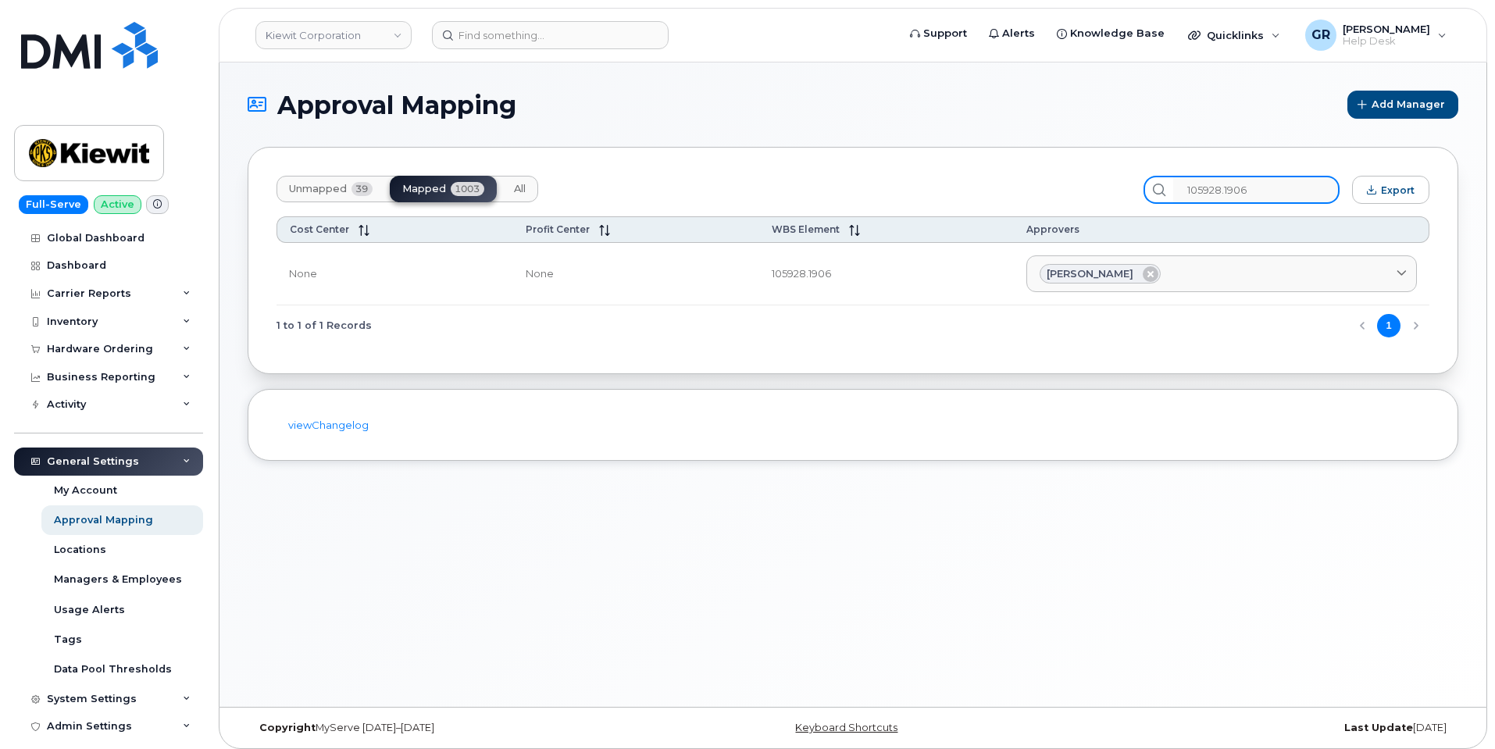
type input "105928.1906"
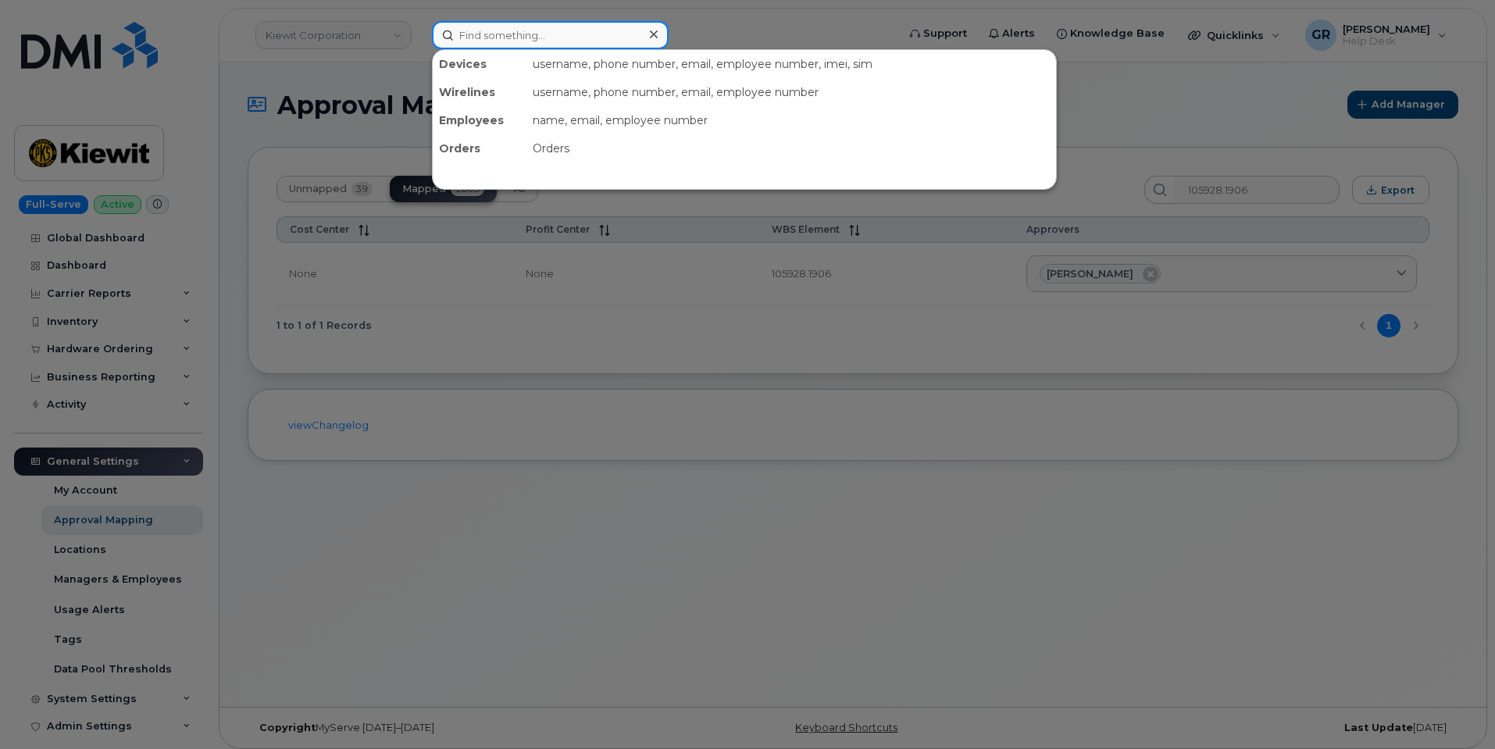
drag, startPoint x: 519, startPoint y: 38, endPoint x: 570, endPoint y: 38, distance: 50.8
click at [520, 37] on input at bounding box center [550, 35] width 237 height 28
click at [595, 39] on input at bounding box center [550, 35] width 237 height 28
paste input "430.666.1419"
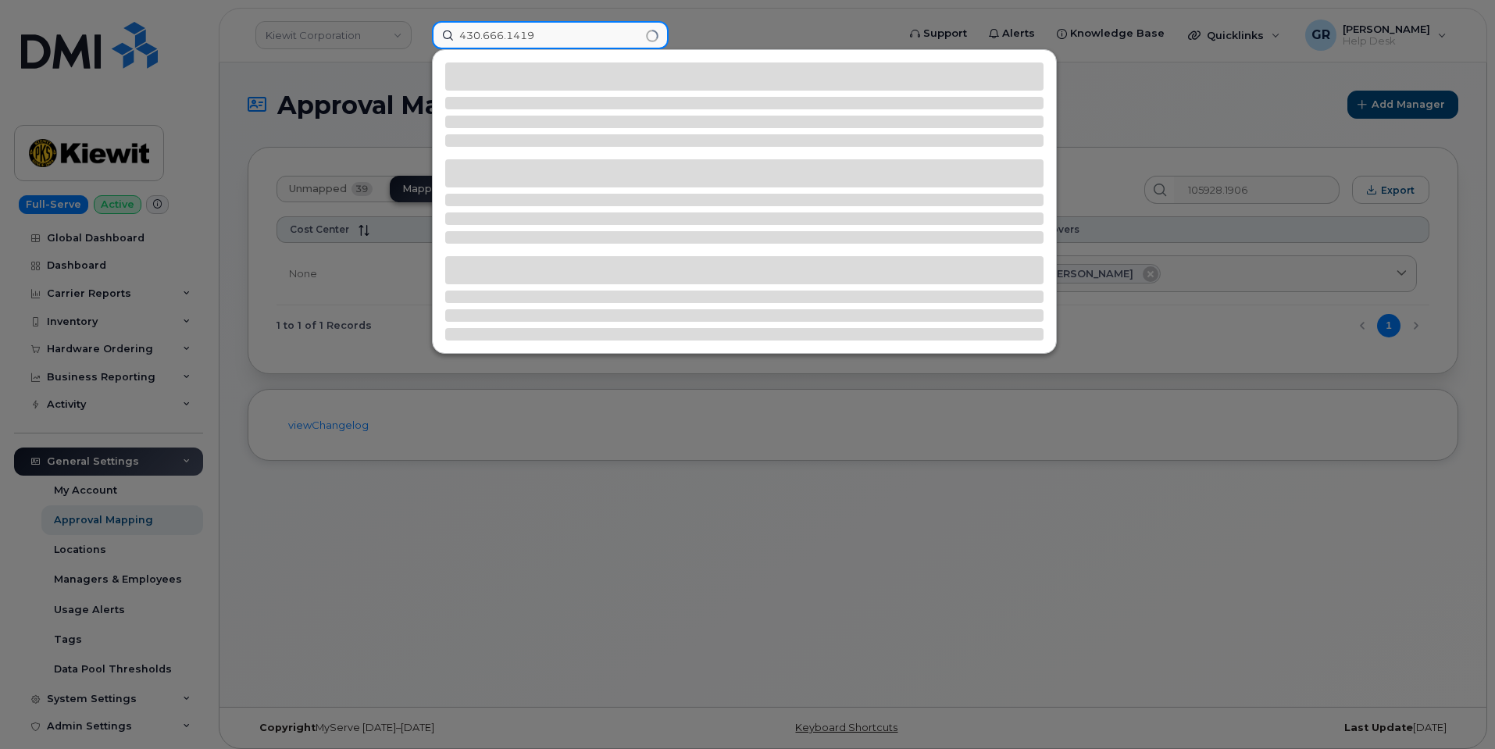
type input "430.666.1419"
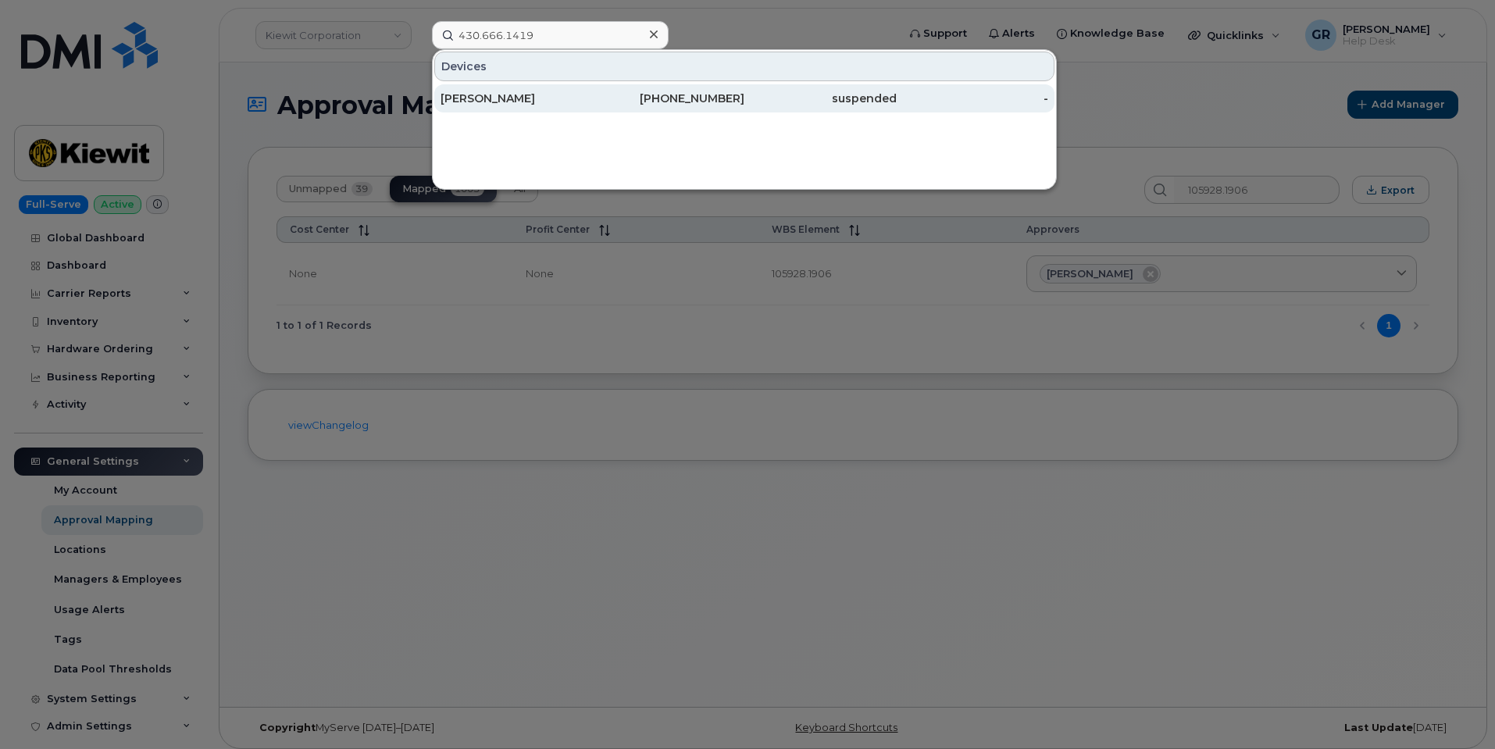
click at [733, 99] on div "430-666-1419" at bounding box center [669, 99] width 152 height 16
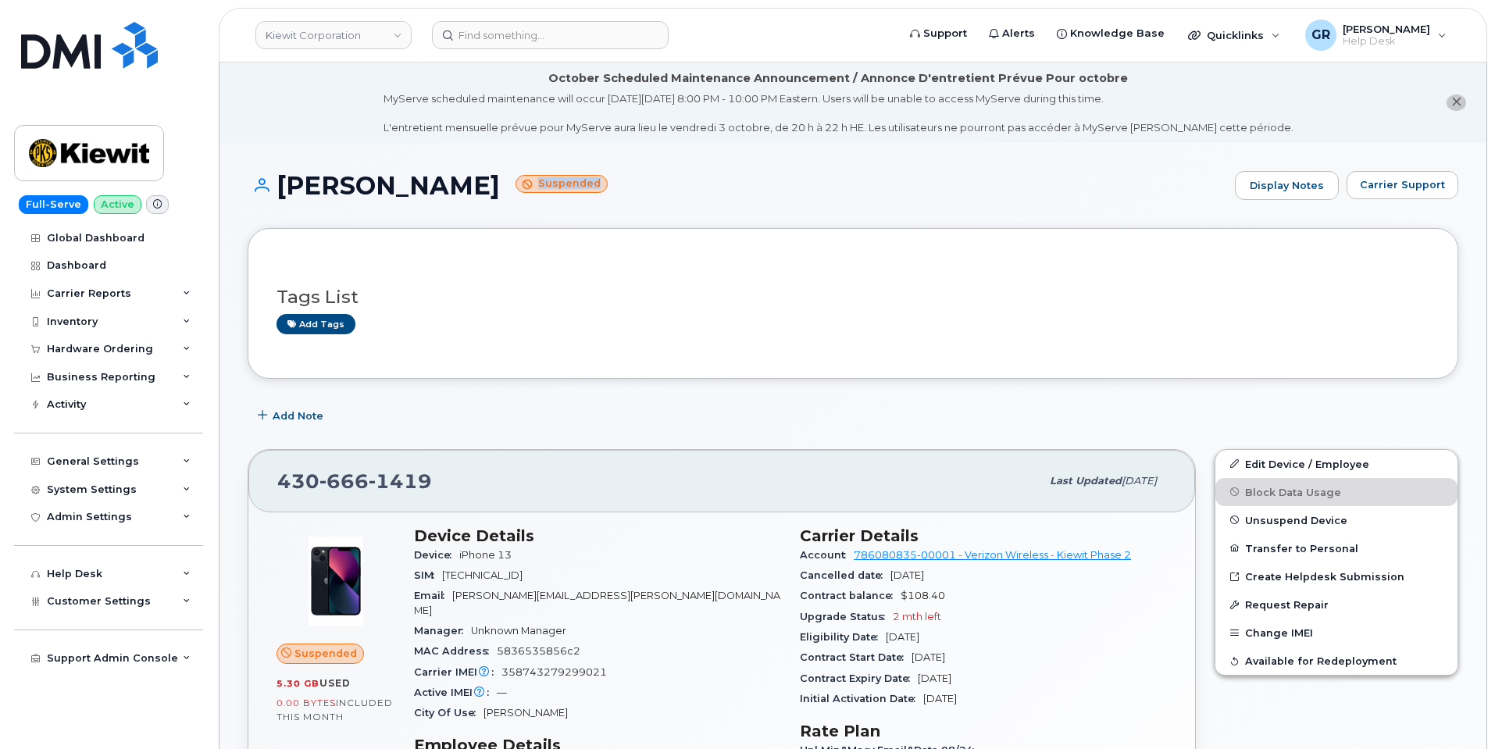
click at [716, 179] on h1 "[PERSON_NAME] Suspended" at bounding box center [738, 185] width 980 height 27
click at [601, 190] on h1 "[PERSON_NAME] Suspended" at bounding box center [738, 185] width 980 height 27
click at [603, 192] on h1 "[PERSON_NAME] Suspended" at bounding box center [738, 185] width 980 height 27
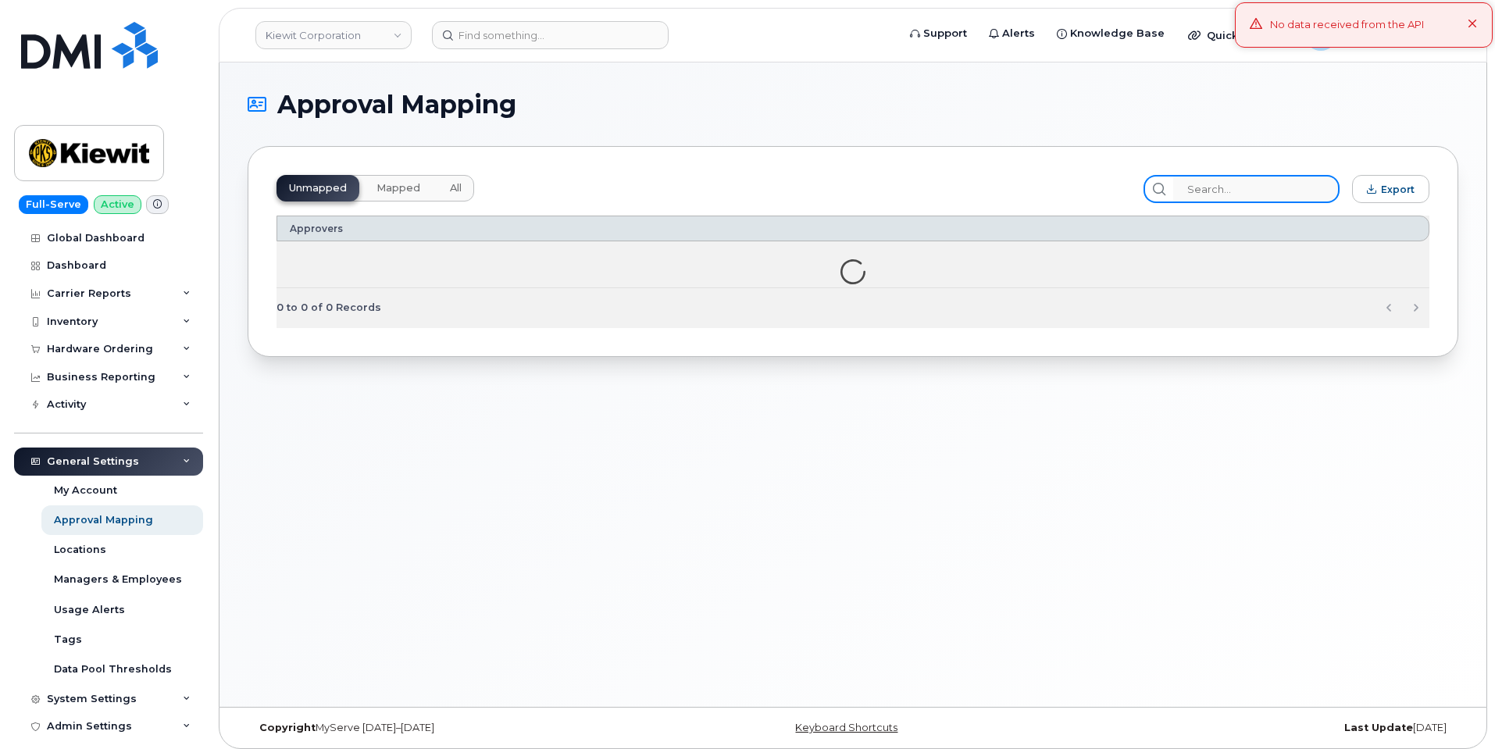
drag, startPoint x: 1246, startPoint y: 196, endPoint x: 1207, endPoint y: 182, distance: 41.5
click at [1247, 197] on input "search" at bounding box center [1256, 189] width 166 height 28
paste input "105928.1906"
click at [1280, 188] on input "105928.1906" at bounding box center [1256, 189] width 166 height 28
type input "105928.1906"
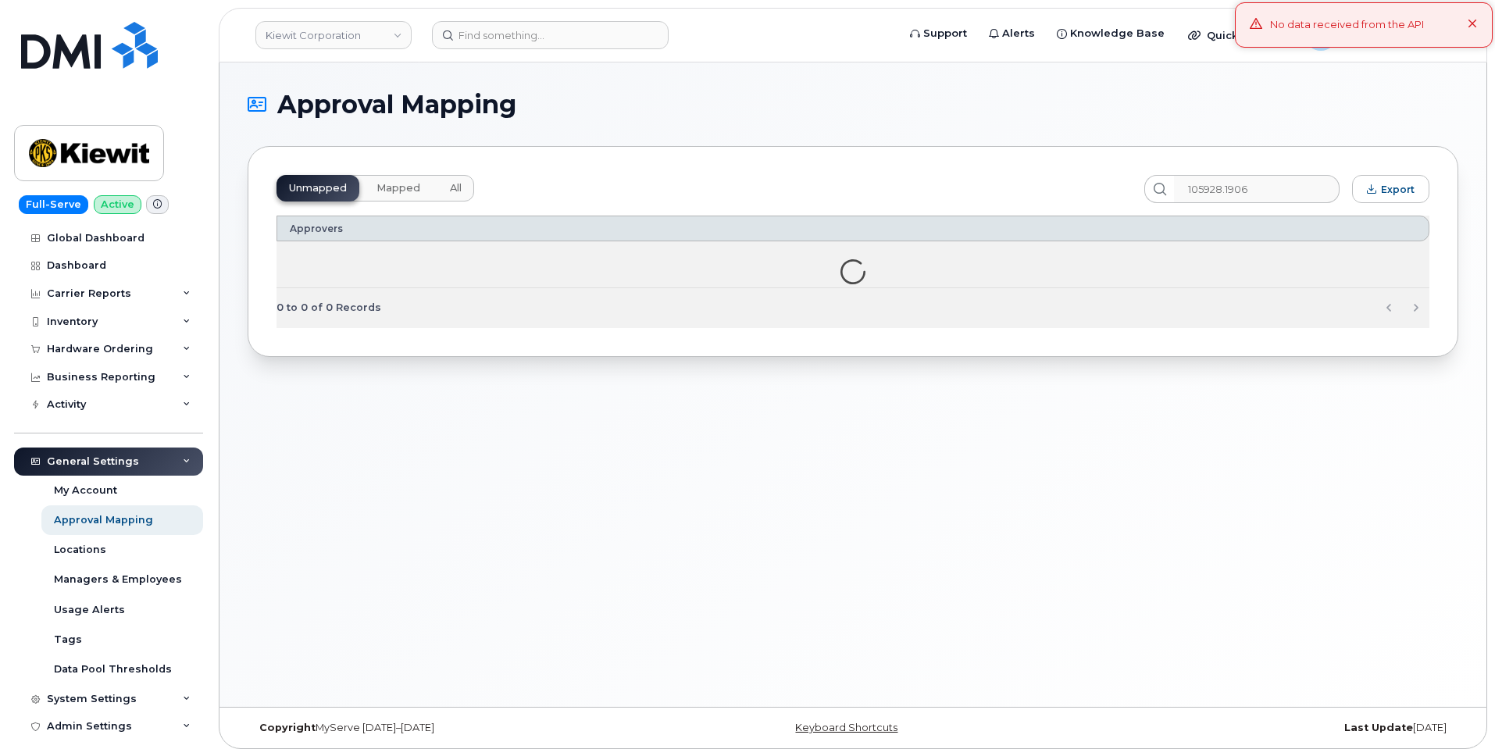
click at [393, 184] on span "Mapped" at bounding box center [399, 188] width 44 height 13
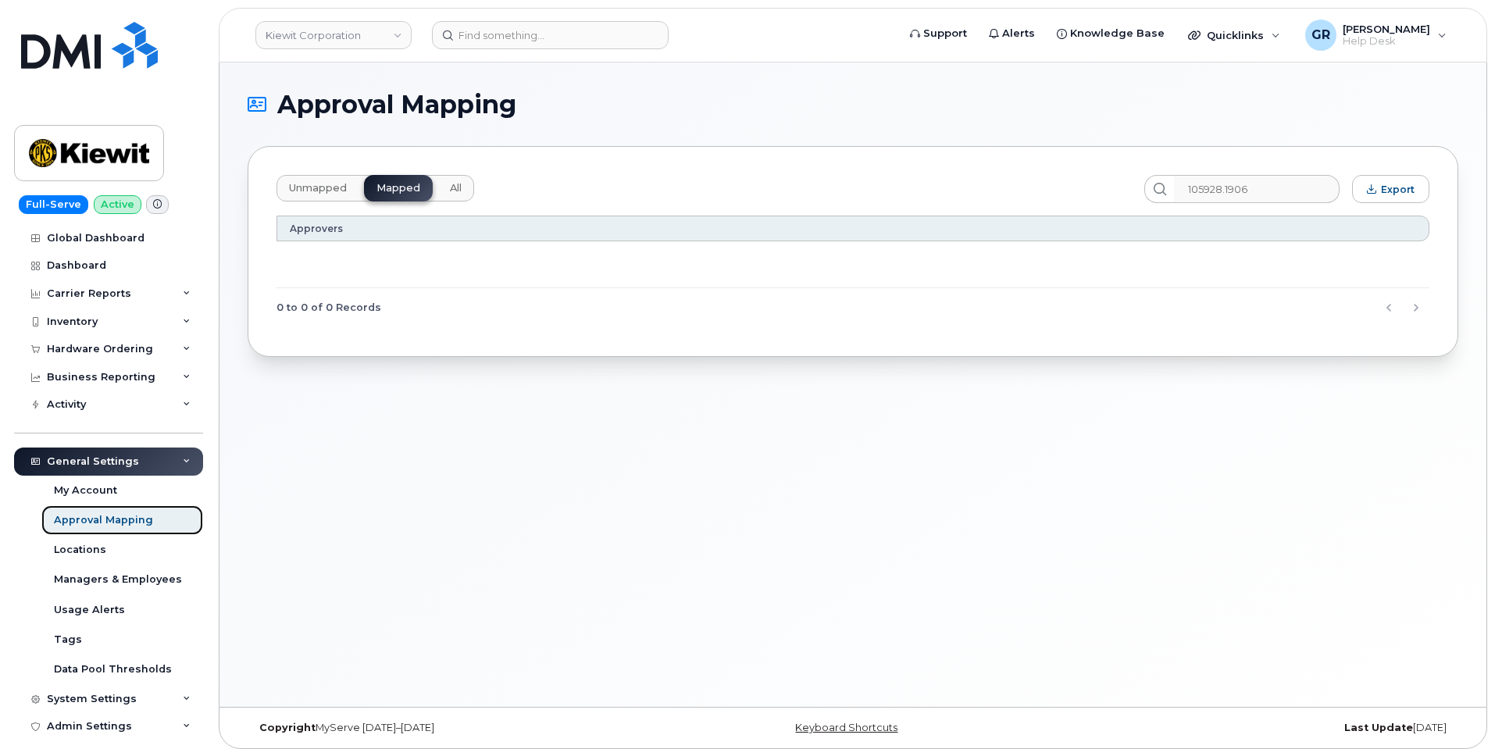
click at [113, 523] on div "Approval Mapping" at bounding box center [103, 520] width 99 height 14
click at [123, 519] on div "Approval Mapping" at bounding box center [103, 520] width 99 height 14
click at [1287, 190] on input "105928.1906" at bounding box center [1256, 189] width 166 height 28
click at [104, 523] on div "Approval Mapping" at bounding box center [103, 520] width 99 height 14
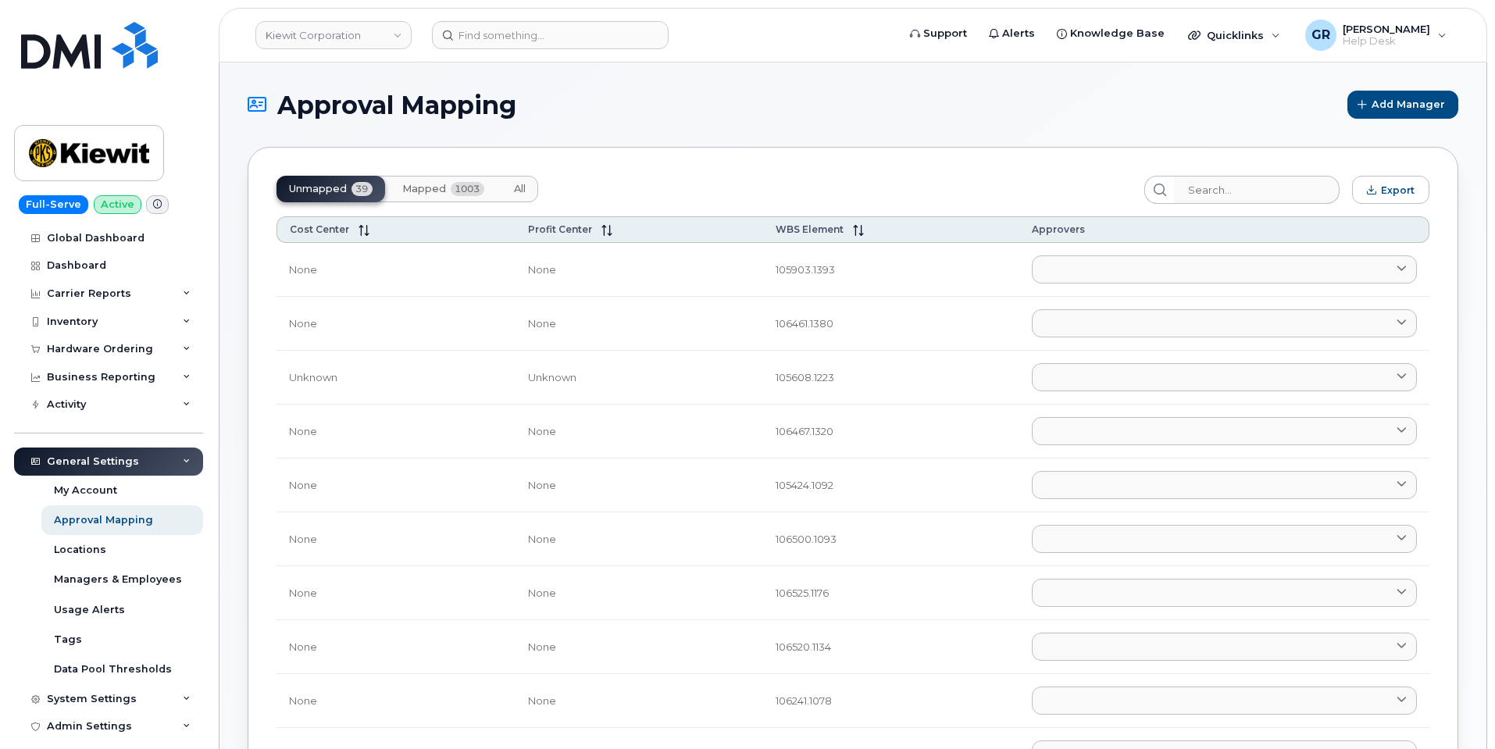
click at [435, 197] on button "Mapped 1003" at bounding box center [443, 189] width 107 height 27
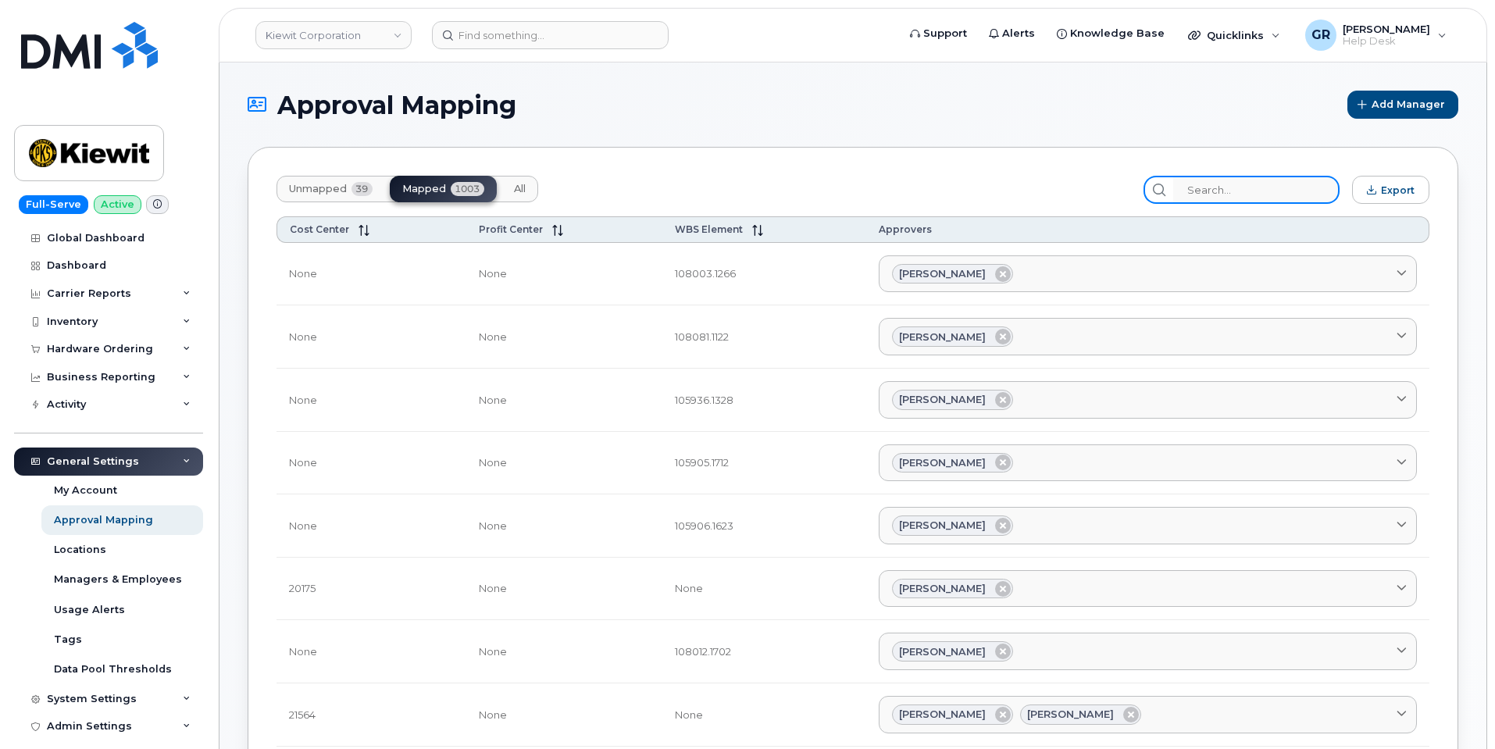
click at [1230, 187] on input "search" at bounding box center [1256, 190] width 166 height 28
paste input "105928.1906"
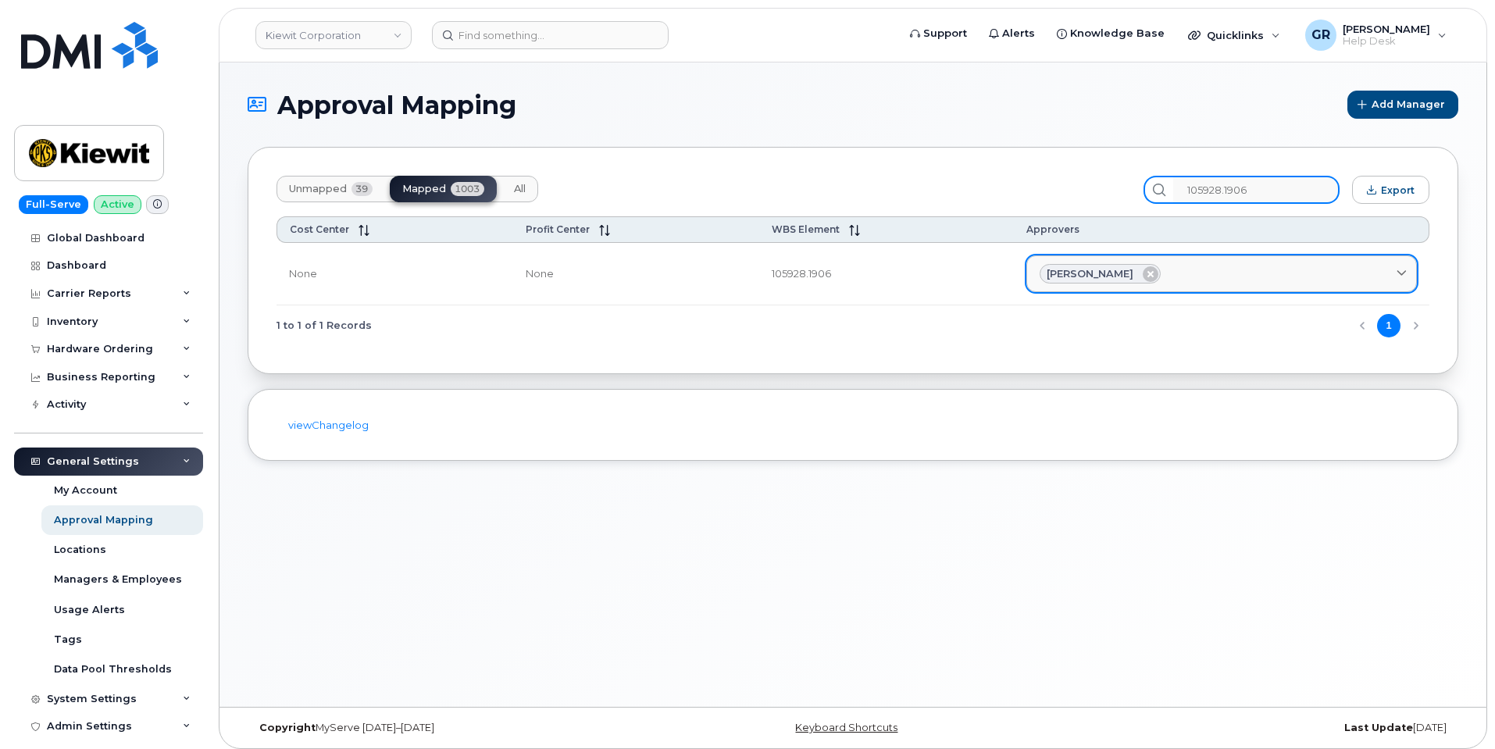
type input "105928.1906"
click at [1079, 274] on span "Ryan Mckeever" at bounding box center [1090, 273] width 87 height 15
click at [1409, 268] on span at bounding box center [1402, 273] width 15 height 15
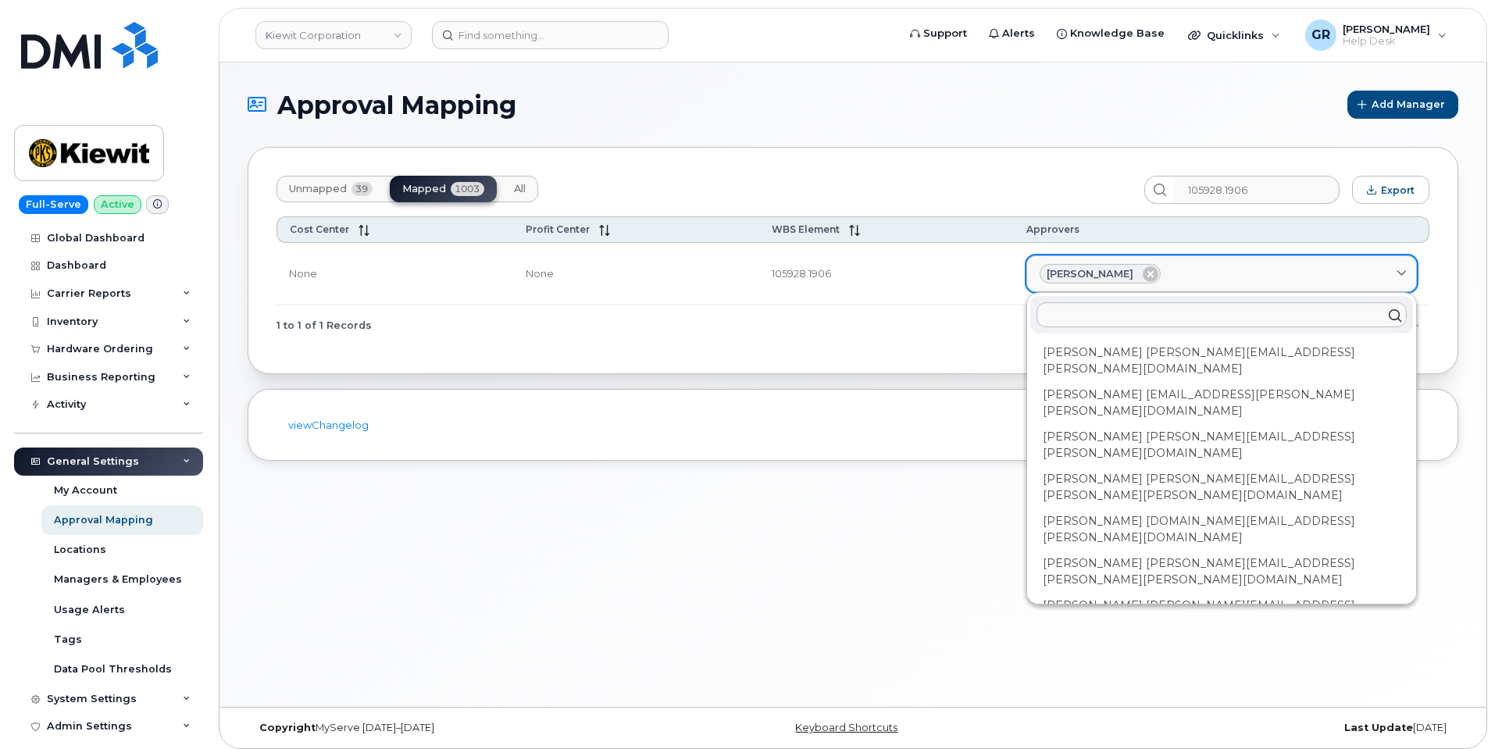
click at [1410, 271] on link "Ryan Mckeever" at bounding box center [1222, 274] width 391 height 38
click at [1080, 264] on div "Ryan Mckeever" at bounding box center [1100, 274] width 121 height 20
click at [816, 280] on td "105928.1906" at bounding box center [886, 274] width 255 height 63
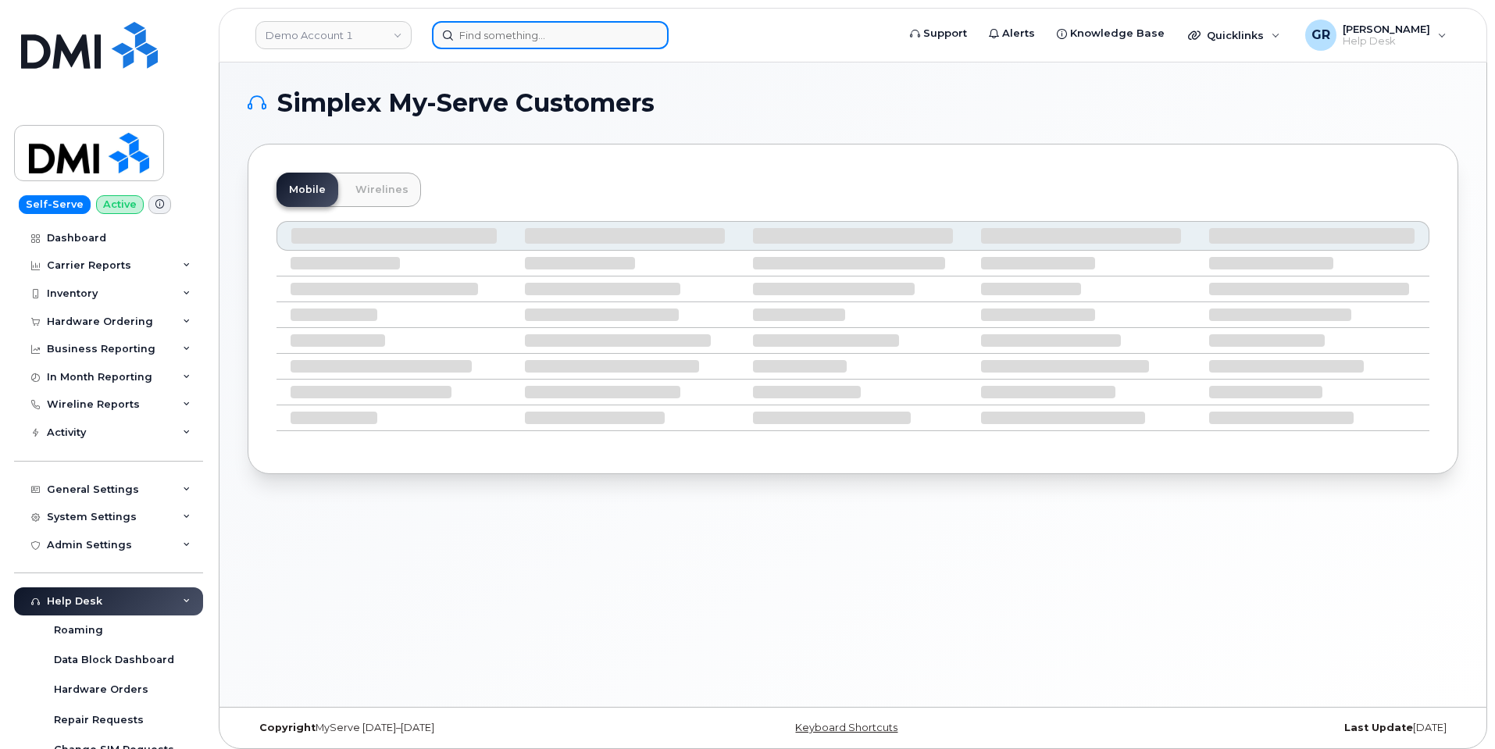
click at [575, 34] on input at bounding box center [550, 35] width 237 height 28
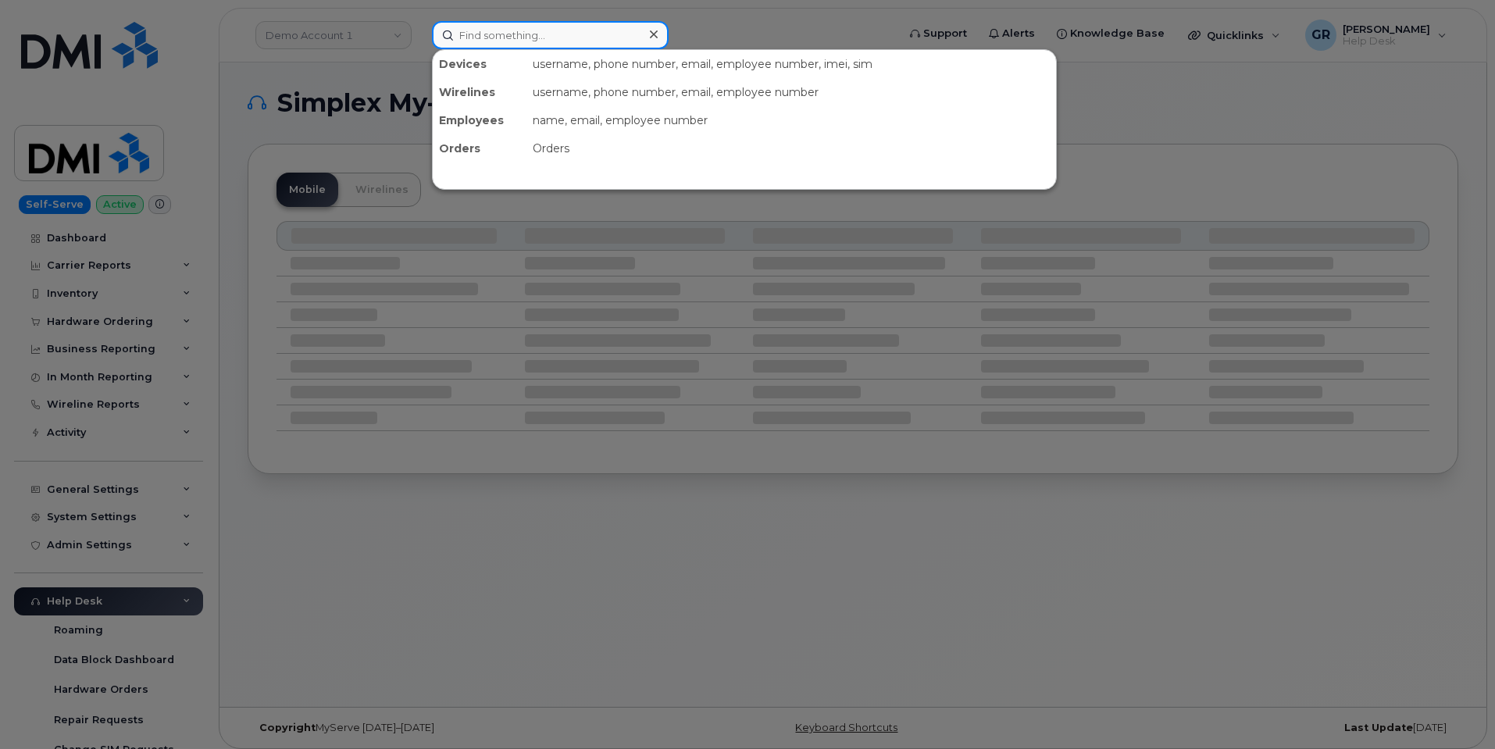
paste input "4845063096"
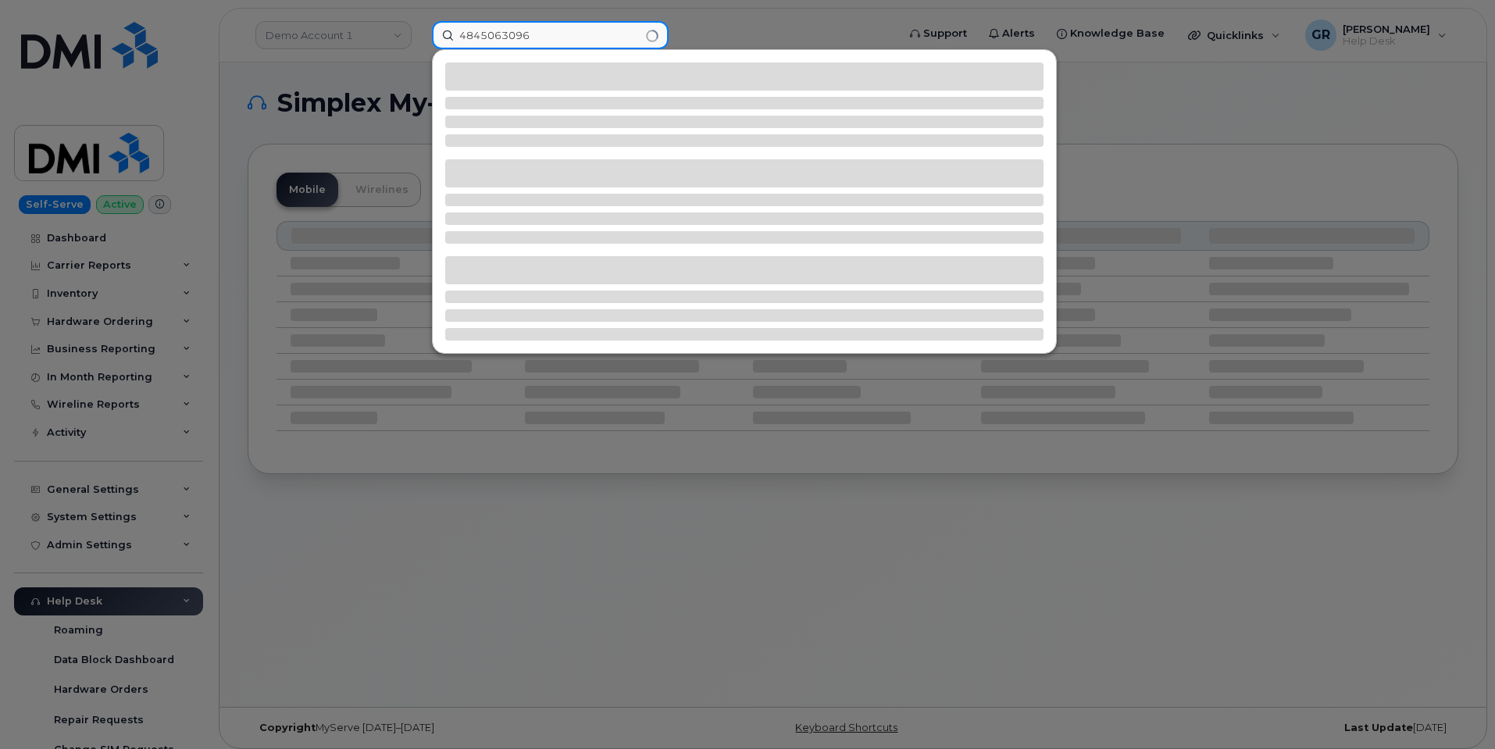
type input "4845063096"
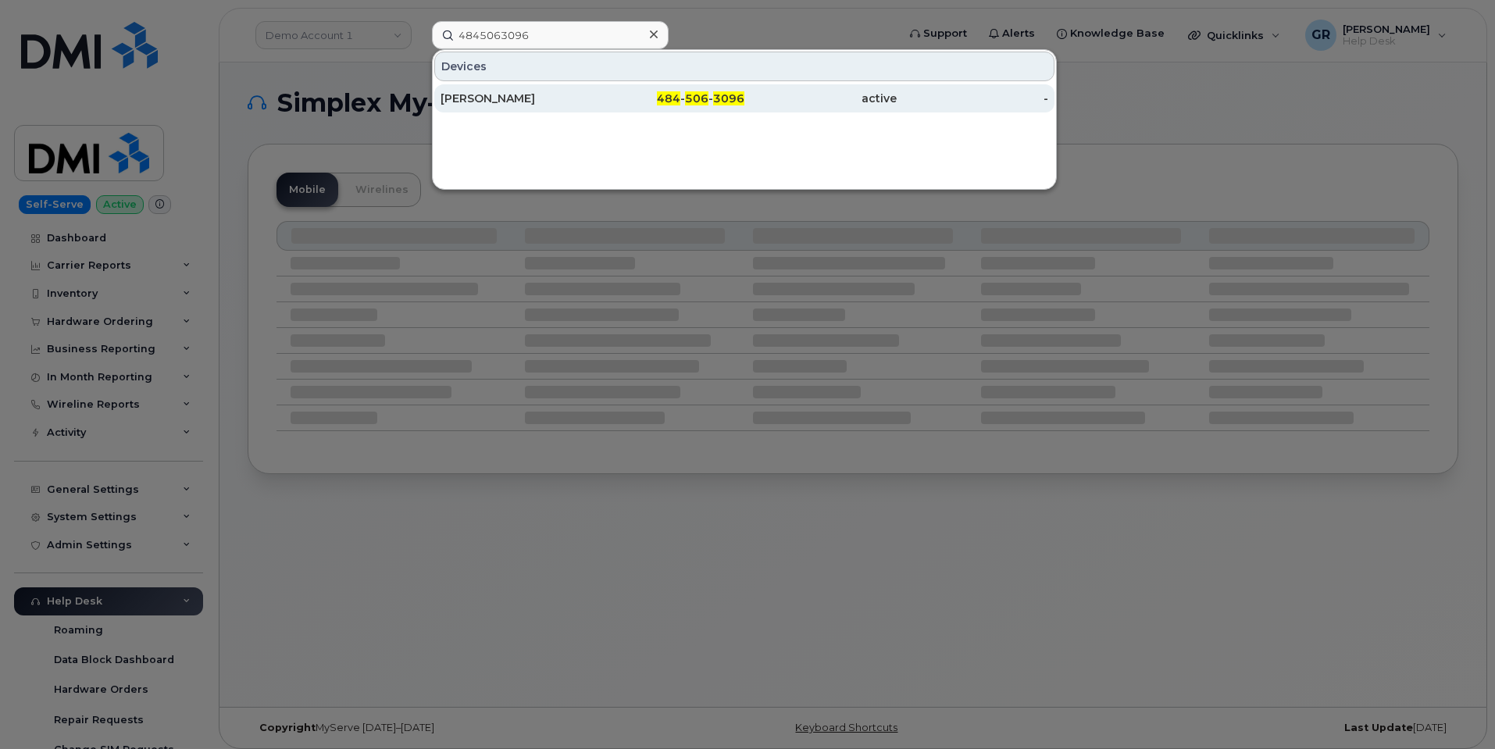
click at [563, 104] on div "[PERSON_NAME]" at bounding box center [517, 99] width 152 height 16
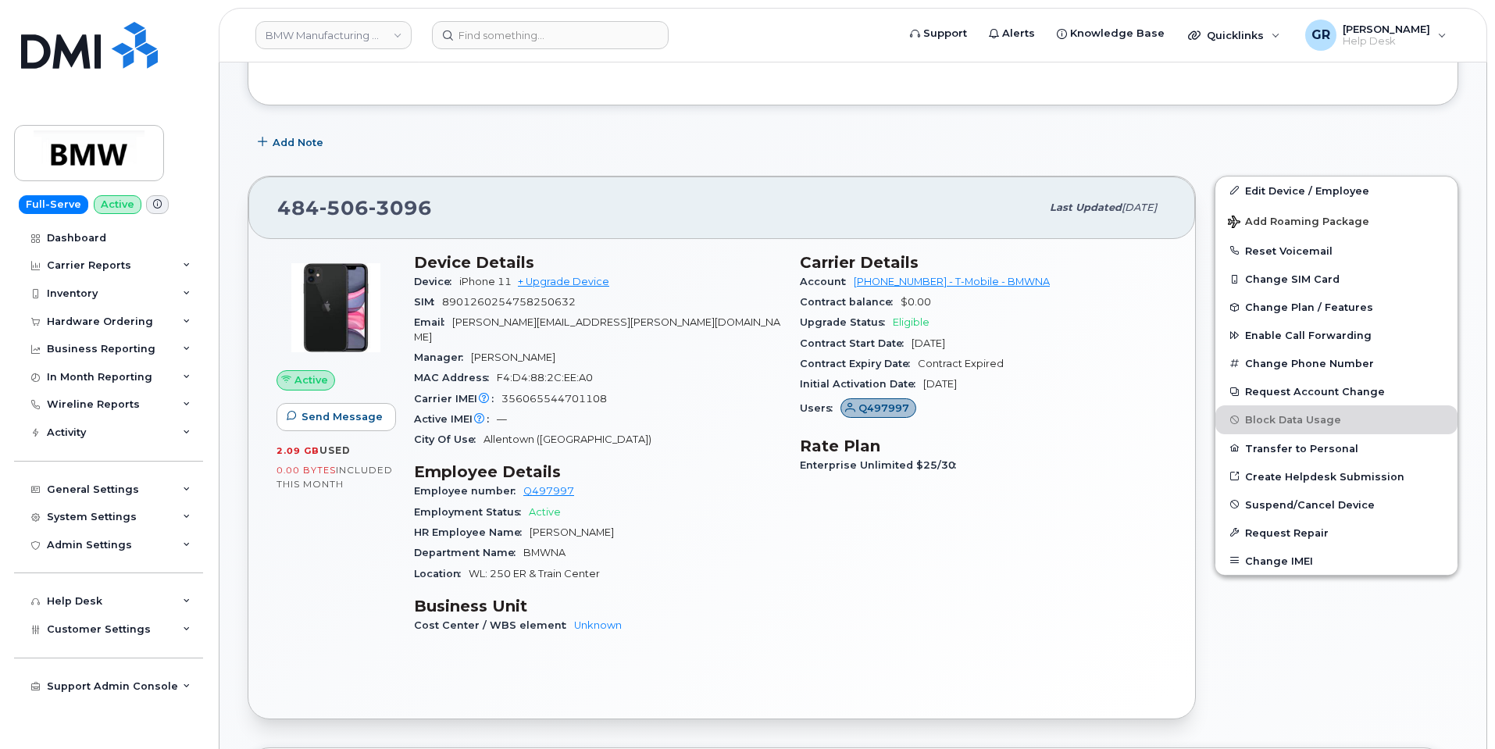
scroll to position [313, 0]
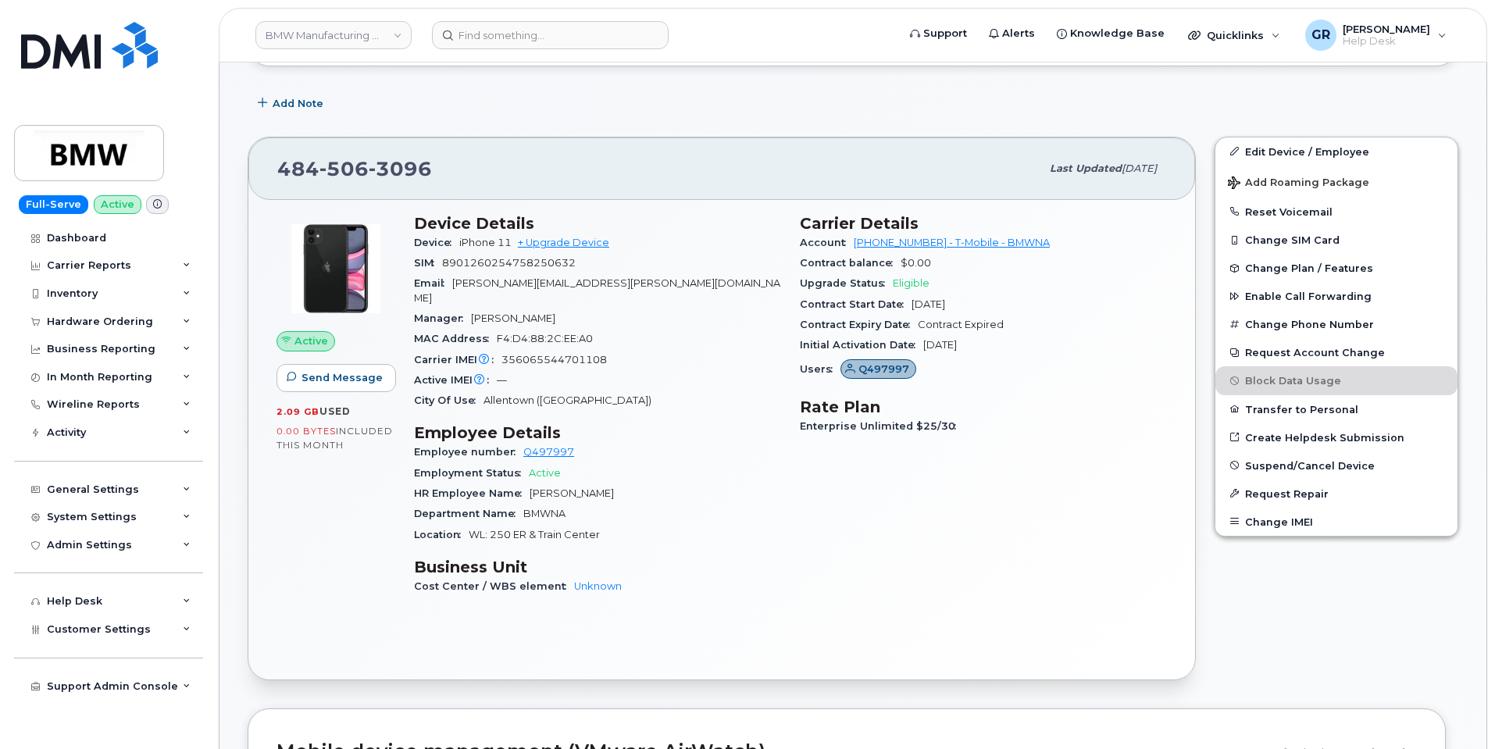
click at [342, 505] on div "Active Send Message 2.09 GB  used 0.00 Bytes  included this month" at bounding box center [336, 412] width 138 height 414
click at [316, 447] on span "included this month" at bounding box center [335, 438] width 116 height 26
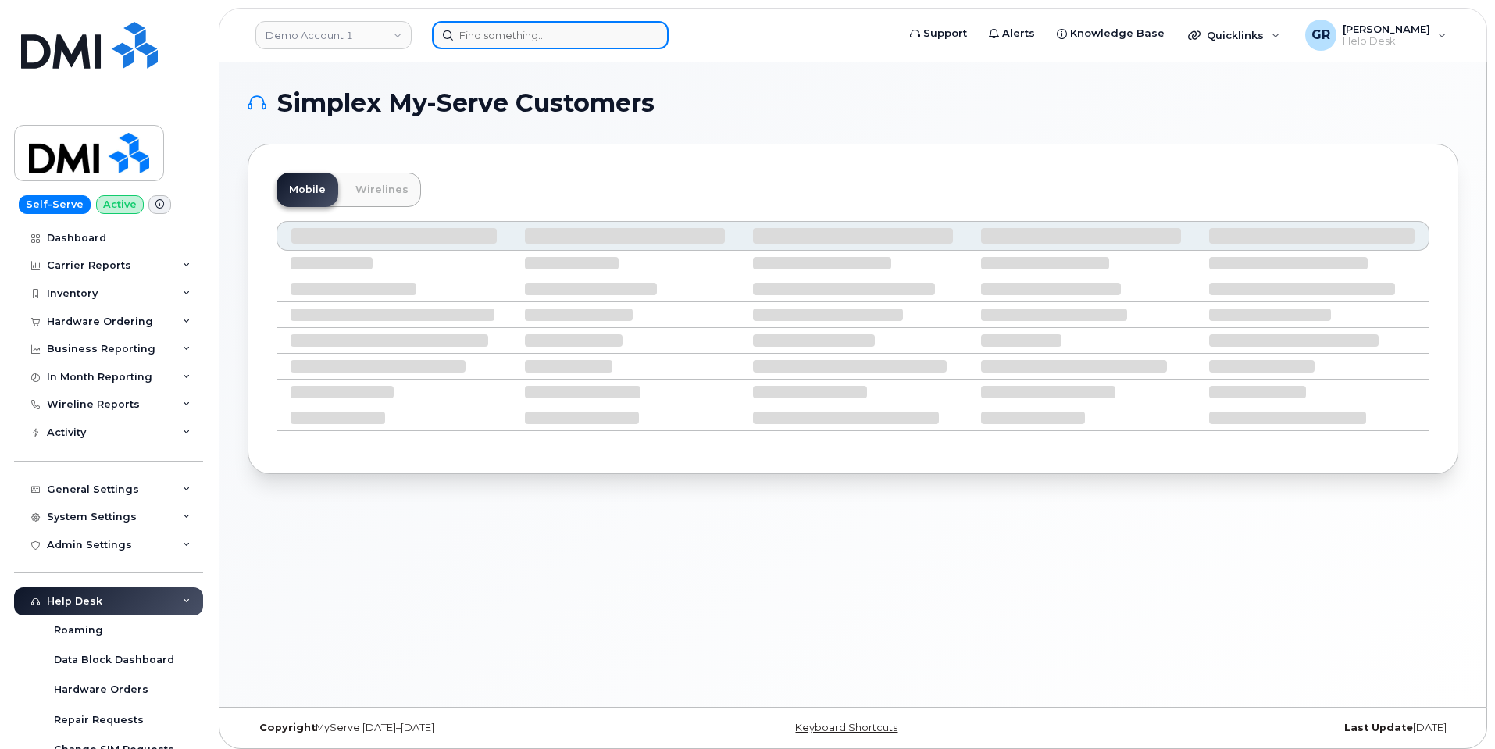
click at [558, 30] on input at bounding box center [550, 35] width 237 height 28
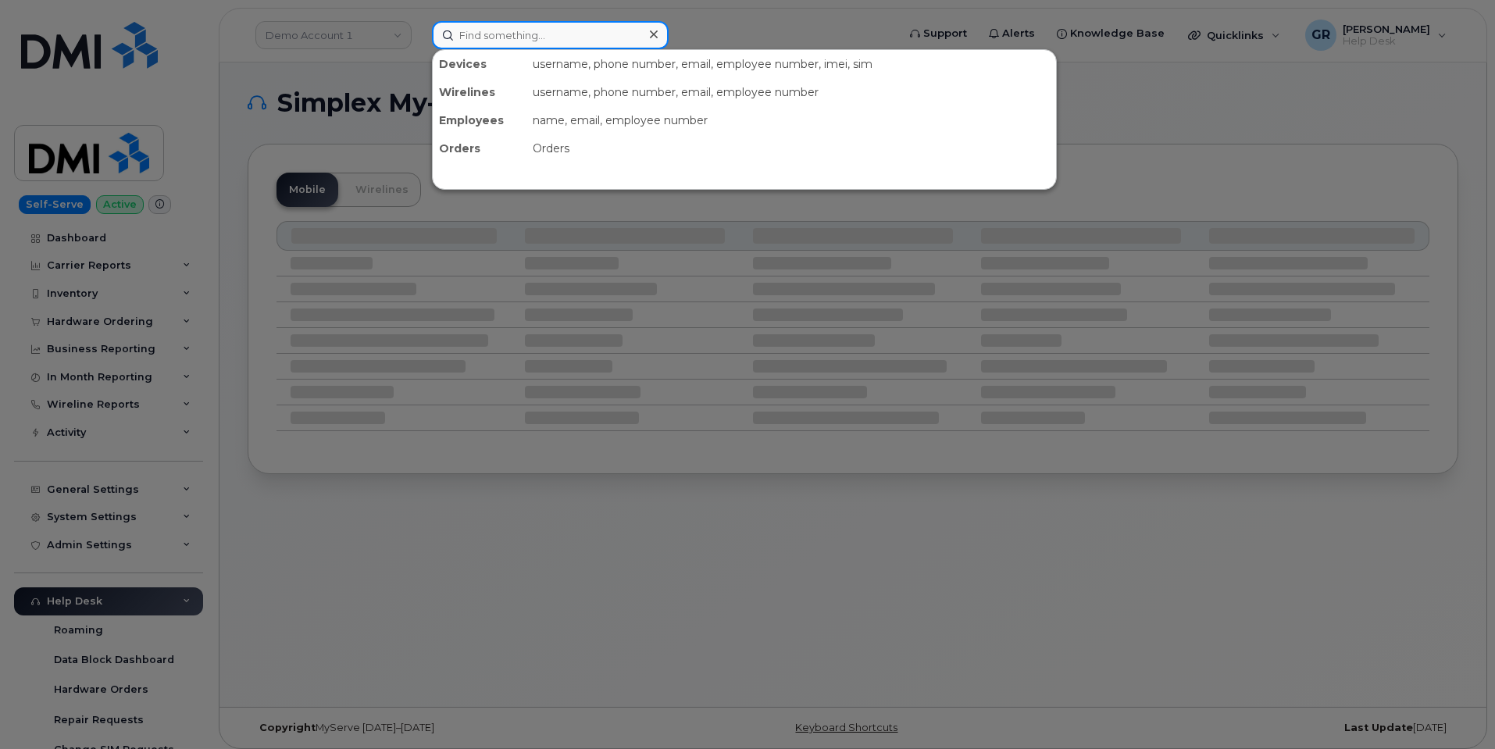
paste input "301609"
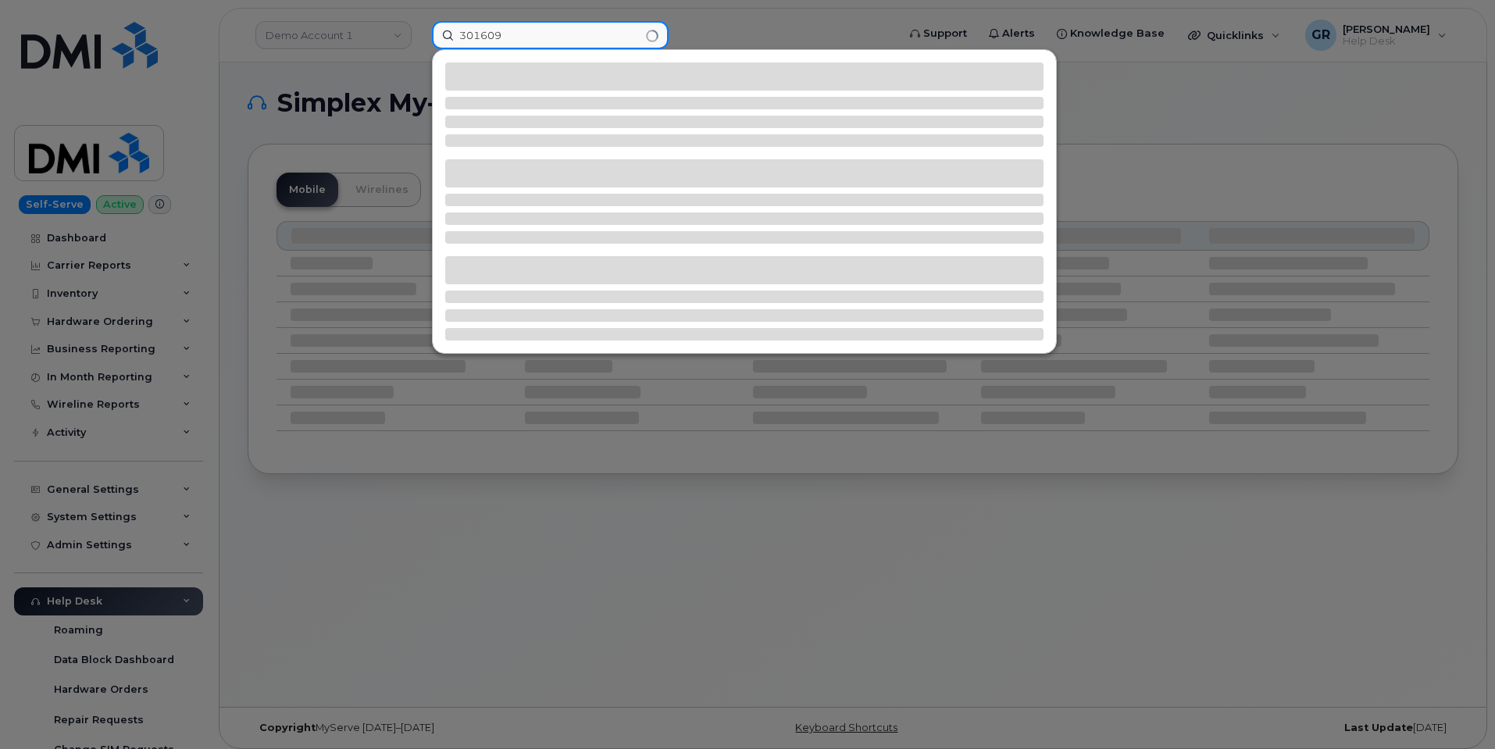
type input "301609"
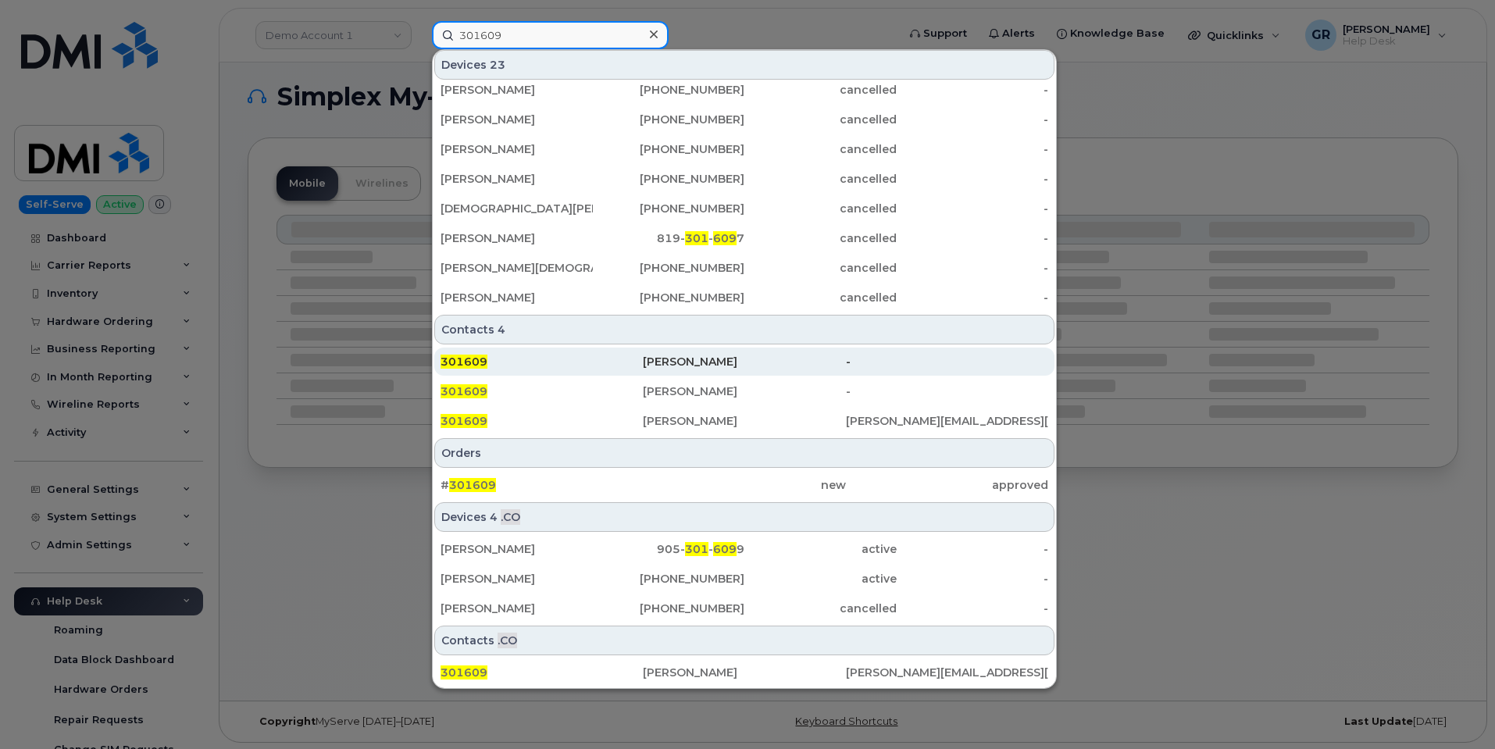
scroll to position [8, 0]
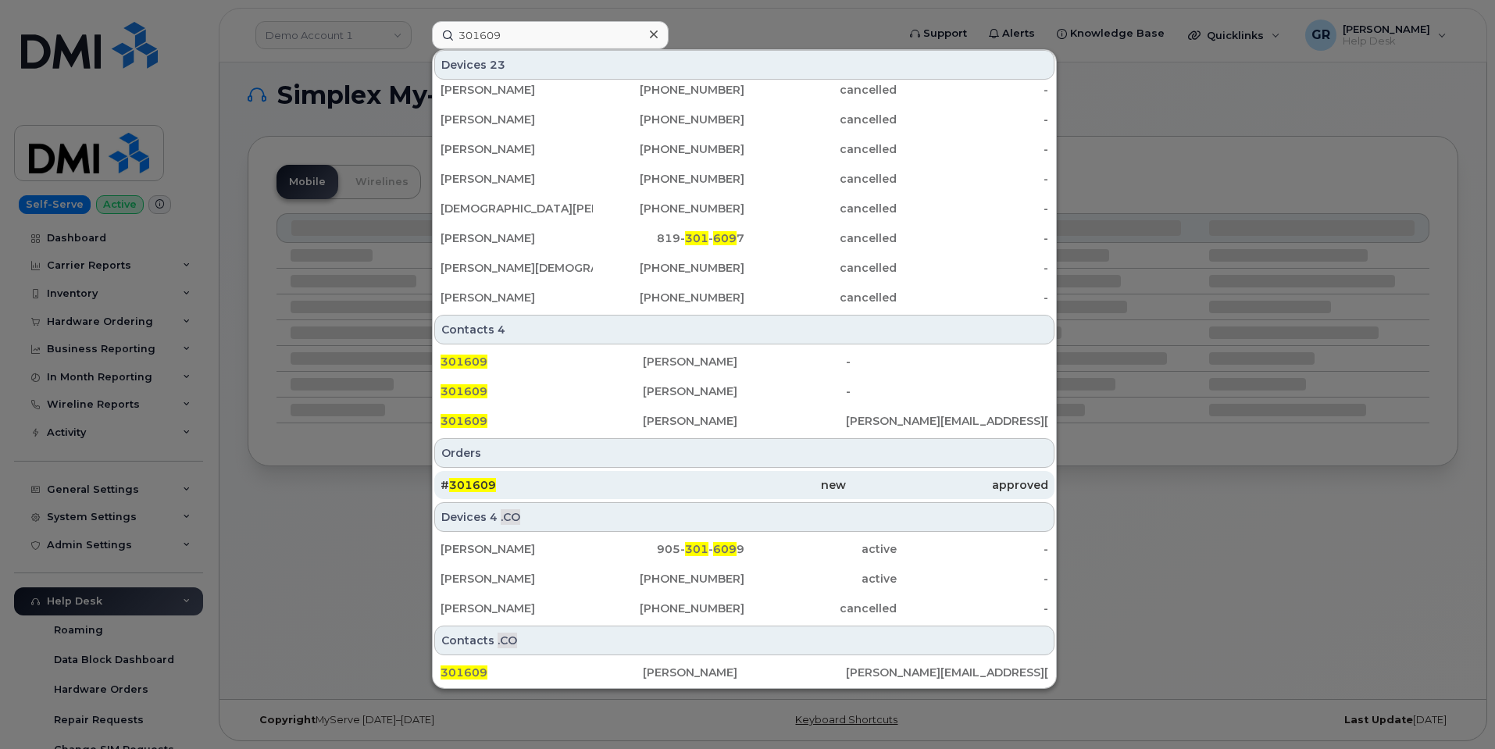
click at [620, 477] on div "# 301609" at bounding box center [542, 485] width 202 height 28
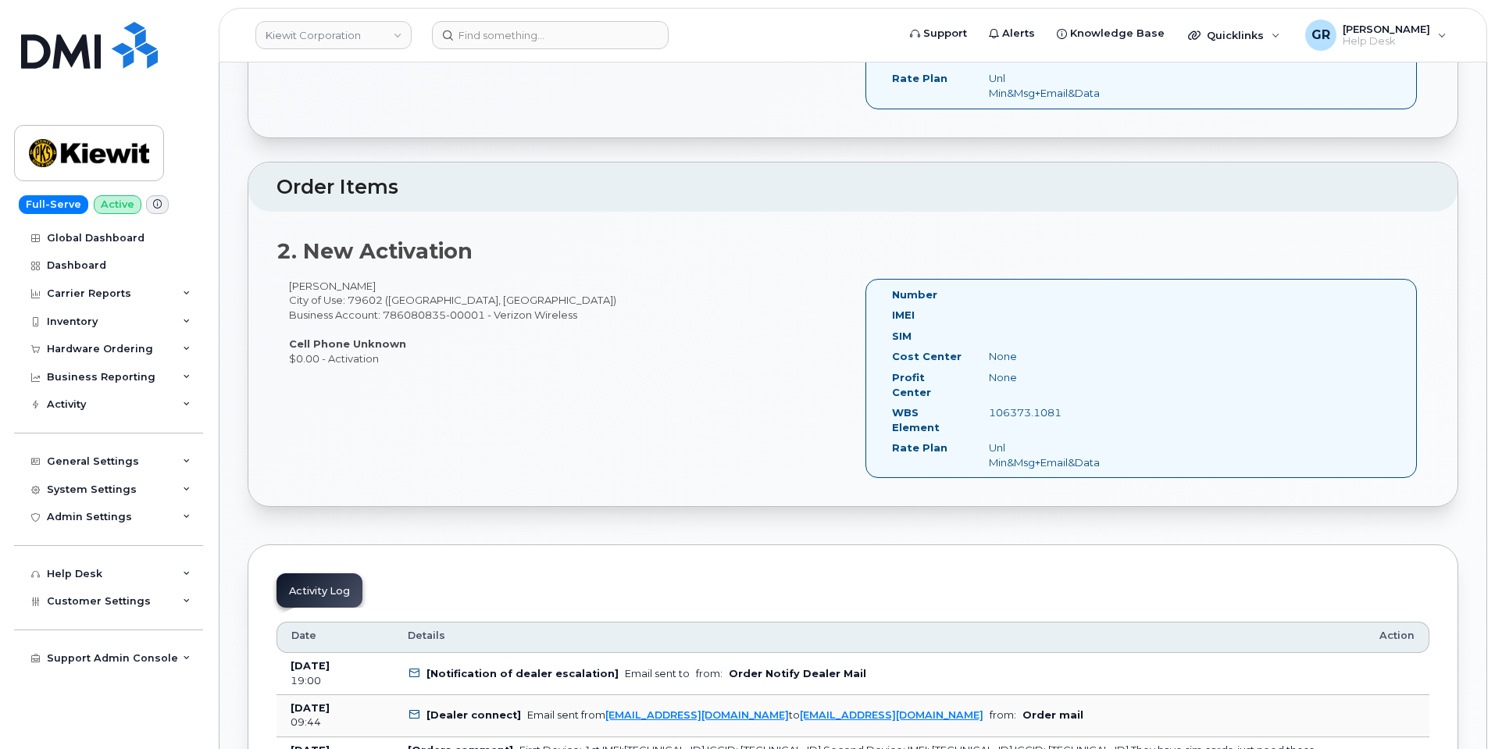
scroll to position [781, 0]
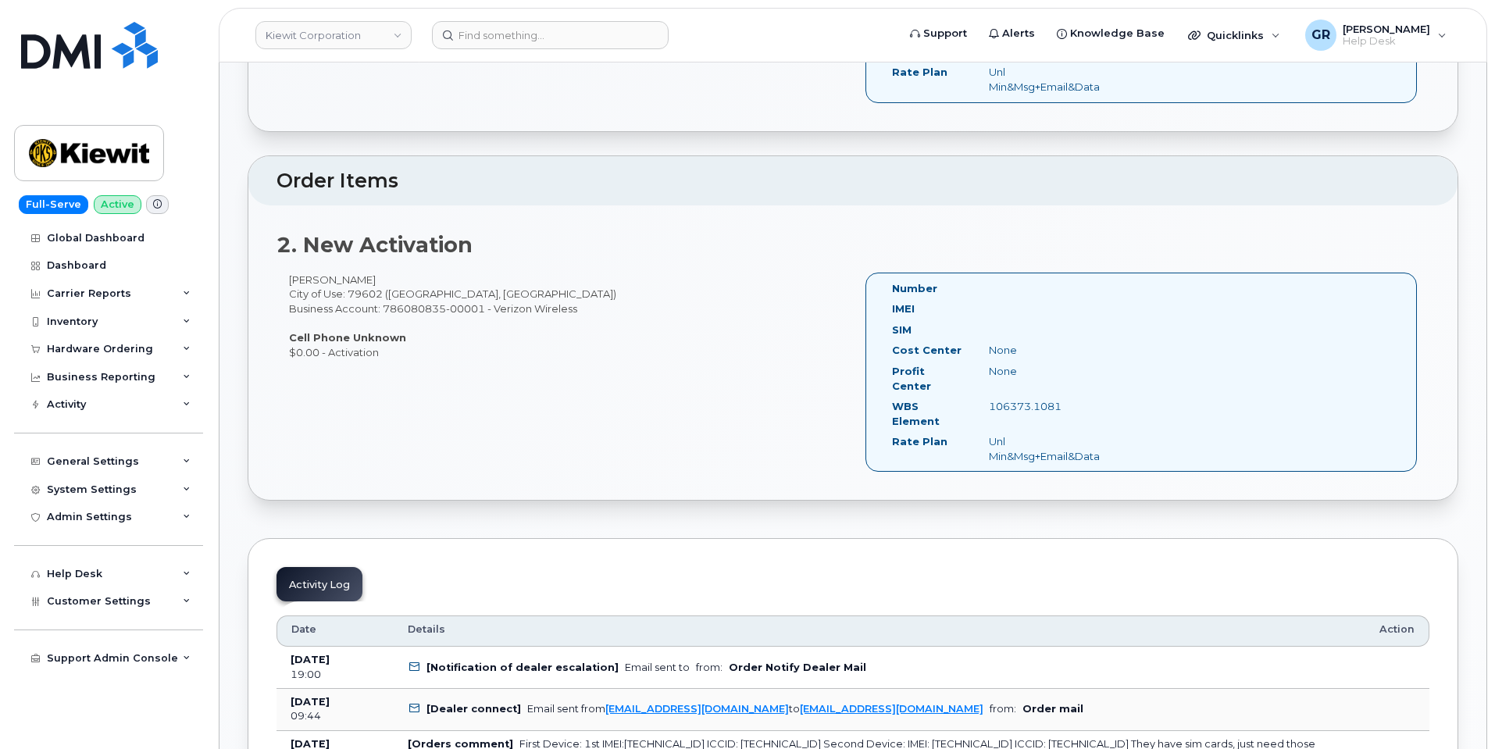
click at [1033, 399] on div "106373.1081" at bounding box center [1044, 406] width 135 height 15
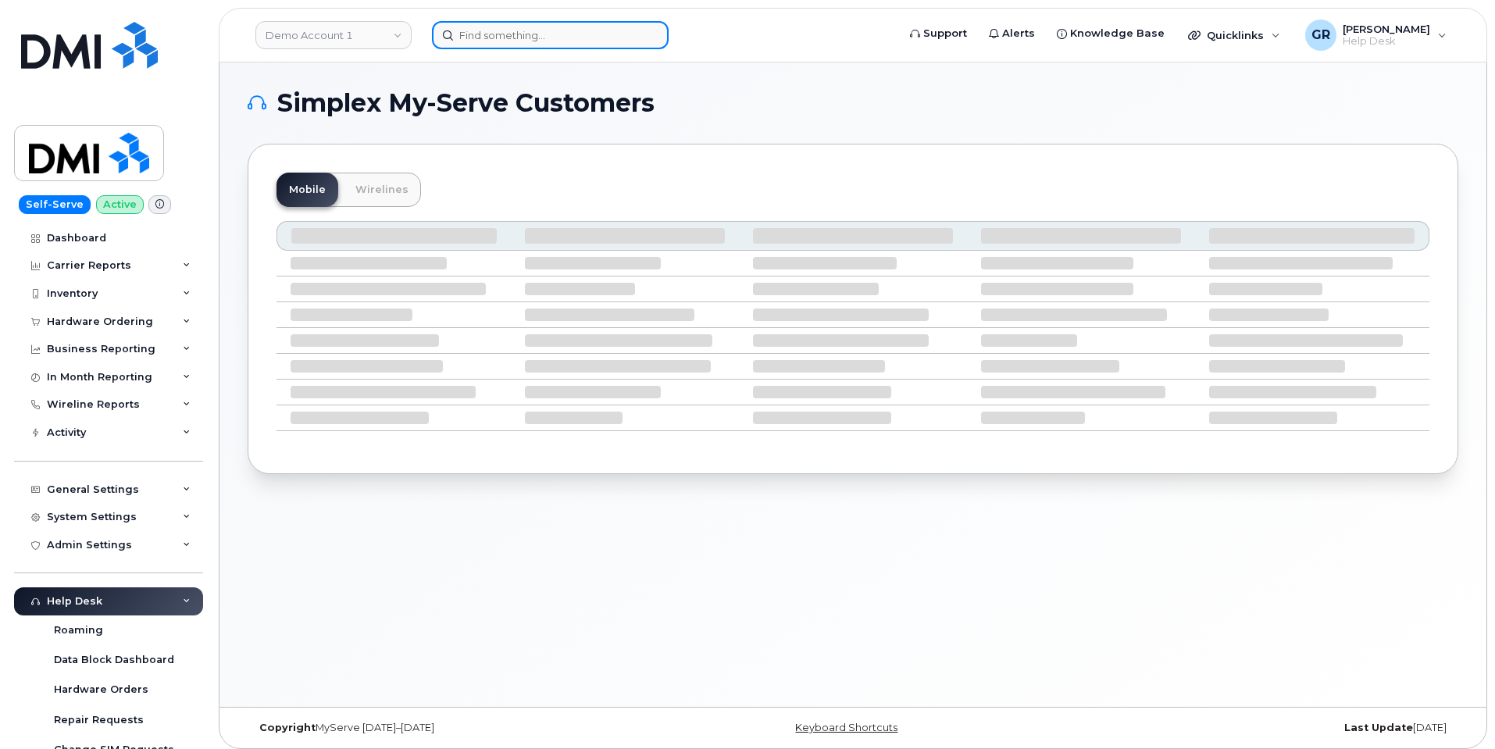
click at [464, 29] on input at bounding box center [550, 35] width 237 height 28
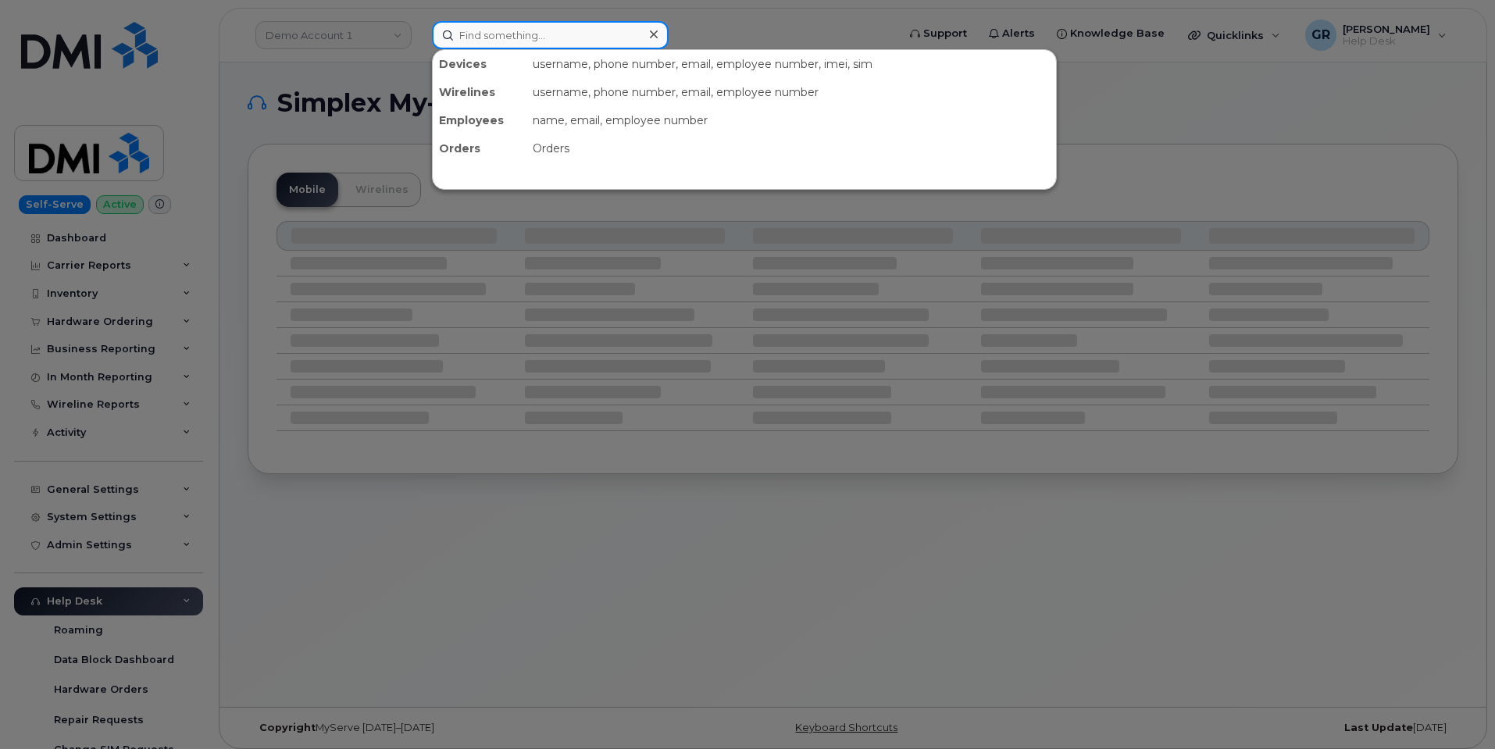
click at [509, 39] on input at bounding box center [550, 35] width 237 height 28
paste input "6263920200"
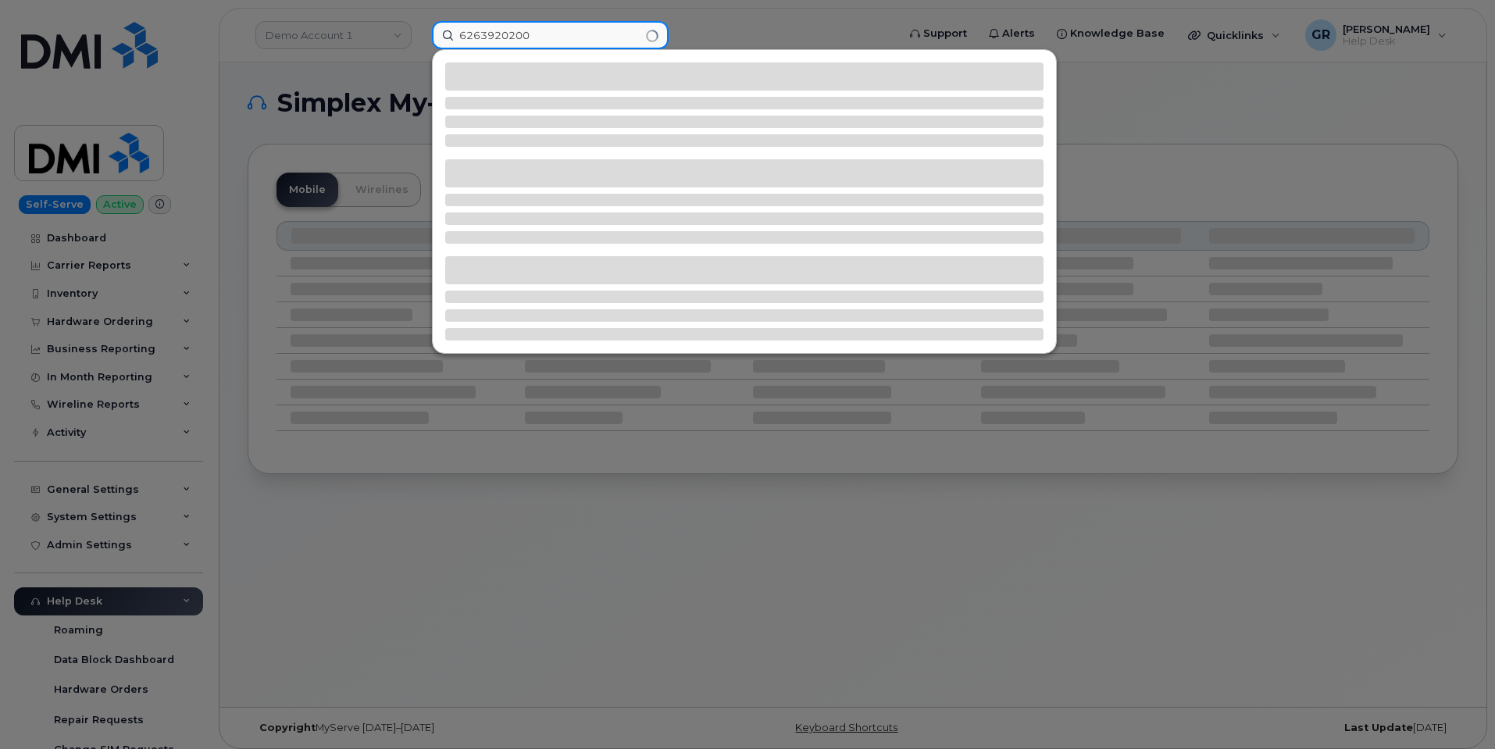
type input "6263920200"
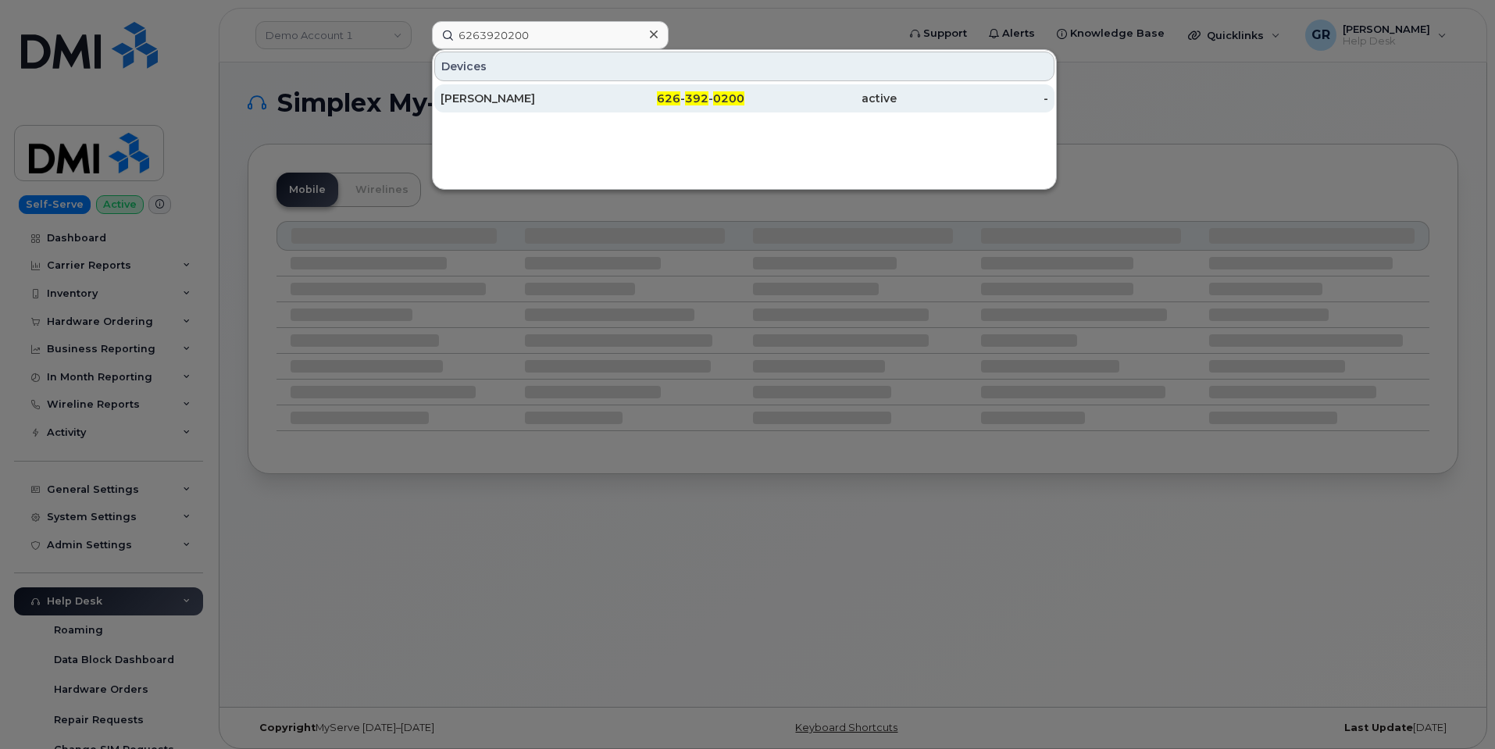
click at [581, 103] on div "[PERSON_NAME]" at bounding box center [517, 99] width 152 height 16
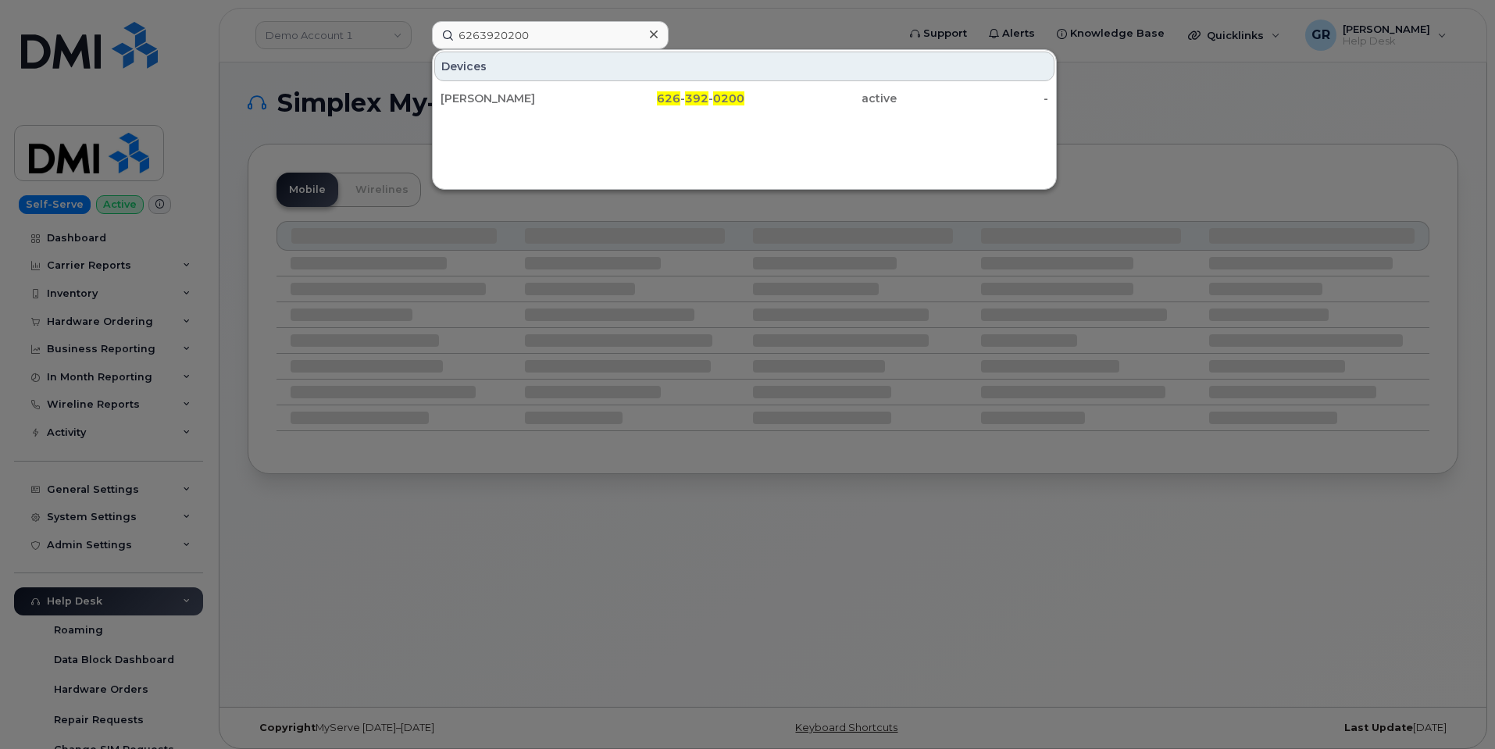
click at [379, 137] on div at bounding box center [747, 374] width 1495 height 749
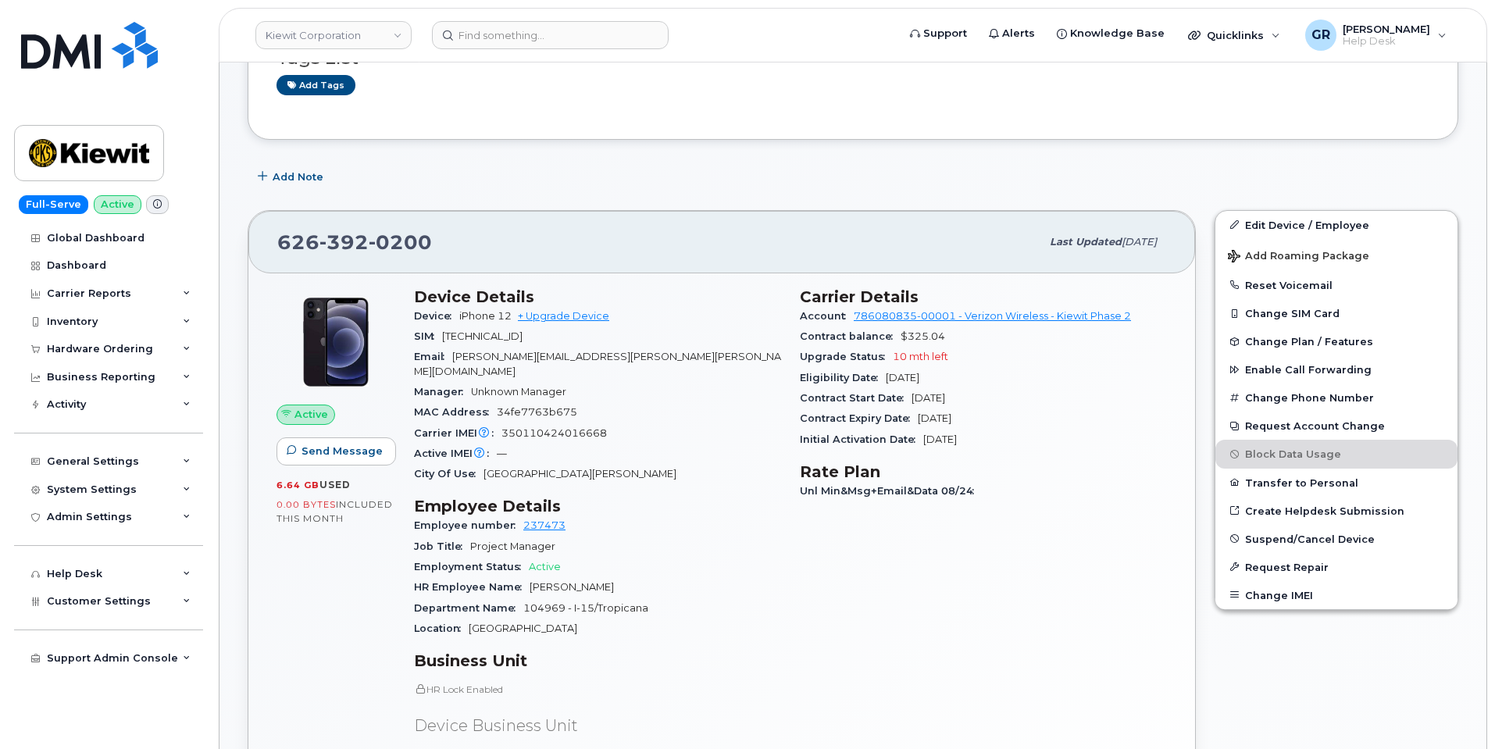
scroll to position [234, 0]
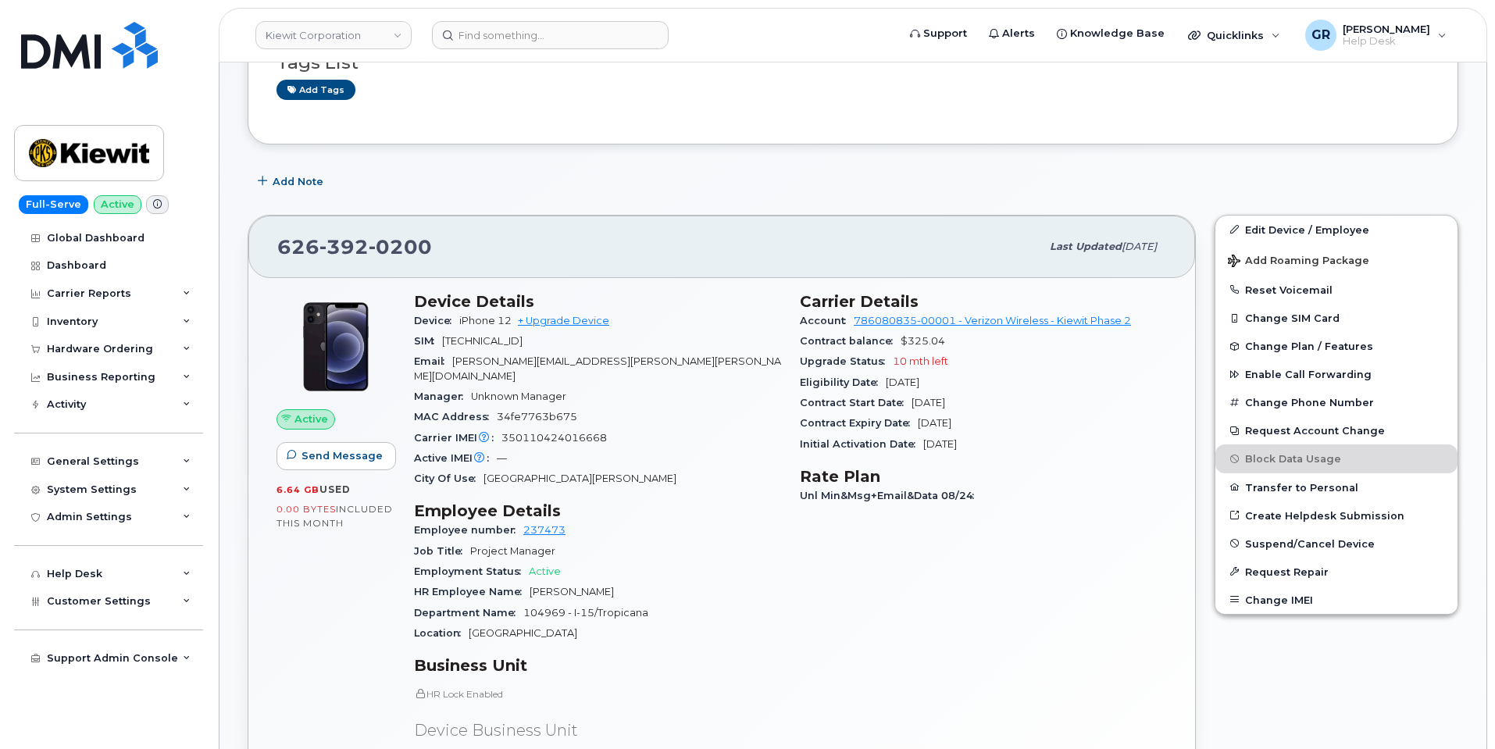
click at [681, 366] on div "Email [PERSON_NAME][EMAIL_ADDRESS][PERSON_NAME][PERSON_NAME][DOMAIN_NAME]" at bounding box center [597, 369] width 367 height 35
click at [706, 430] on div "Carrier IMEI Carrier IMEI is reported during the last billing cycle or change o…" at bounding box center [597, 438] width 367 height 20
click at [699, 387] on div "Manager Unknown Manager" at bounding box center [597, 397] width 367 height 20
click at [712, 370] on div "Email [PERSON_NAME][EMAIL_ADDRESS][PERSON_NAME][PERSON_NAME][DOMAIN_NAME]" at bounding box center [597, 369] width 367 height 35
click at [125, 341] on div "Hardware Ordering" at bounding box center [108, 349] width 189 height 28
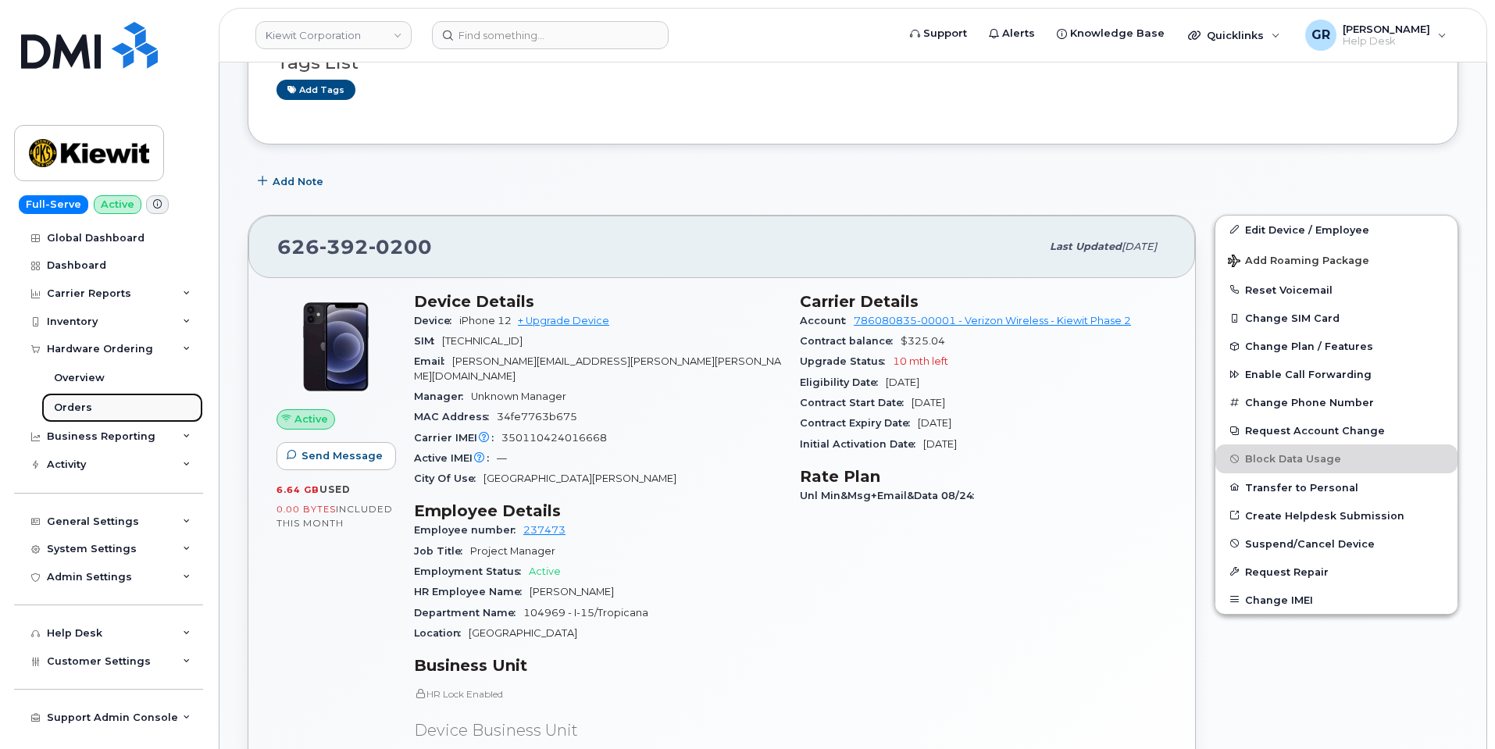
click at [100, 412] on link "Orders" at bounding box center [122, 408] width 162 height 30
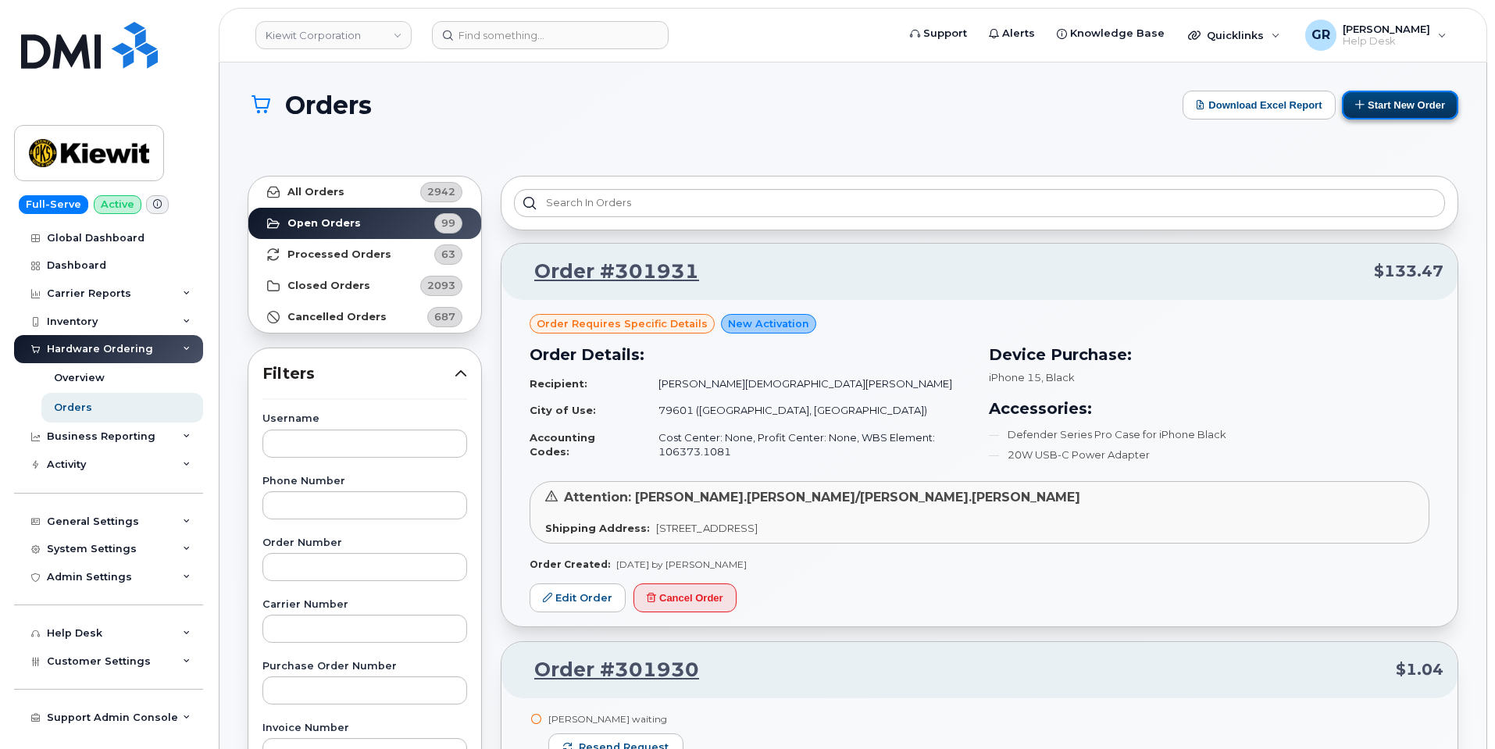
click at [1409, 110] on button "Start New Order" at bounding box center [1400, 105] width 116 height 29
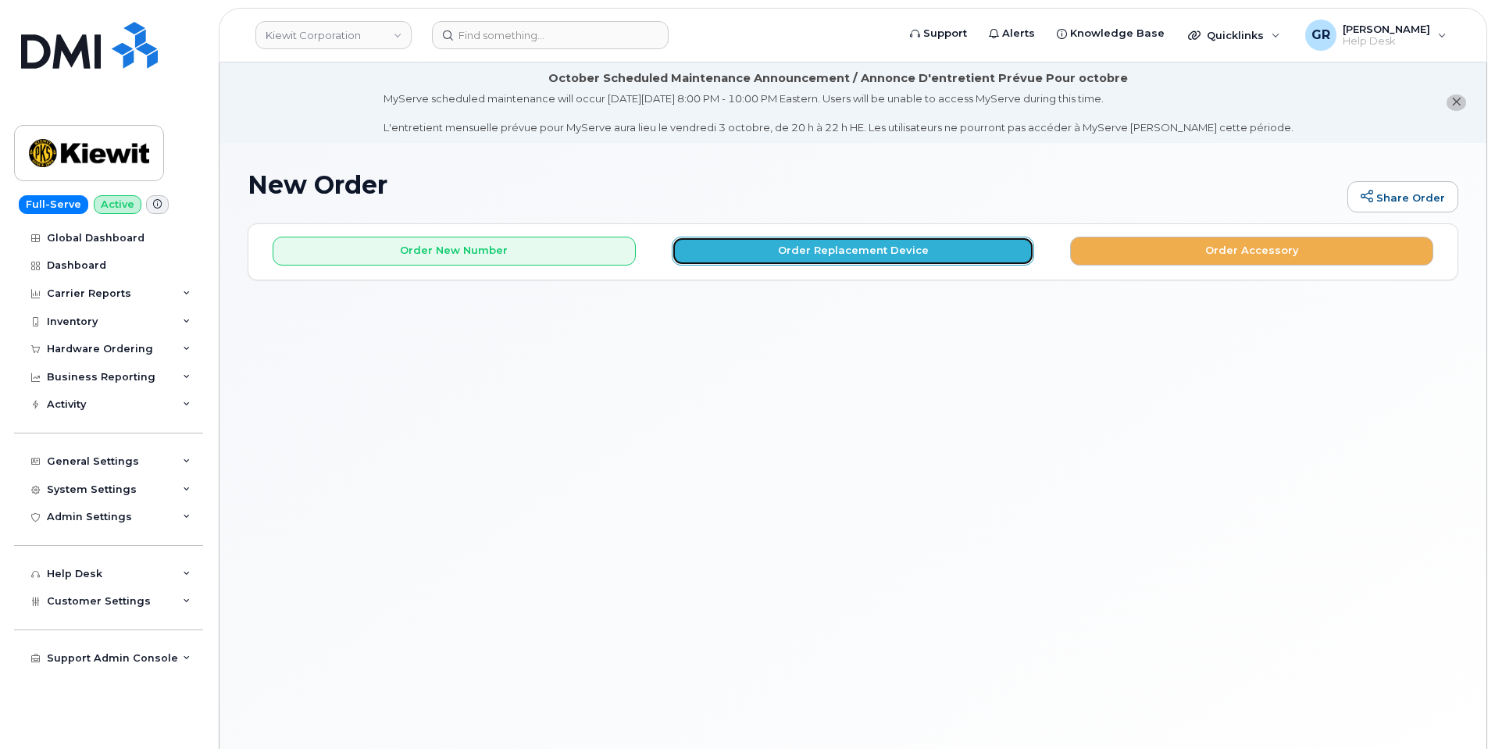
click at [814, 251] on button "Order Replacement Device" at bounding box center [853, 251] width 363 height 29
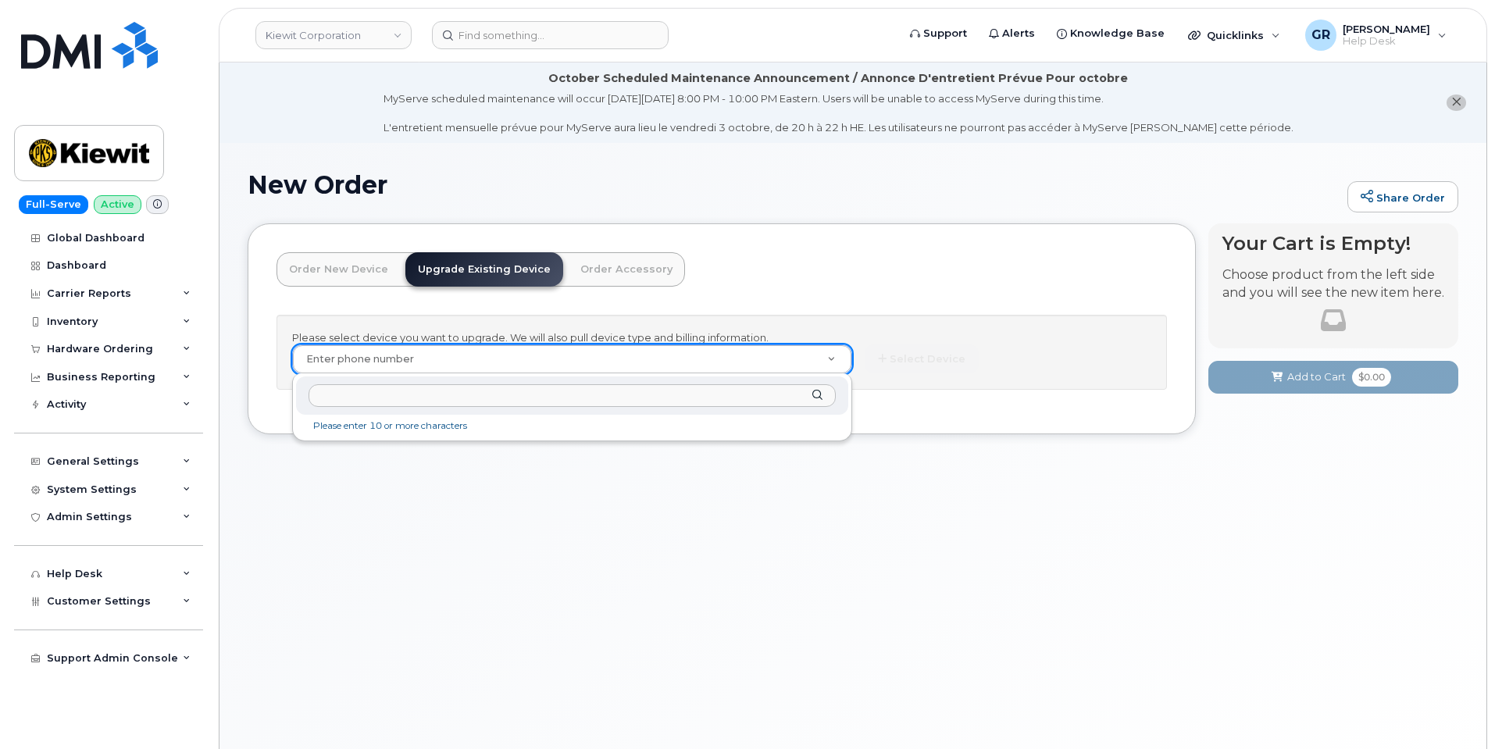
click at [416, 392] on input "text" at bounding box center [572, 395] width 527 height 23
paste input "6263920200"
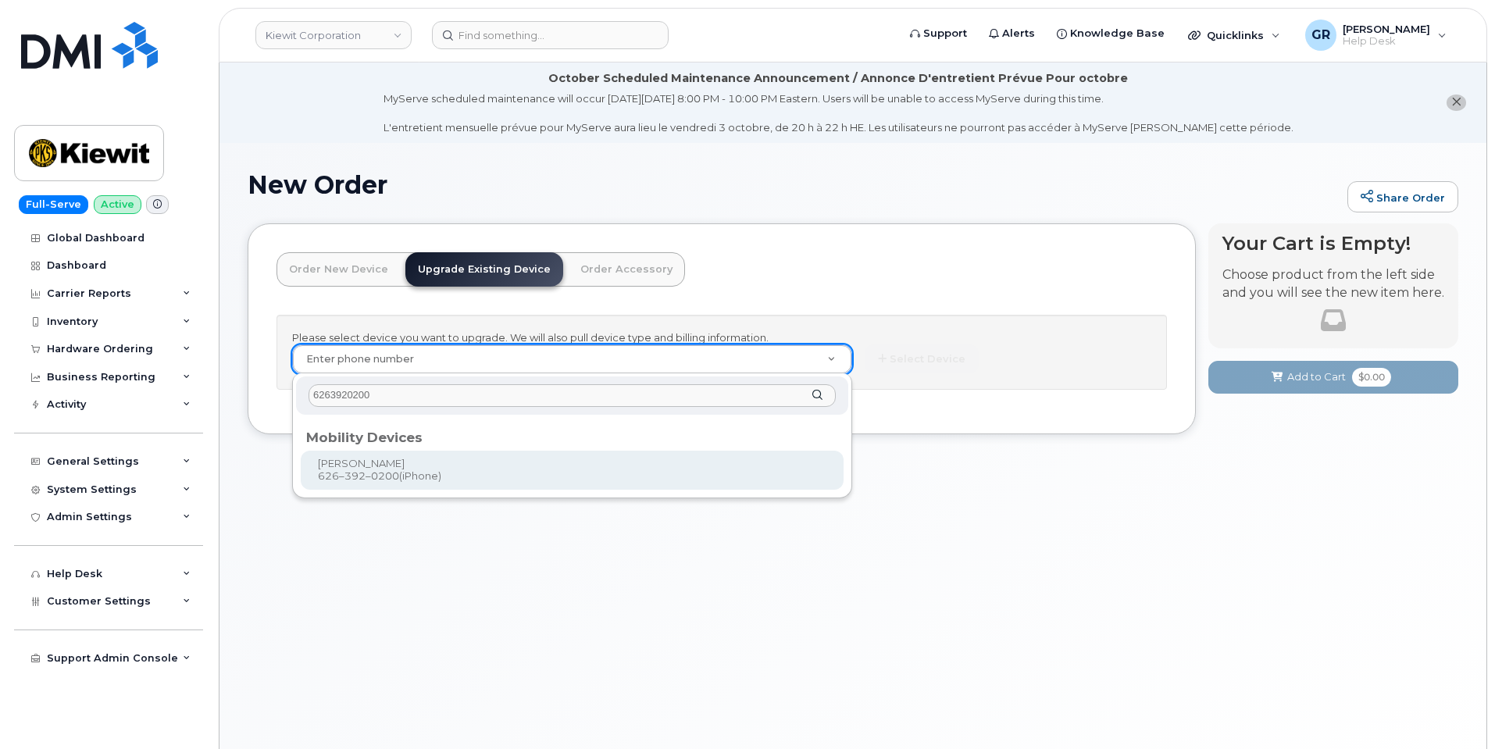
type input "6263920200"
type input "1170746"
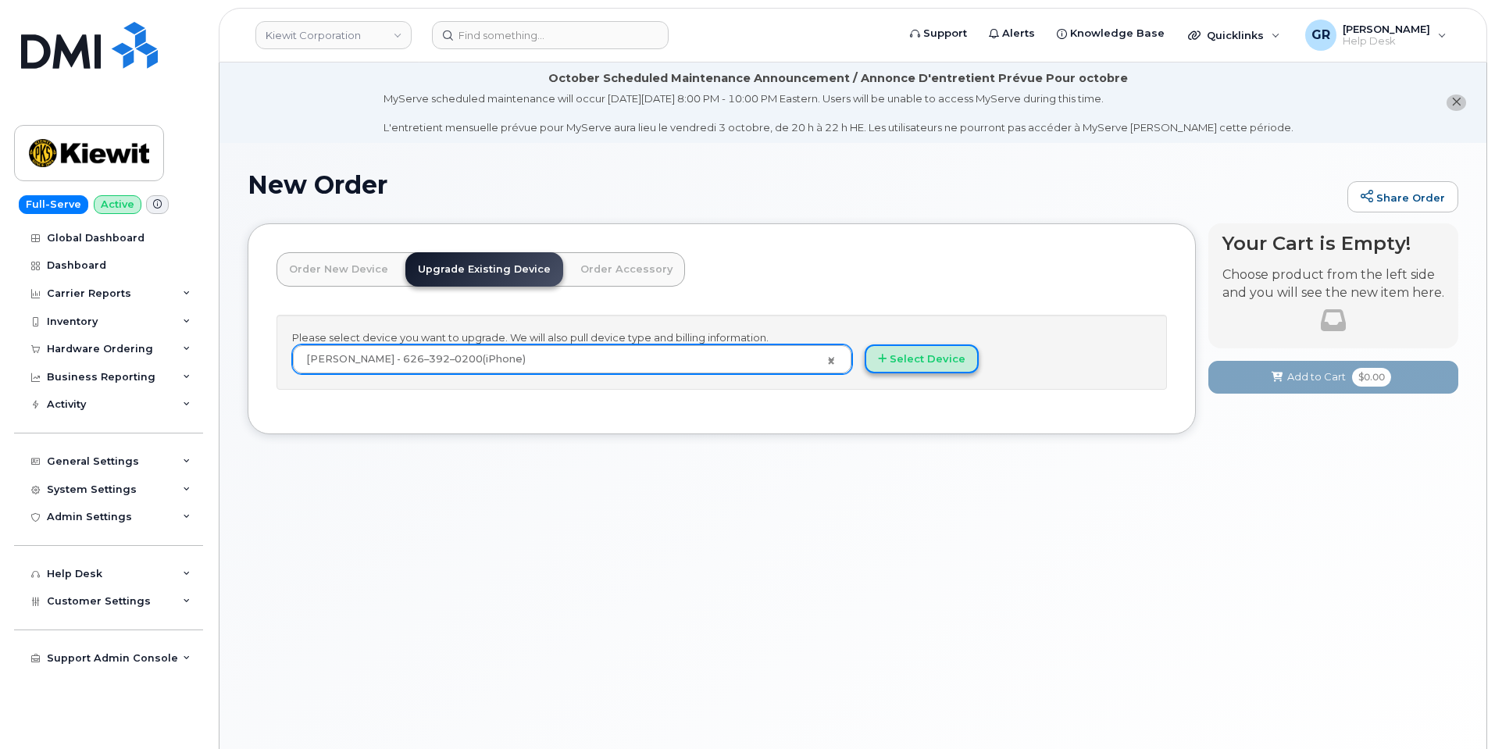
click at [909, 353] on button "Select Device" at bounding box center [922, 359] width 114 height 29
